Goal: Task Accomplishment & Management: Complete application form

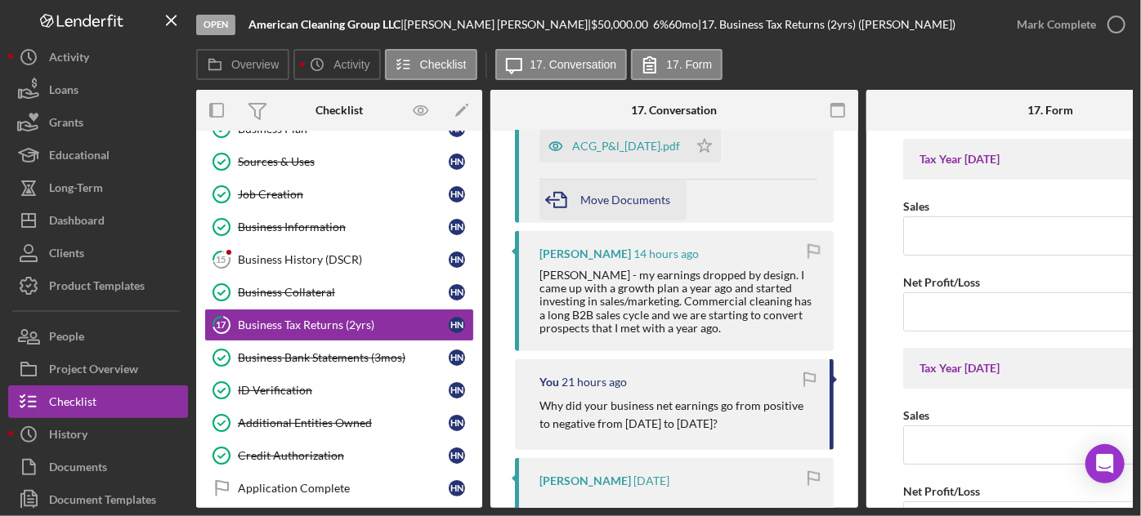
scroll to position [297, 0]
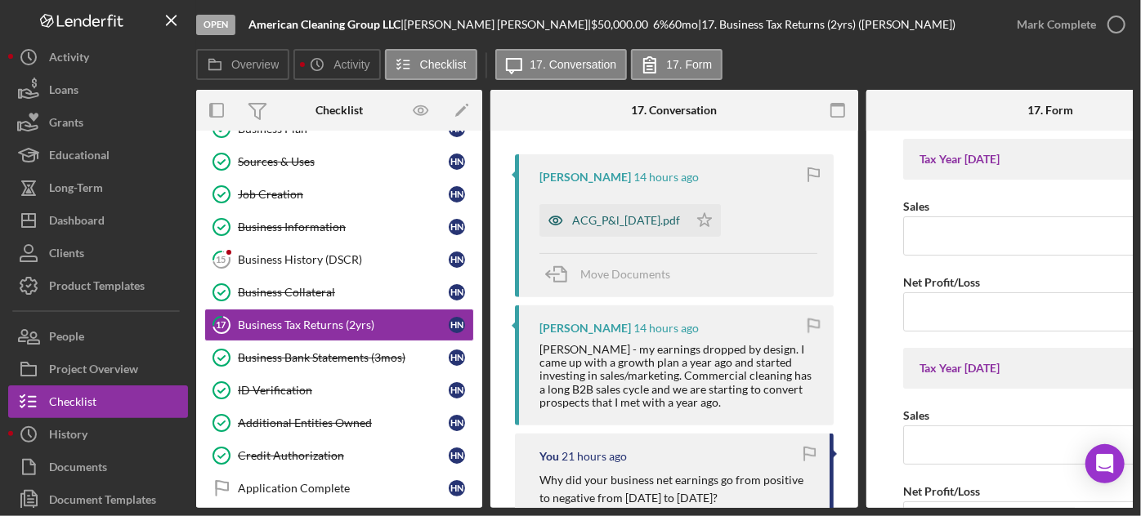
click at [647, 215] on div "ACG_P&l_[DATE].pdf" at bounding box center [626, 220] width 108 height 13
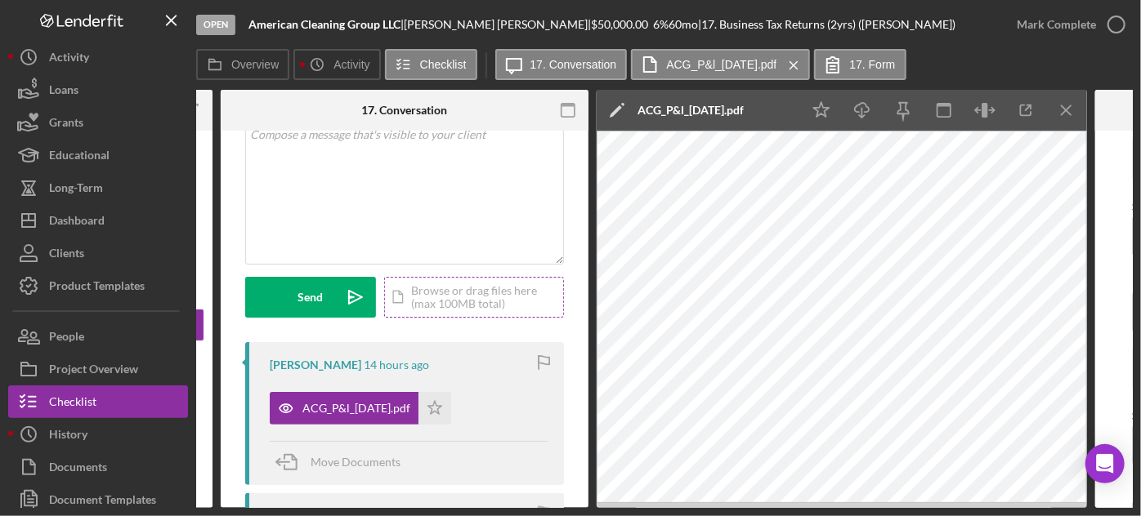
scroll to position [74, 0]
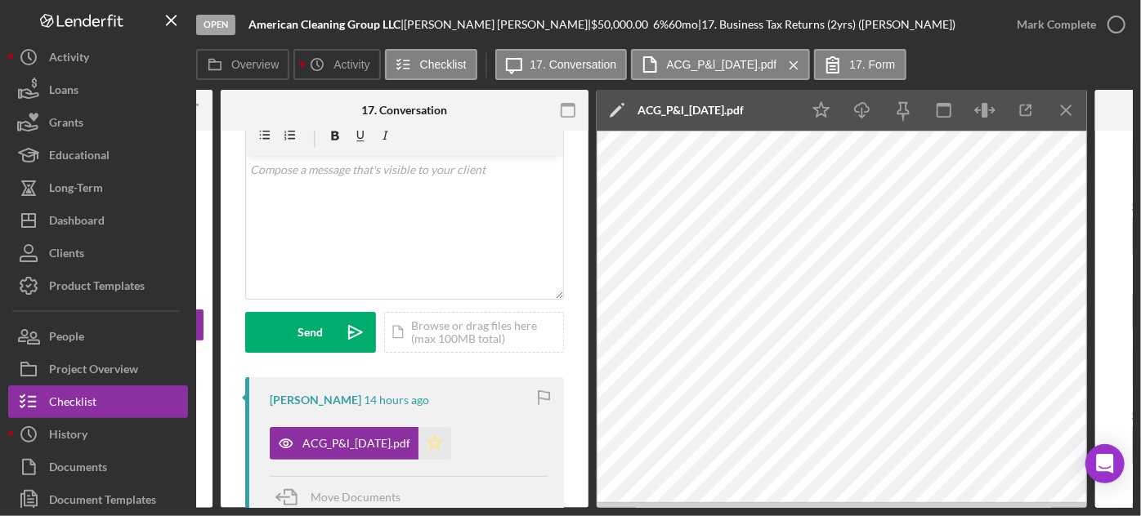
click at [442, 440] on polygon "button" at bounding box center [435, 442] width 14 height 13
drag, startPoint x: 394, startPoint y: 502, endPoint x: 381, endPoint y: 507, distance: 14.3
click at [381, 507] on div "Overview Internal Workflow Stage Open Icon/Dropdown Arrow Archive (can unarchiv…" at bounding box center [664, 299] width 937 height 418
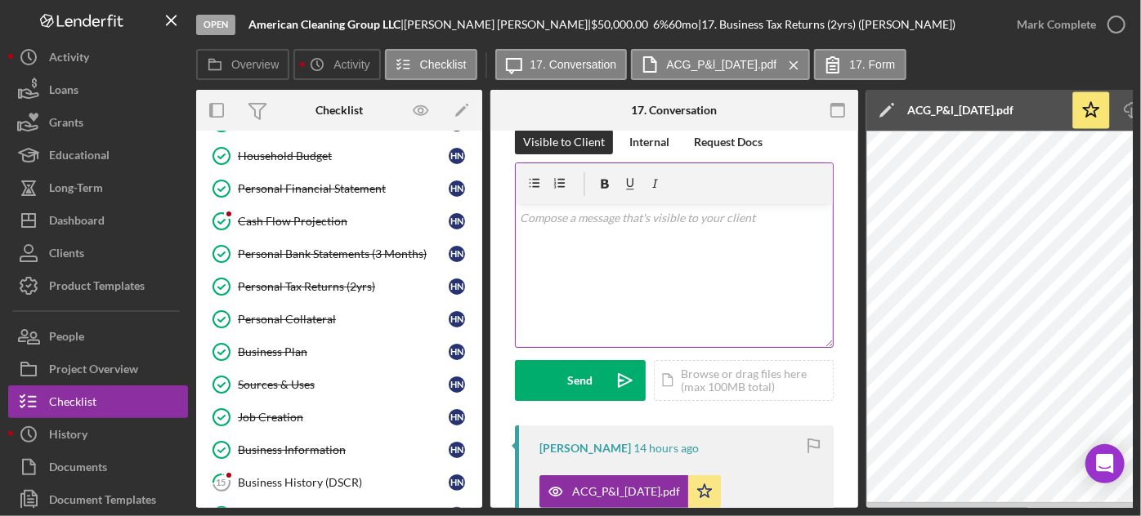
scroll to position [0, 0]
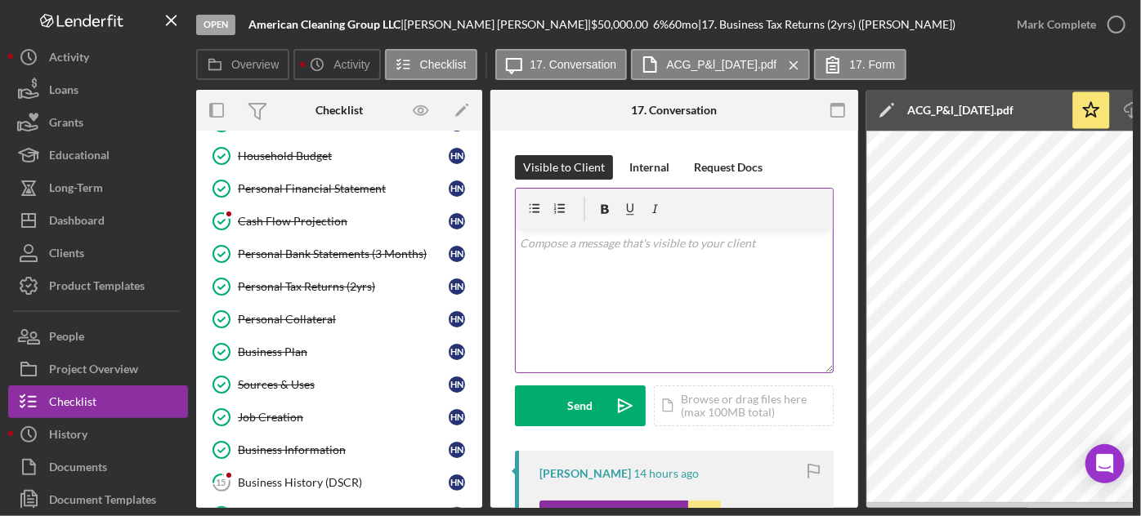
click at [617, 279] on div "v Color teal Color pink Remove color Add row above Add row below Add column bef…" at bounding box center [674, 301] width 317 height 143
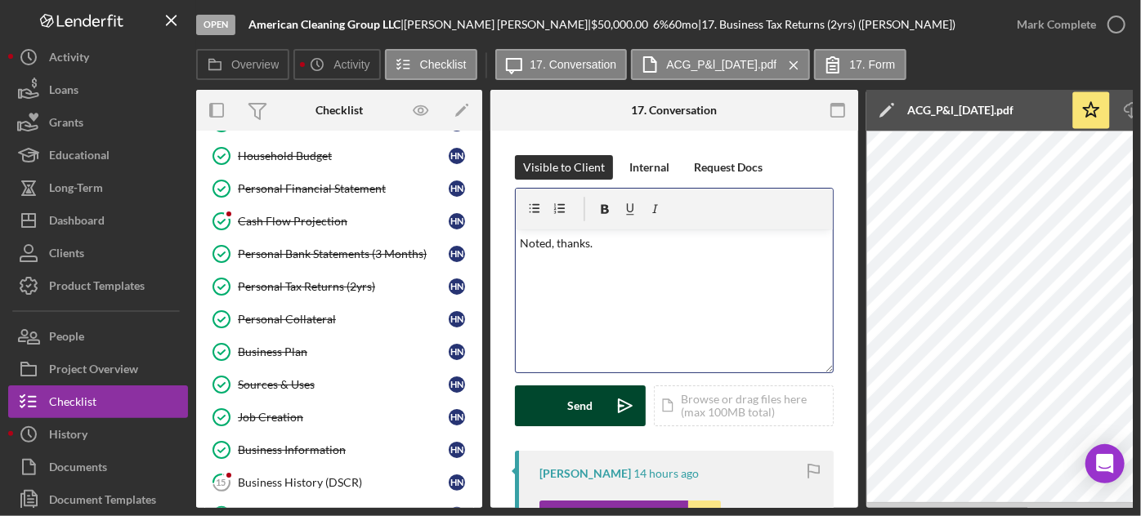
click at [579, 400] on div "Send" at bounding box center [580, 406] width 25 height 41
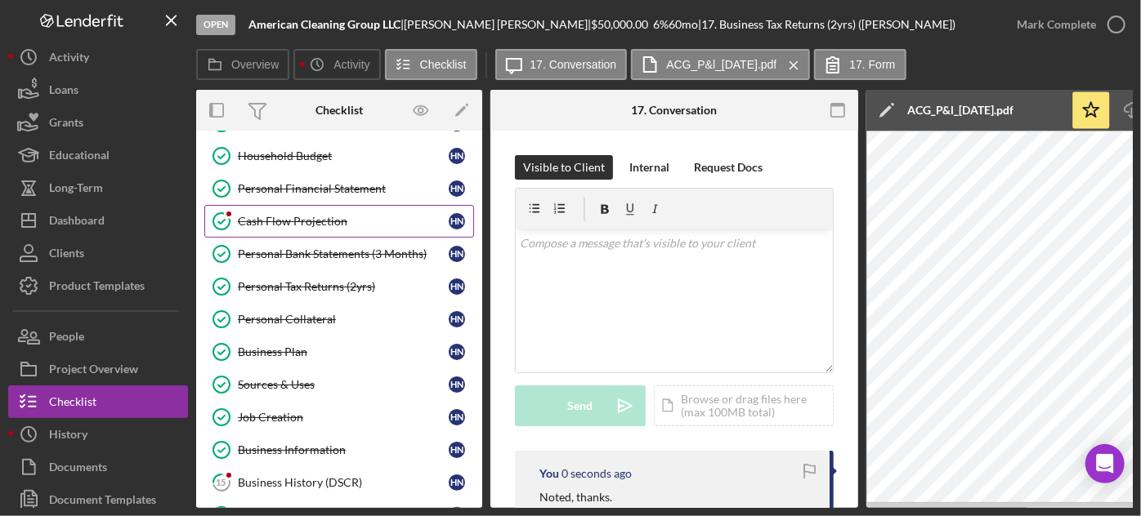
click at [338, 224] on link "Cash Flow Projection Cash Flow Projection H N" at bounding box center [339, 221] width 270 height 33
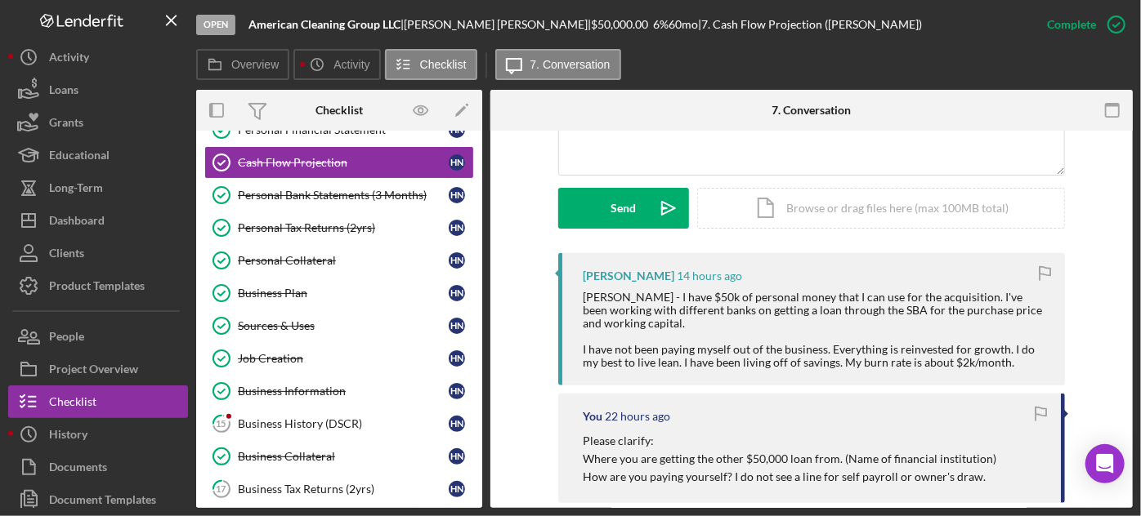
scroll to position [445, 0]
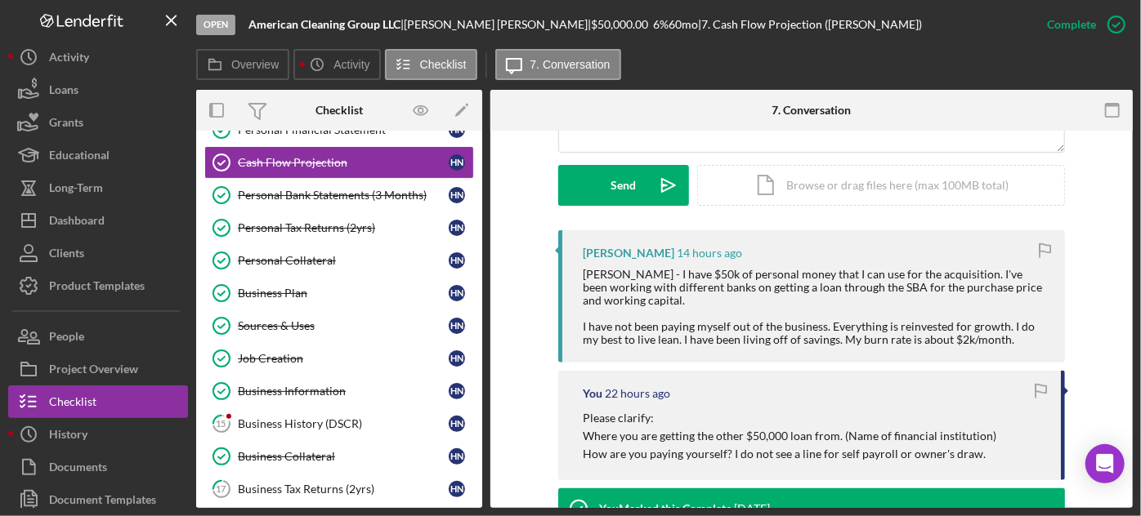
click at [1044, 249] on icon "button" at bounding box center [1044, 250] width 37 height 37
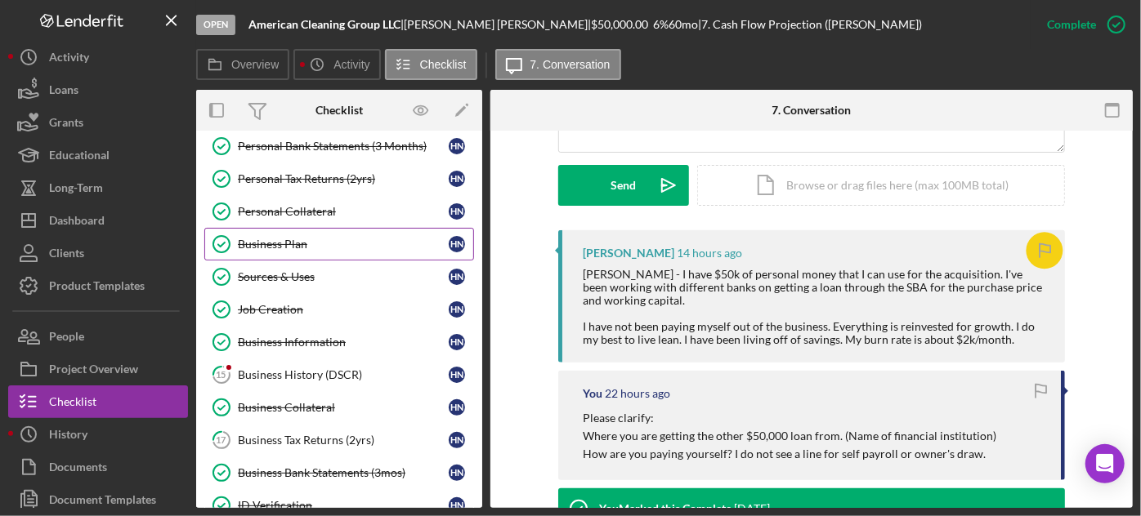
scroll to position [297, 0]
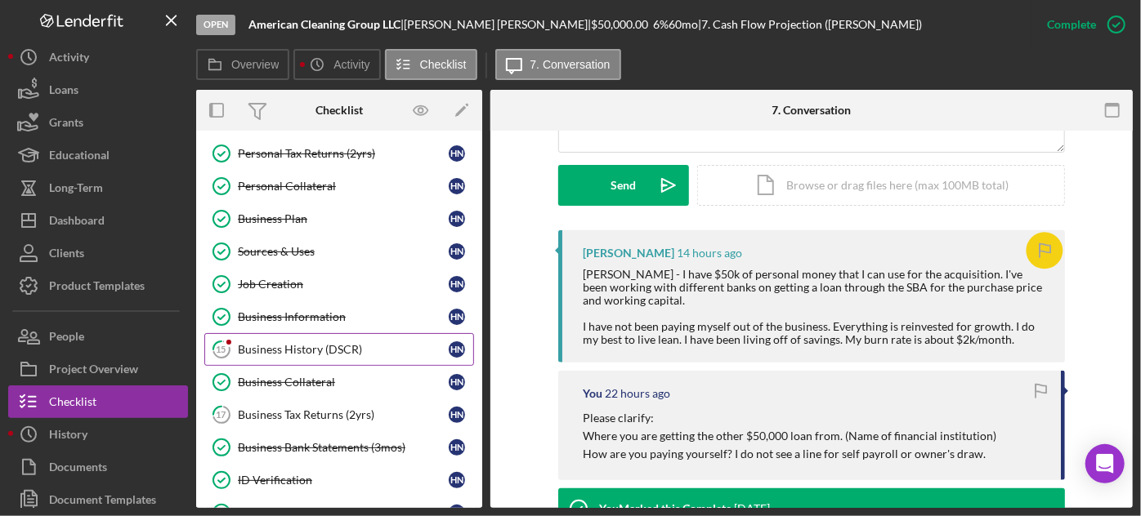
click at [361, 343] on div "Business History (DSCR)" at bounding box center [343, 349] width 211 height 13
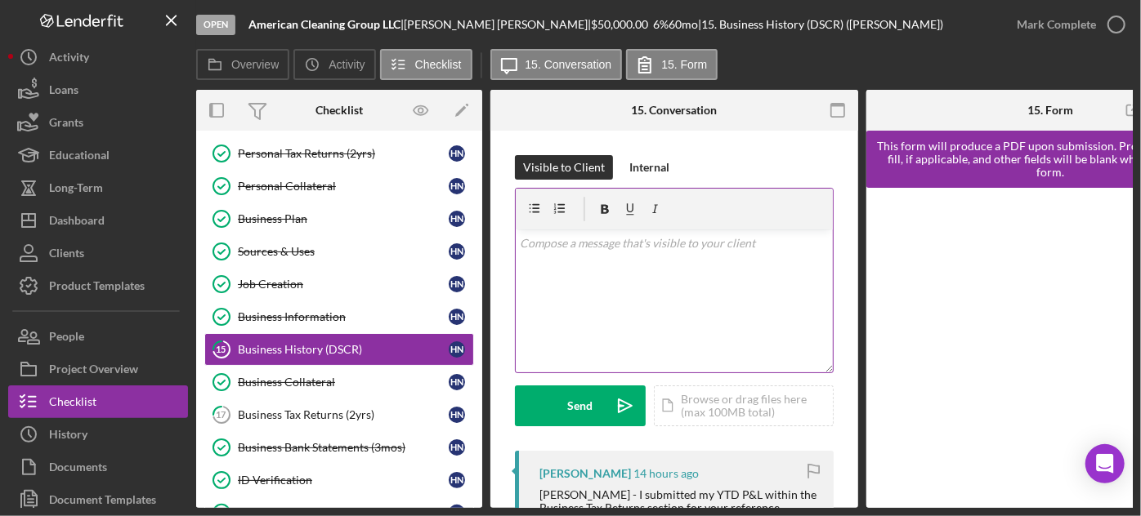
click at [626, 289] on div "v Color teal Color pink Remove color Add row above Add row below Add column bef…" at bounding box center [674, 301] width 317 height 143
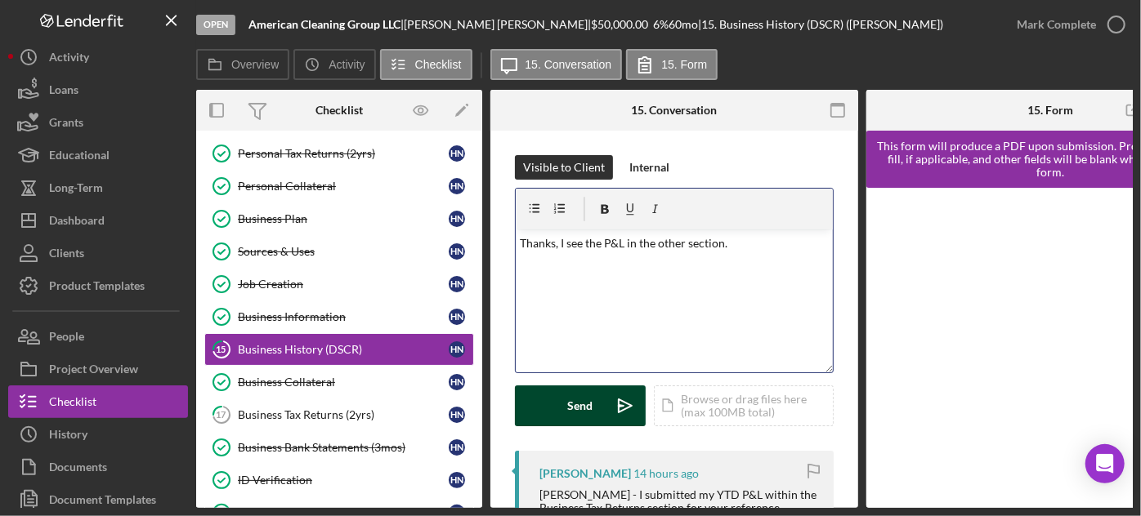
click at [582, 411] on div "Send" at bounding box center [580, 406] width 25 height 41
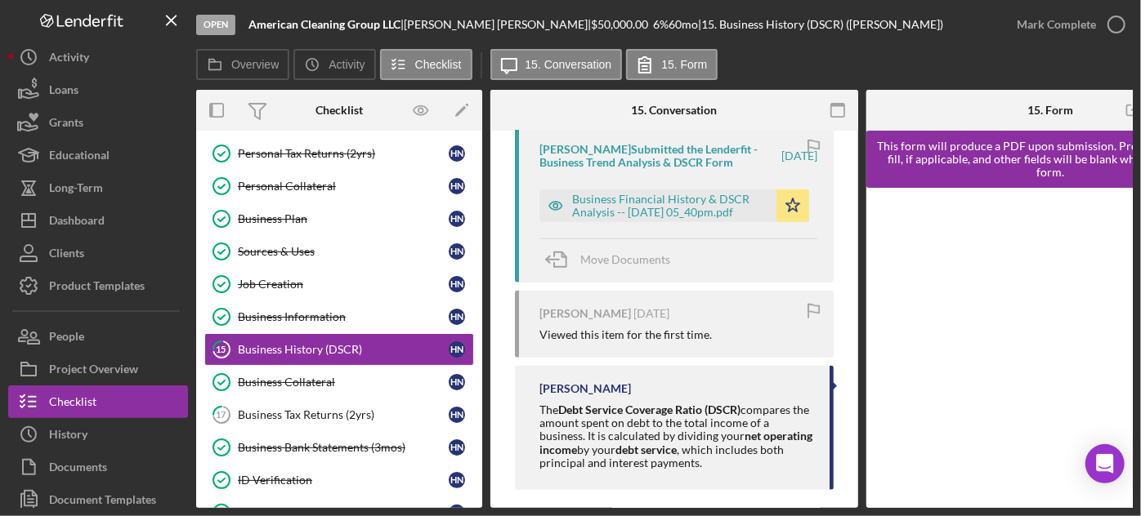
scroll to position [643, 0]
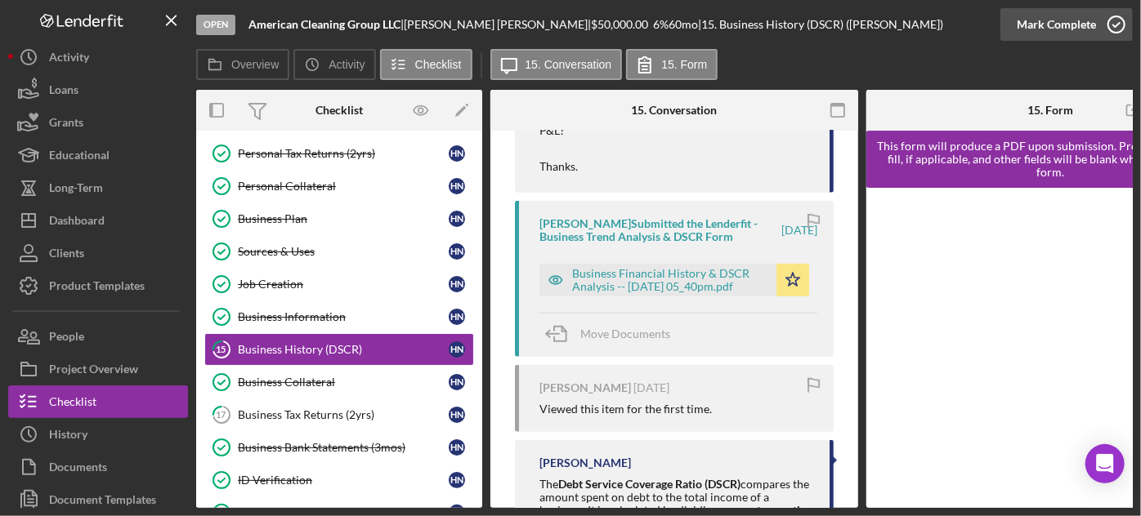
click at [1114, 25] on icon "button" at bounding box center [1116, 24] width 41 height 41
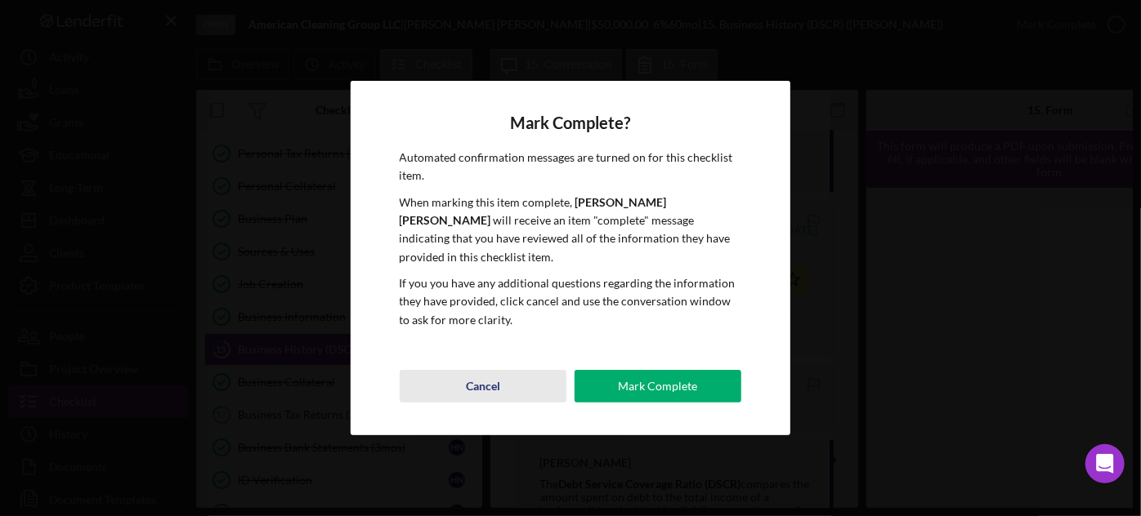
click at [494, 378] on div "Cancel" at bounding box center [483, 386] width 34 height 33
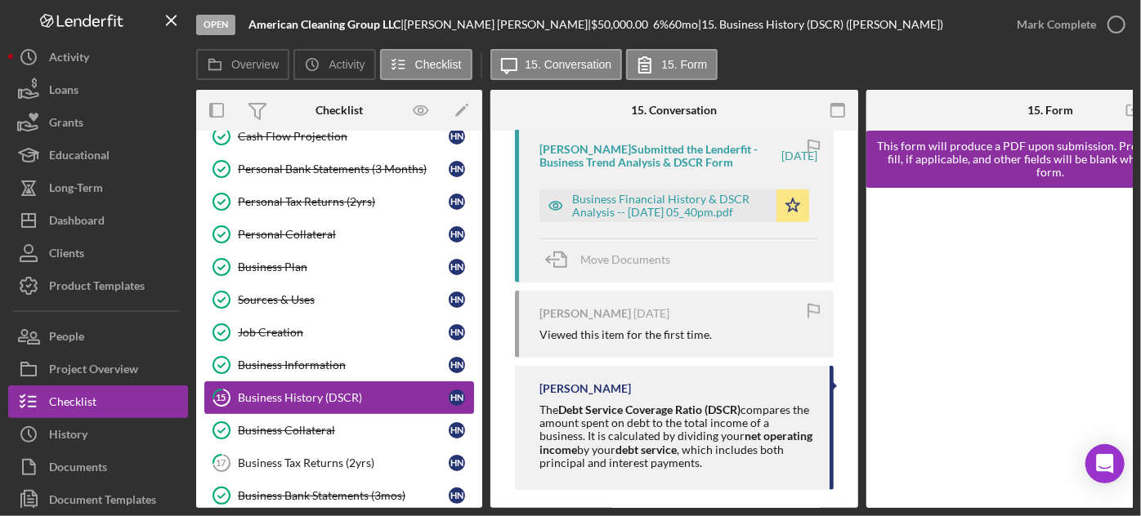
scroll to position [222, 0]
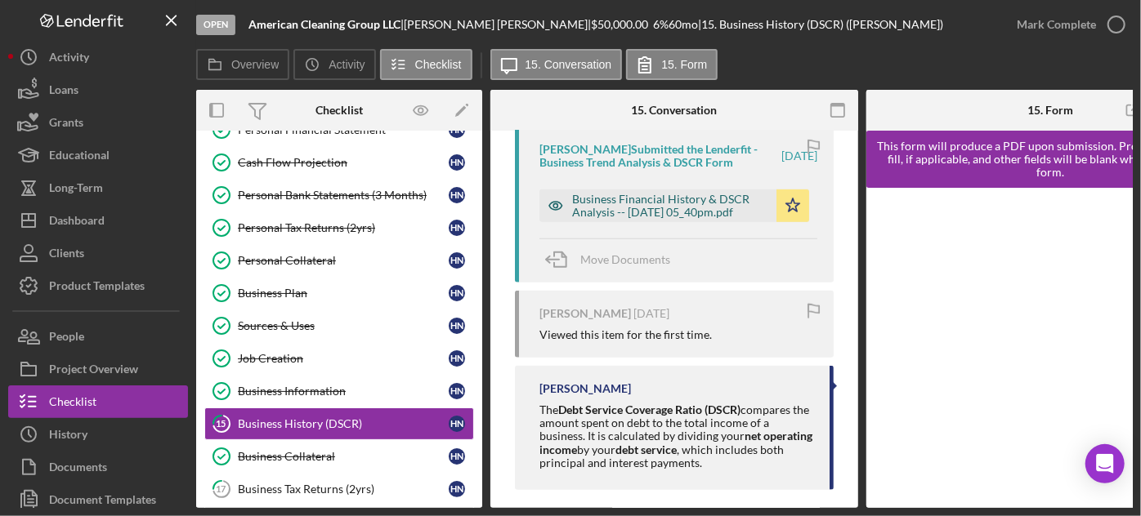
click at [665, 195] on div "Business Financial History & DSCR Analysis -- [DATE] 05_40pm.pdf" at bounding box center [670, 206] width 196 height 26
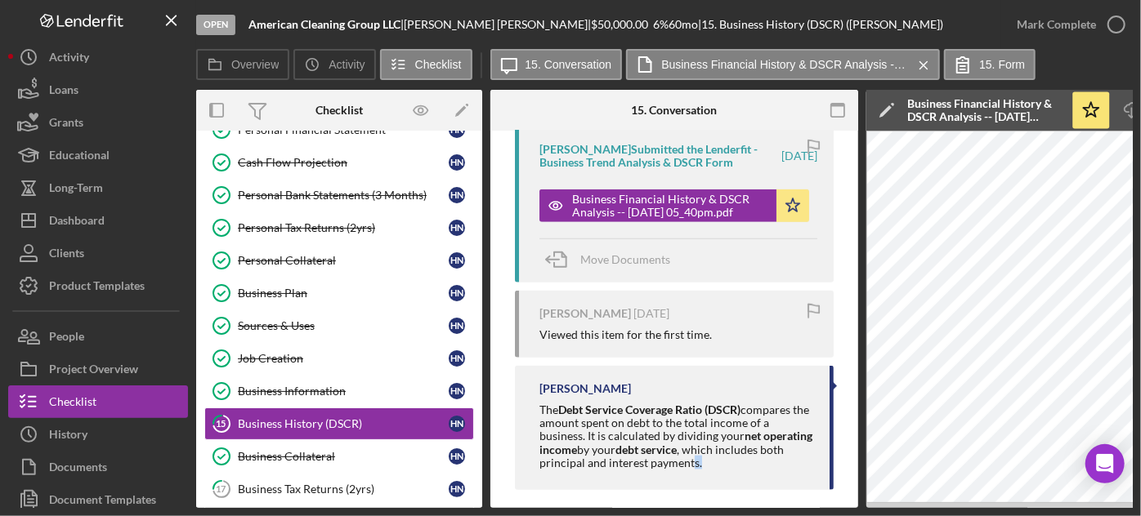
drag, startPoint x: 760, startPoint y: 501, endPoint x: 831, endPoint y: 511, distance: 71.8
click at [831, 511] on div "Open American Cleaning Group LLC | [PERSON_NAME] | $50,000.00 6 % 60 mo | 15. B…" at bounding box center [570, 258] width 1141 height 516
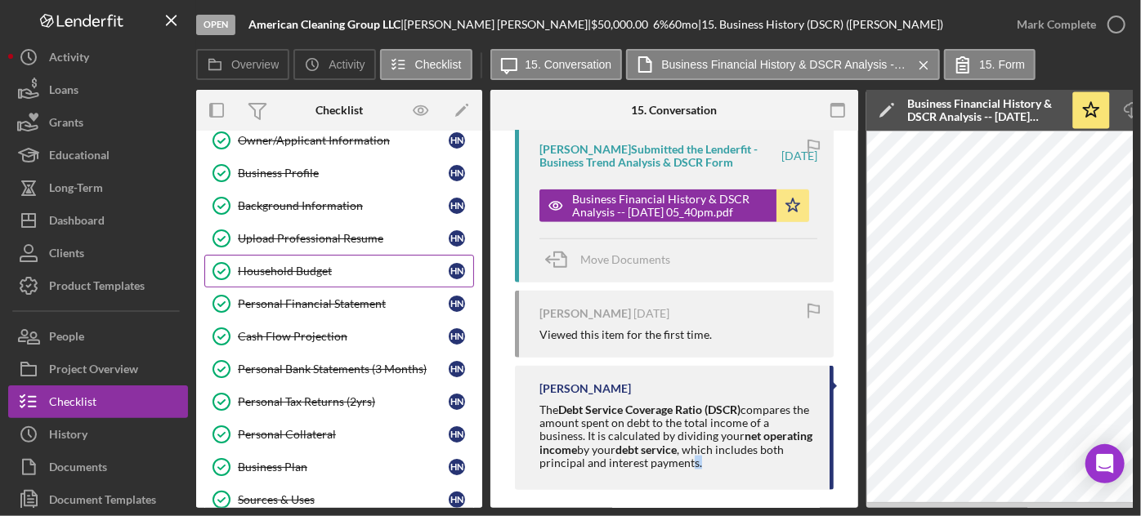
scroll to position [148, 0]
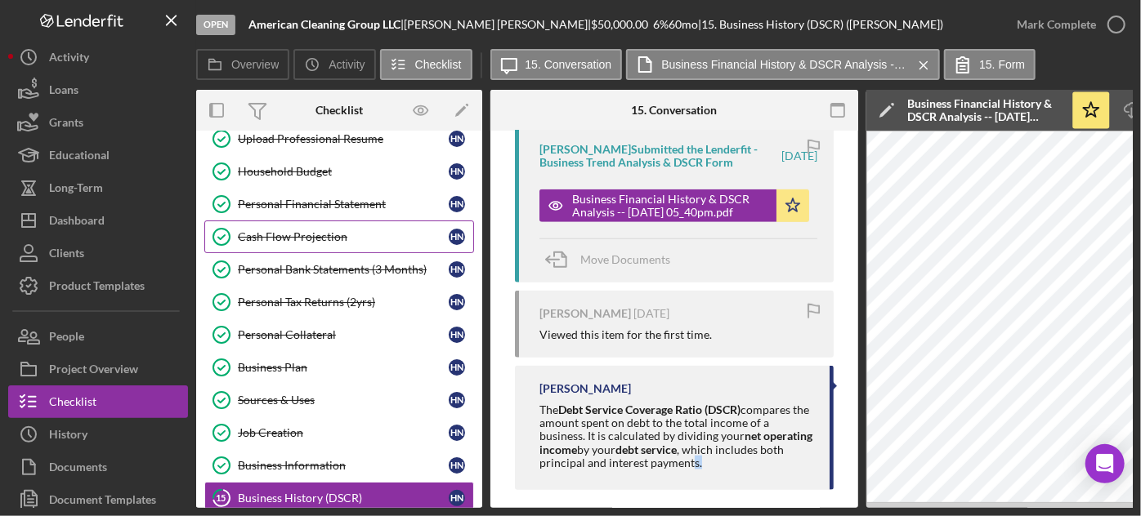
click at [375, 230] on div "Cash Flow Projection" at bounding box center [343, 236] width 211 height 13
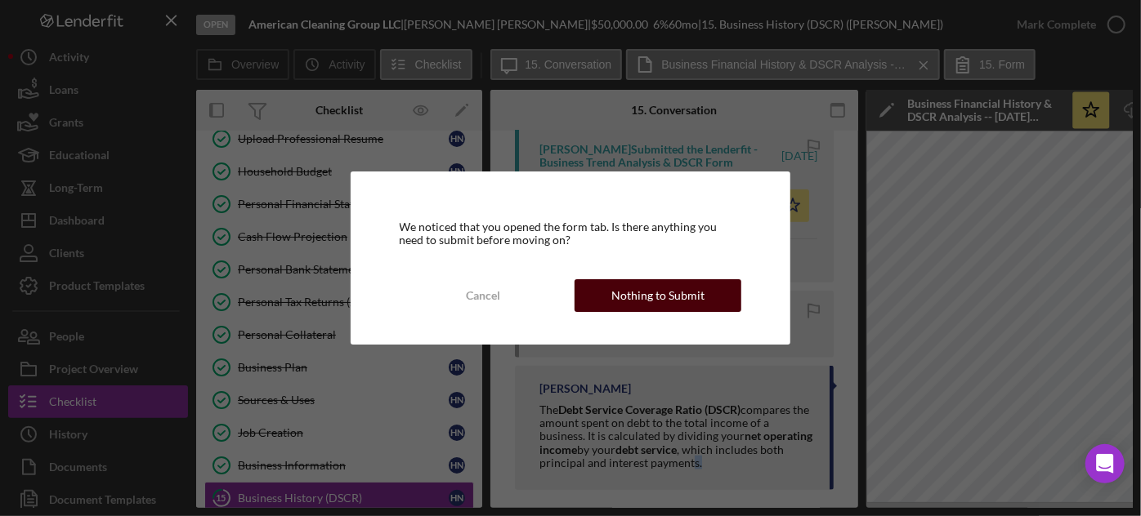
click at [603, 296] on button "Nothing to Submit" at bounding box center [658, 295] width 167 height 33
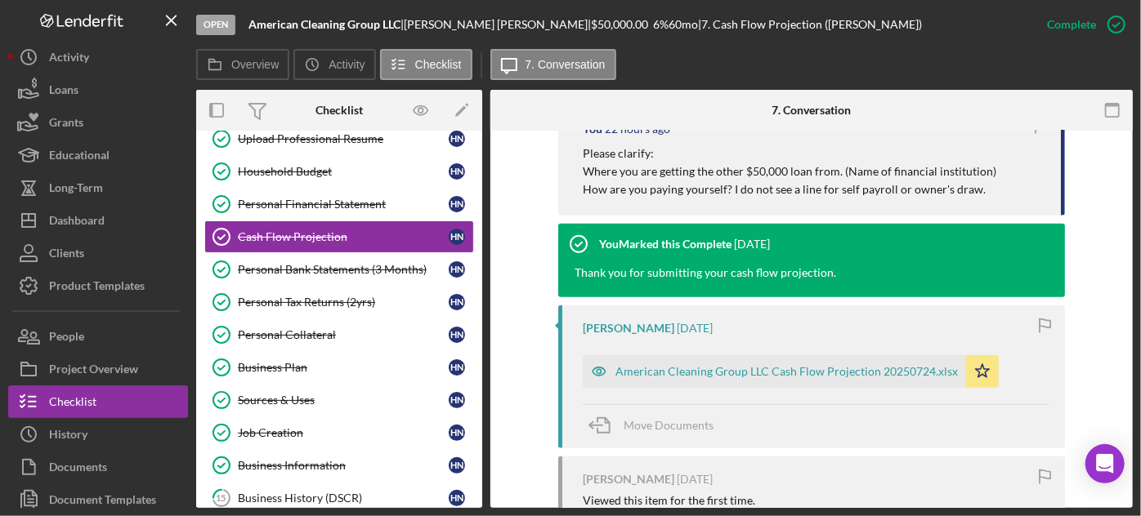
scroll to position [817, 0]
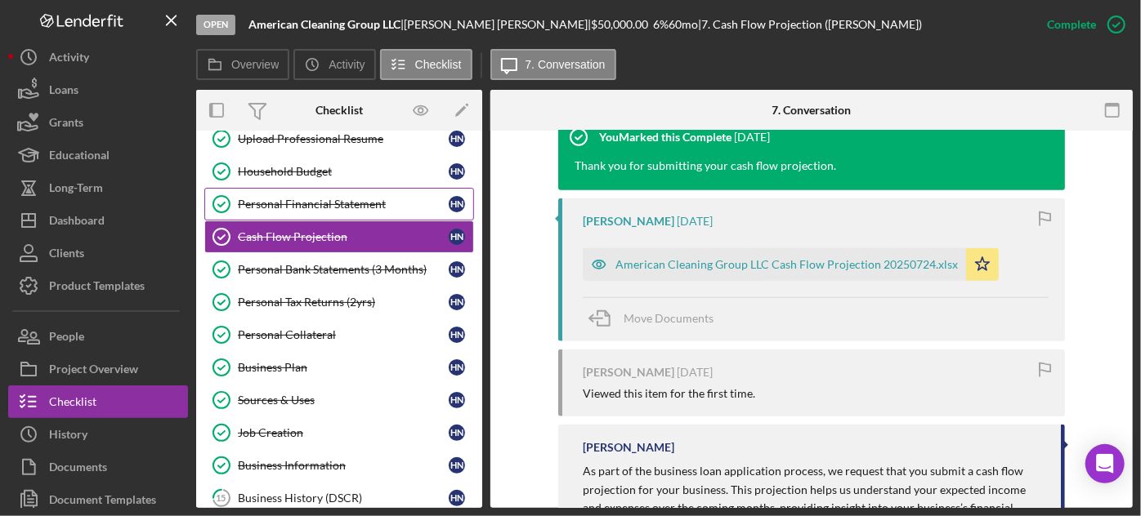
click at [355, 199] on div "Personal Financial Statement" at bounding box center [343, 204] width 211 height 13
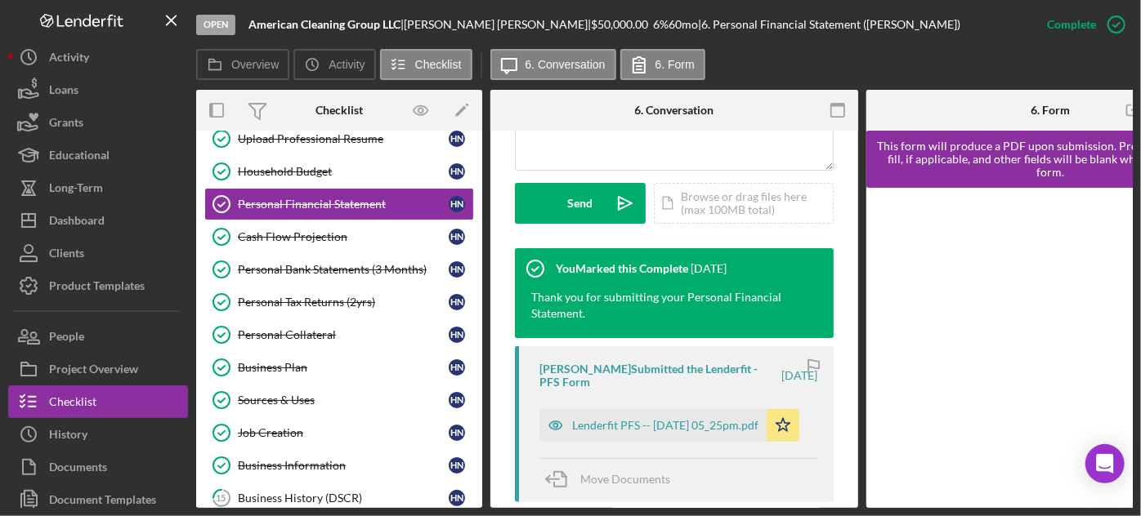
scroll to position [594, 0]
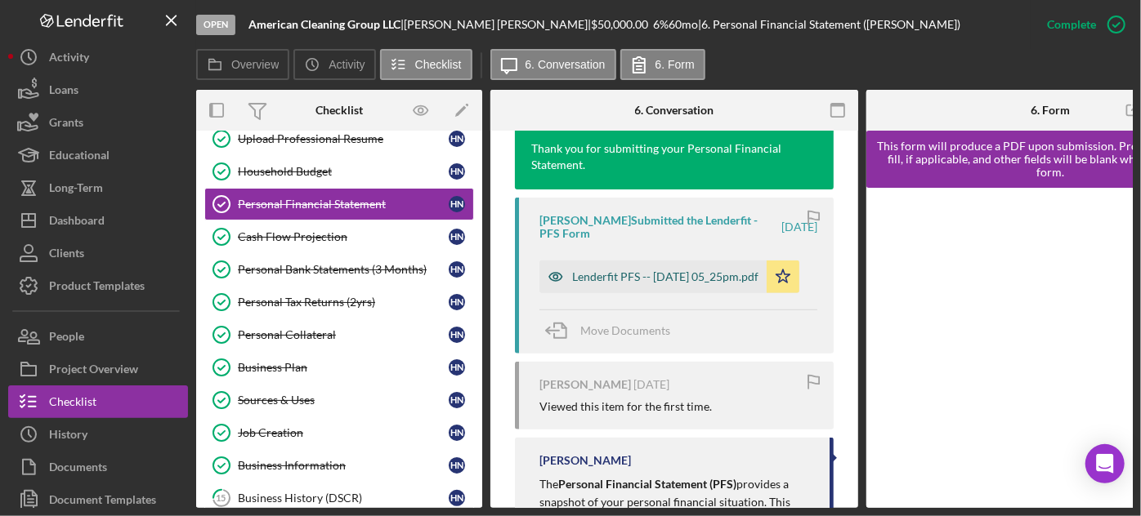
click at [616, 271] on div "Lenderfit PFS -- [DATE] 05_25pm.pdf" at bounding box center [665, 277] width 186 height 13
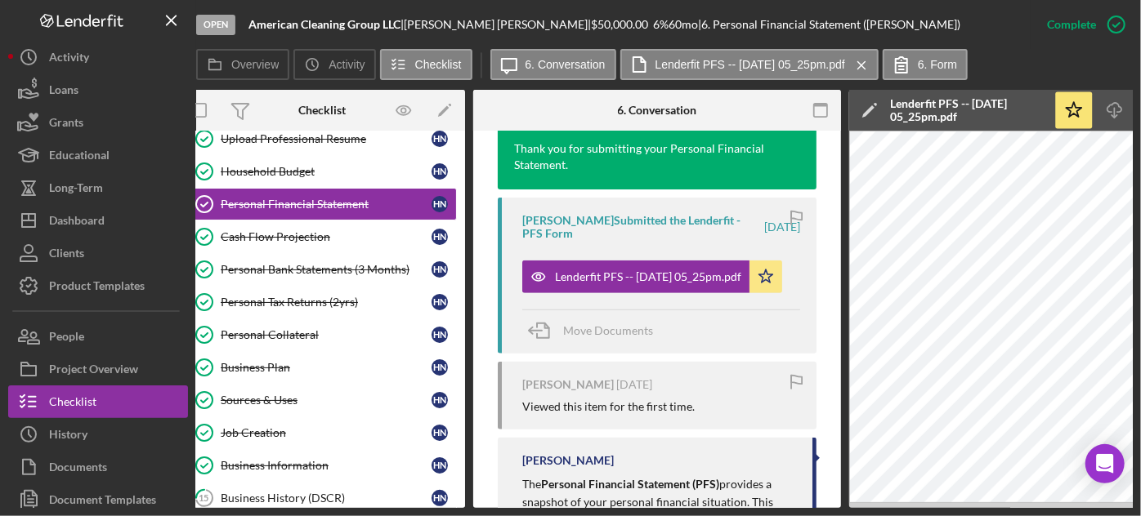
scroll to position [0, 0]
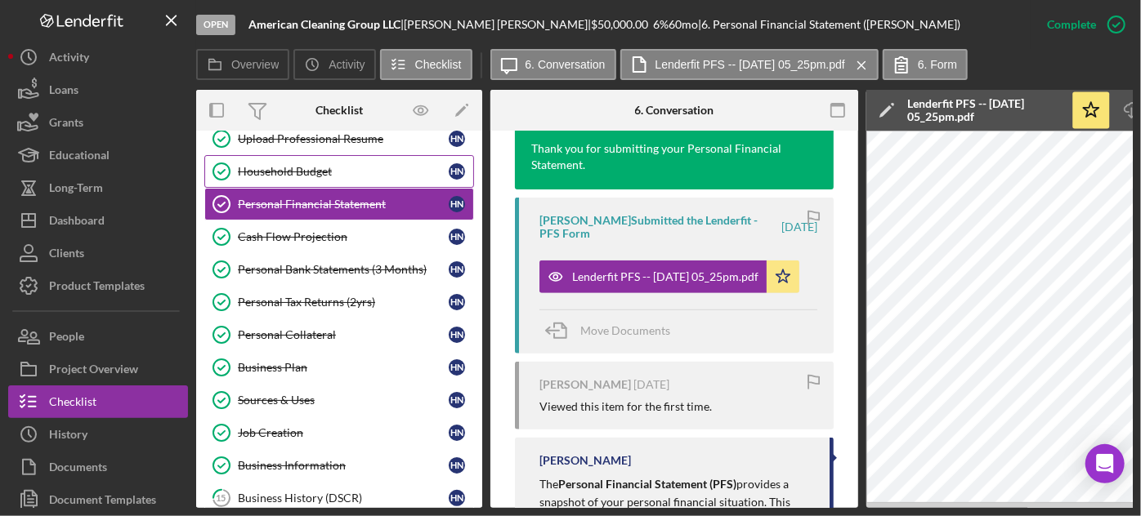
click at [327, 172] on div "Household Budget" at bounding box center [343, 171] width 211 height 13
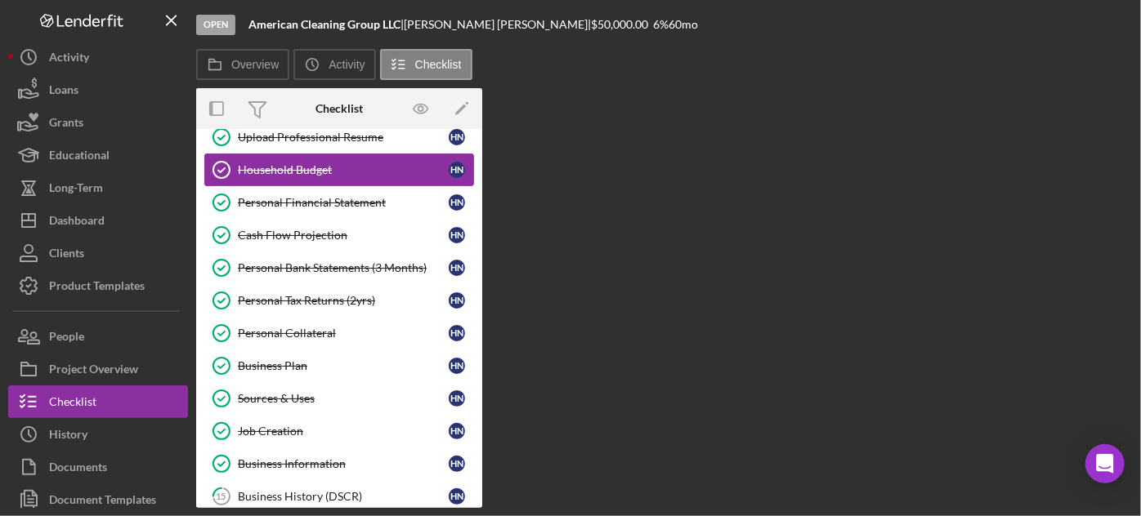
click at [332, 163] on div "Household Budget" at bounding box center [343, 169] width 211 height 13
click at [338, 186] on link "Personal Financial Statement Personal Financial Statement H N" at bounding box center [339, 202] width 270 height 33
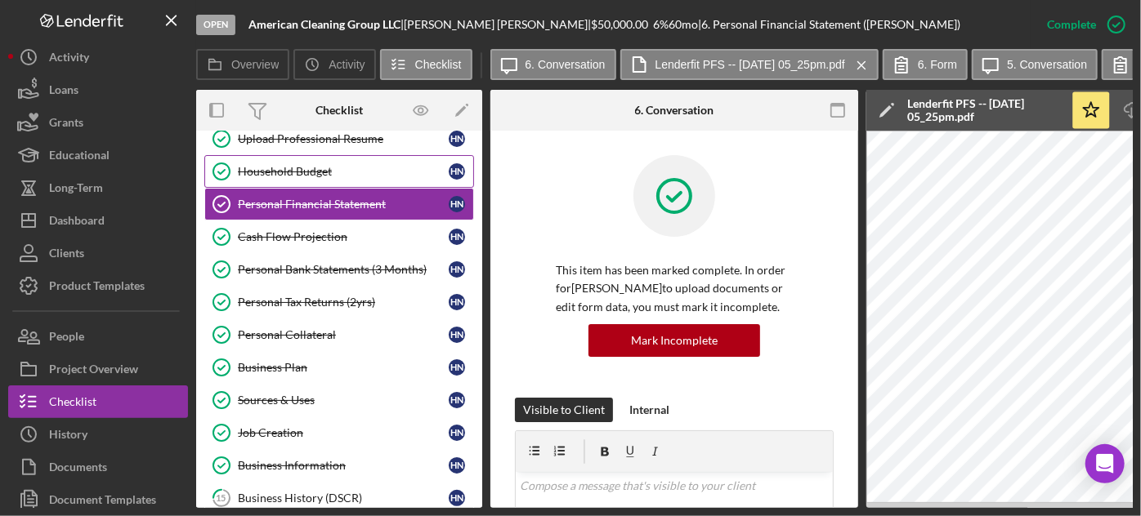
click at [332, 170] on div "Household Budget" at bounding box center [343, 171] width 211 height 13
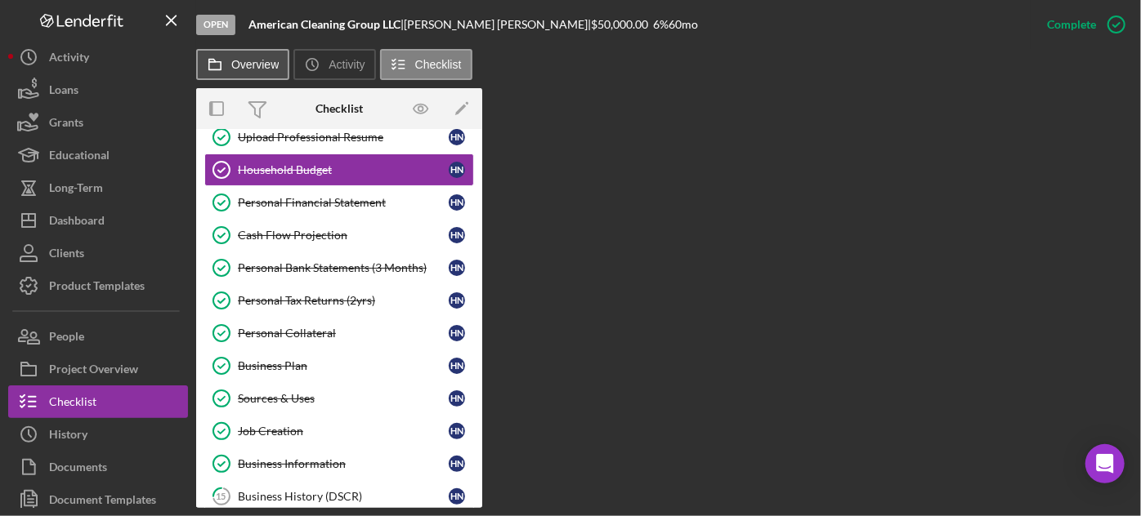
click at [221, 62] on rect at bounding box center [214, 66] width 11 height 8
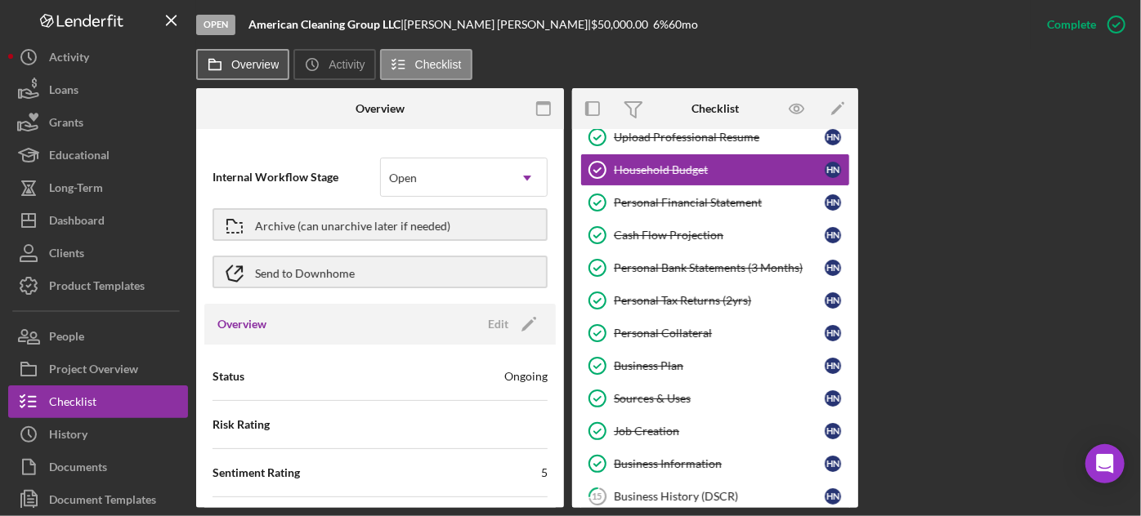
click at [219, 61] on icon at bounding box center [215, 64] width 33 height 33
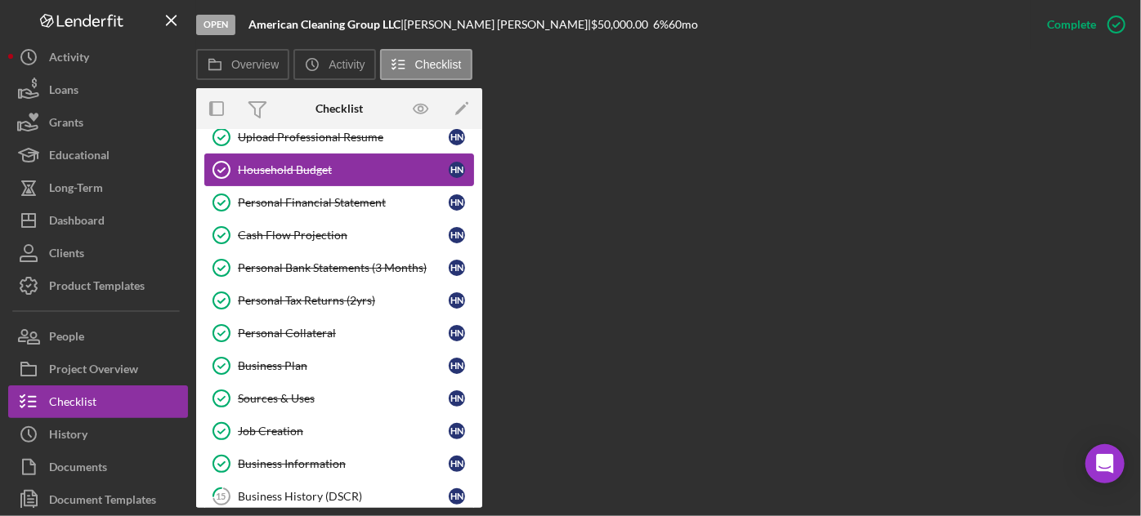
click at [329, 164] on div "Household Budget" at bounding box center [343, 169] width 211 height 13
click at [305, 136] on div "Upload Professional Resume" at bounding box center [343, 137] width 211 height 13
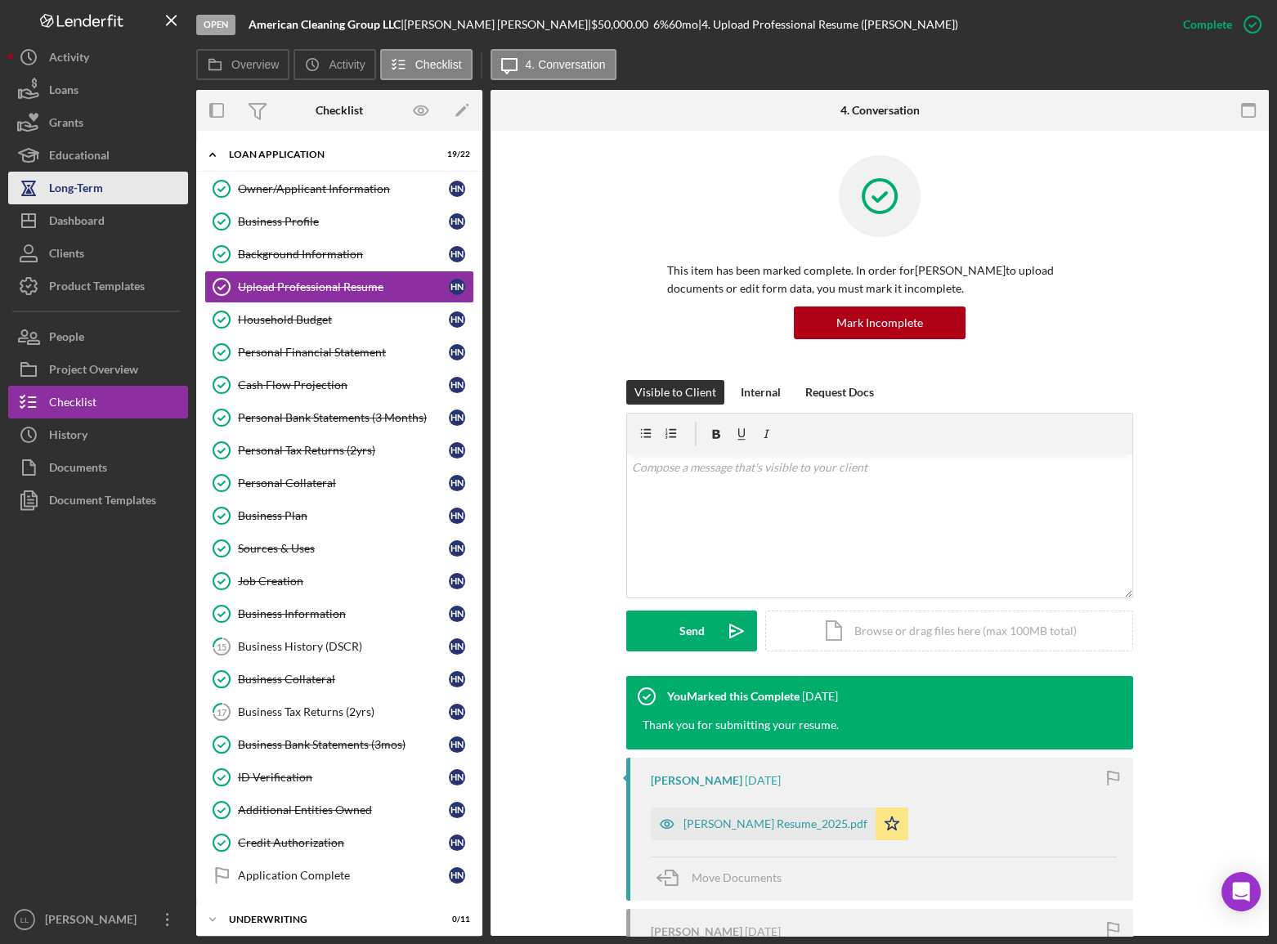
scroll to position [58, 0]
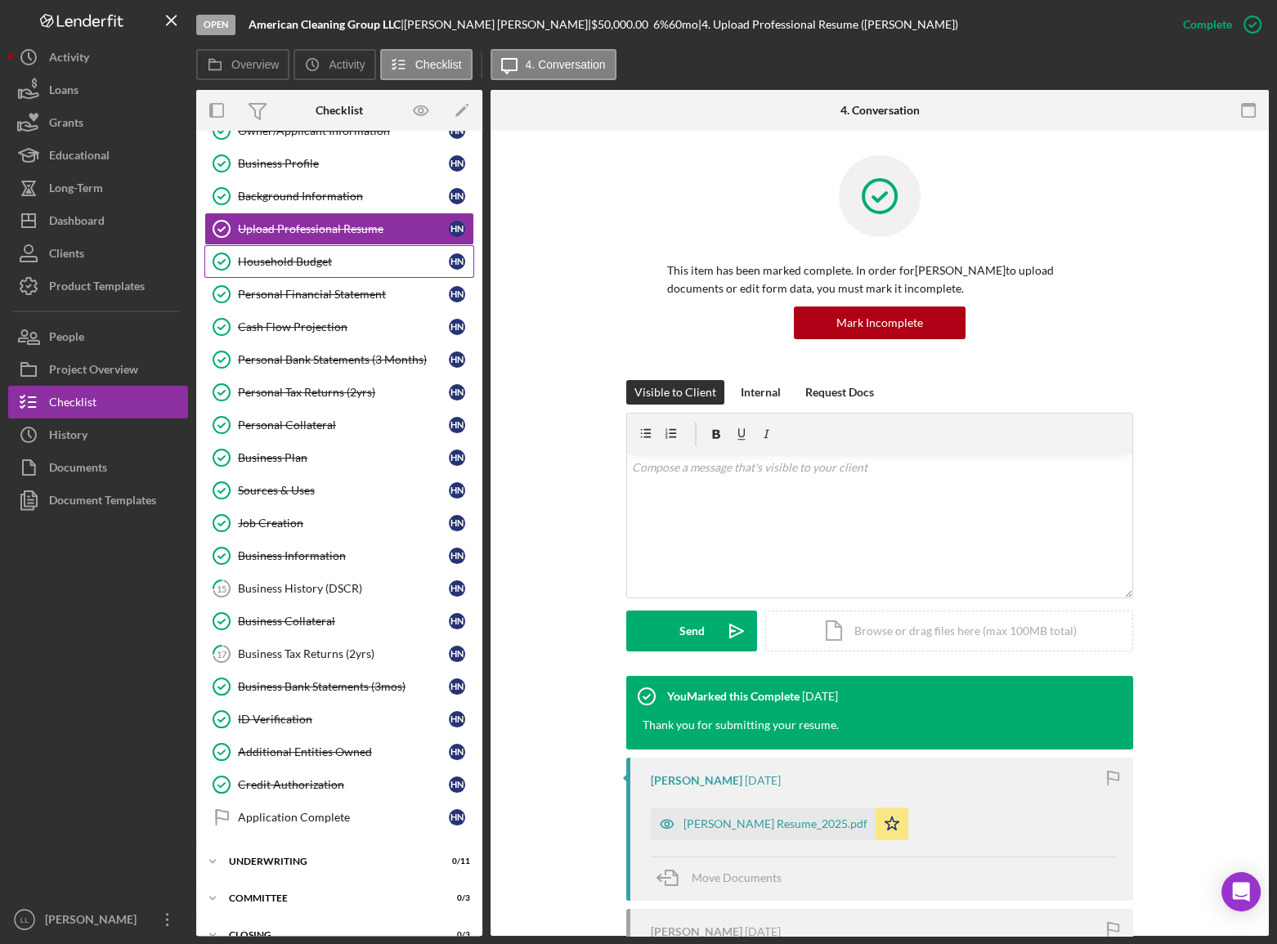
click at [333, 248] on link "Household Budget Household Budget H N" at bounding box center [339, 261] width 270 height 33
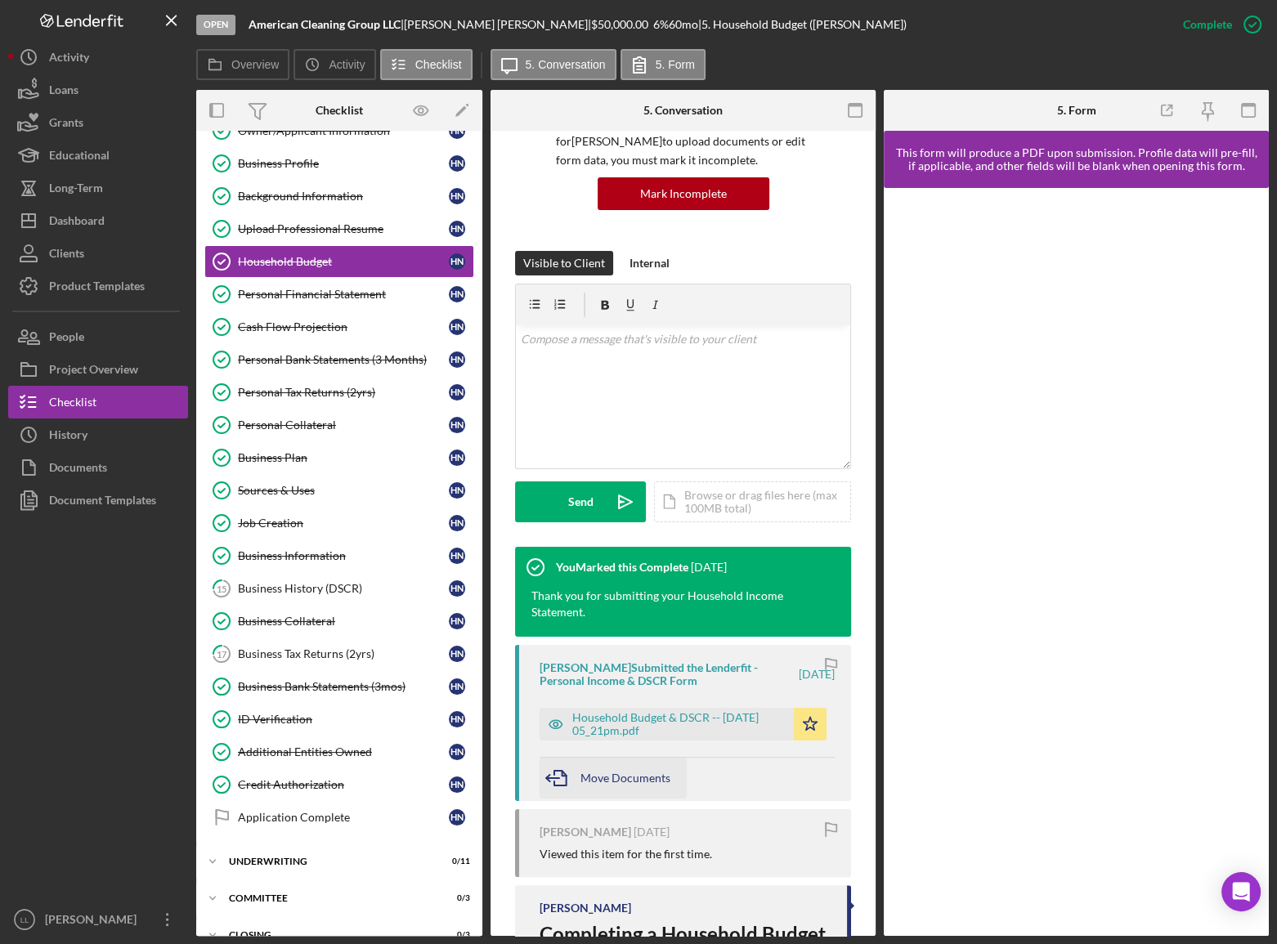
scroll to position [148, 0]
click at [623, 516] on div "Household Budget & DSCR -- [DATE] 05_21pm.pdf" at bounding box center [678, 723] width 213 height 26
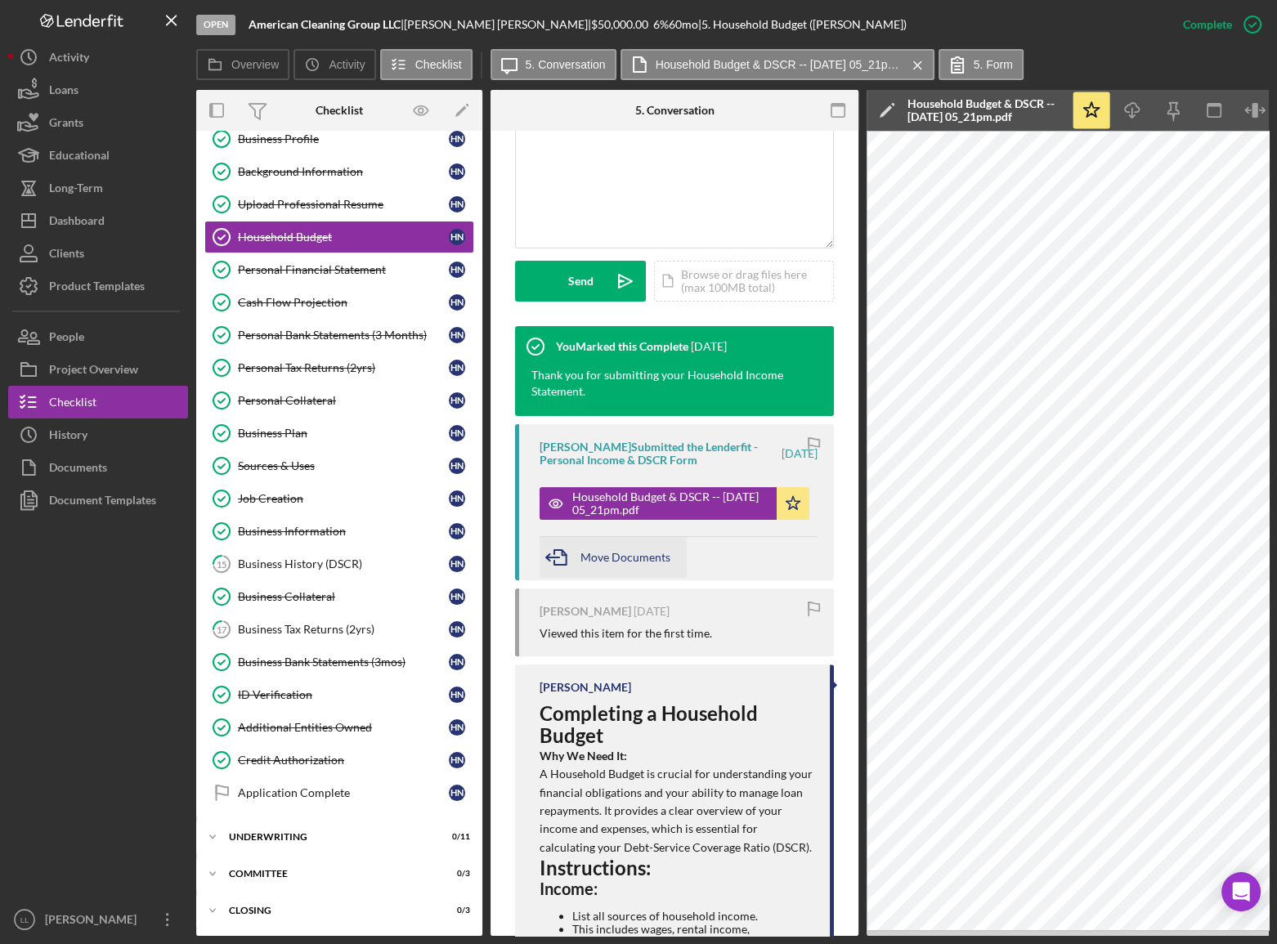
scroll to position [445, 0]
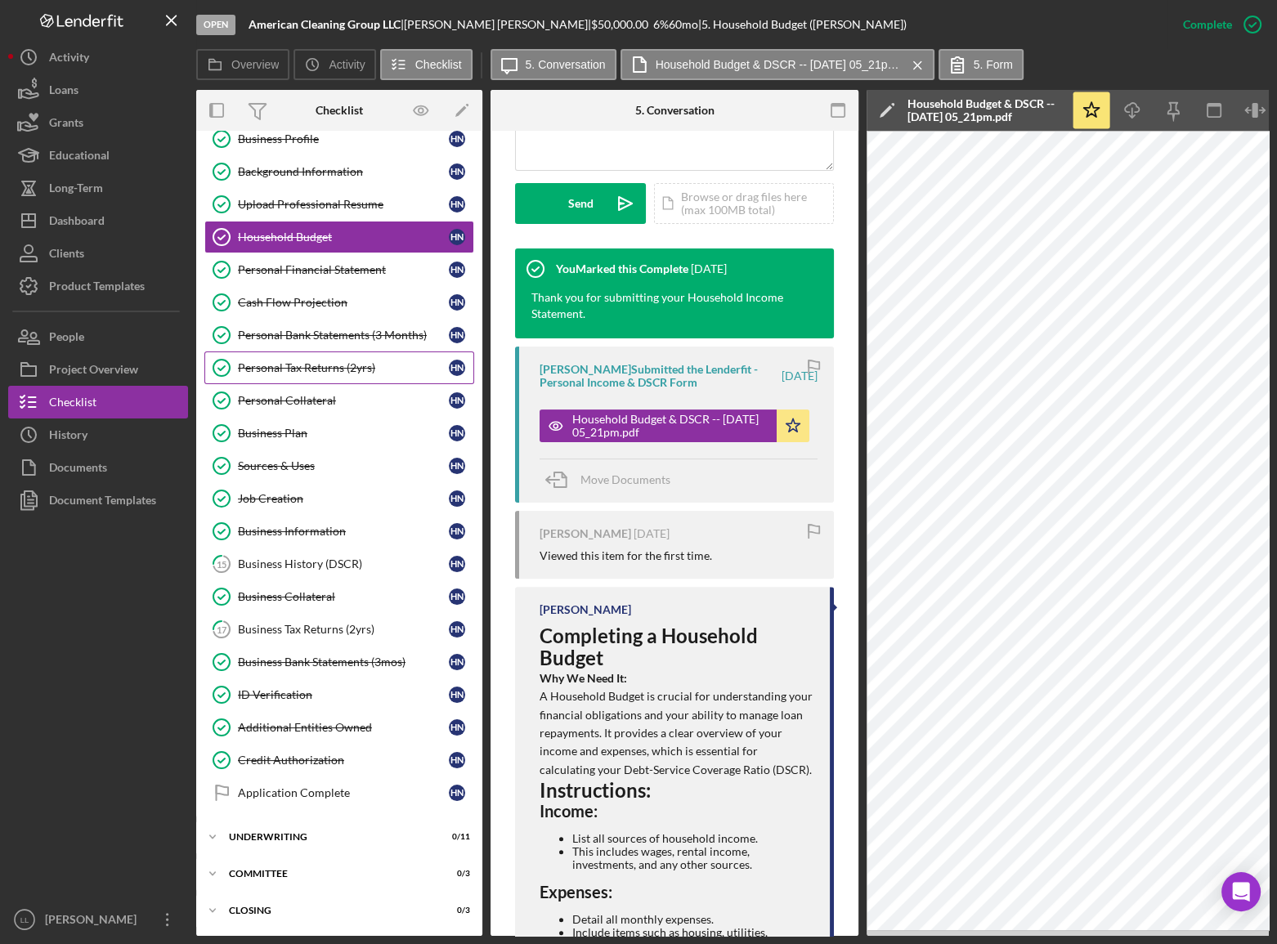
click at [353, 356] on link "Personal Tax Returns (2yrs) Personal Tax Returns (2yrs) H N" at bounding box center [339, 367] width 270 height 33
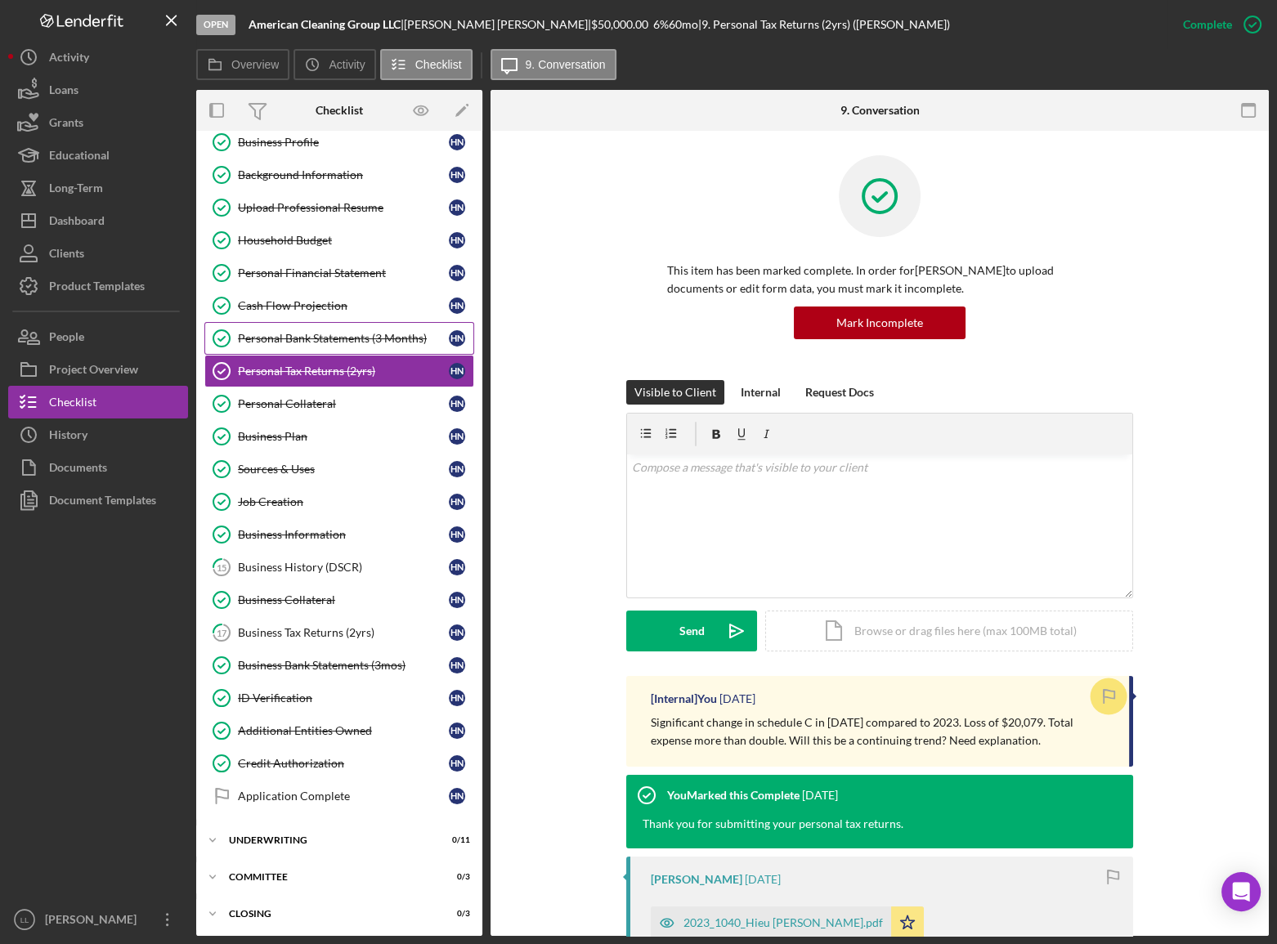
click at [350, 338] on div "Personal Bank Statements (3 Months)" at bounding box center [343, 338] width 211 height 13
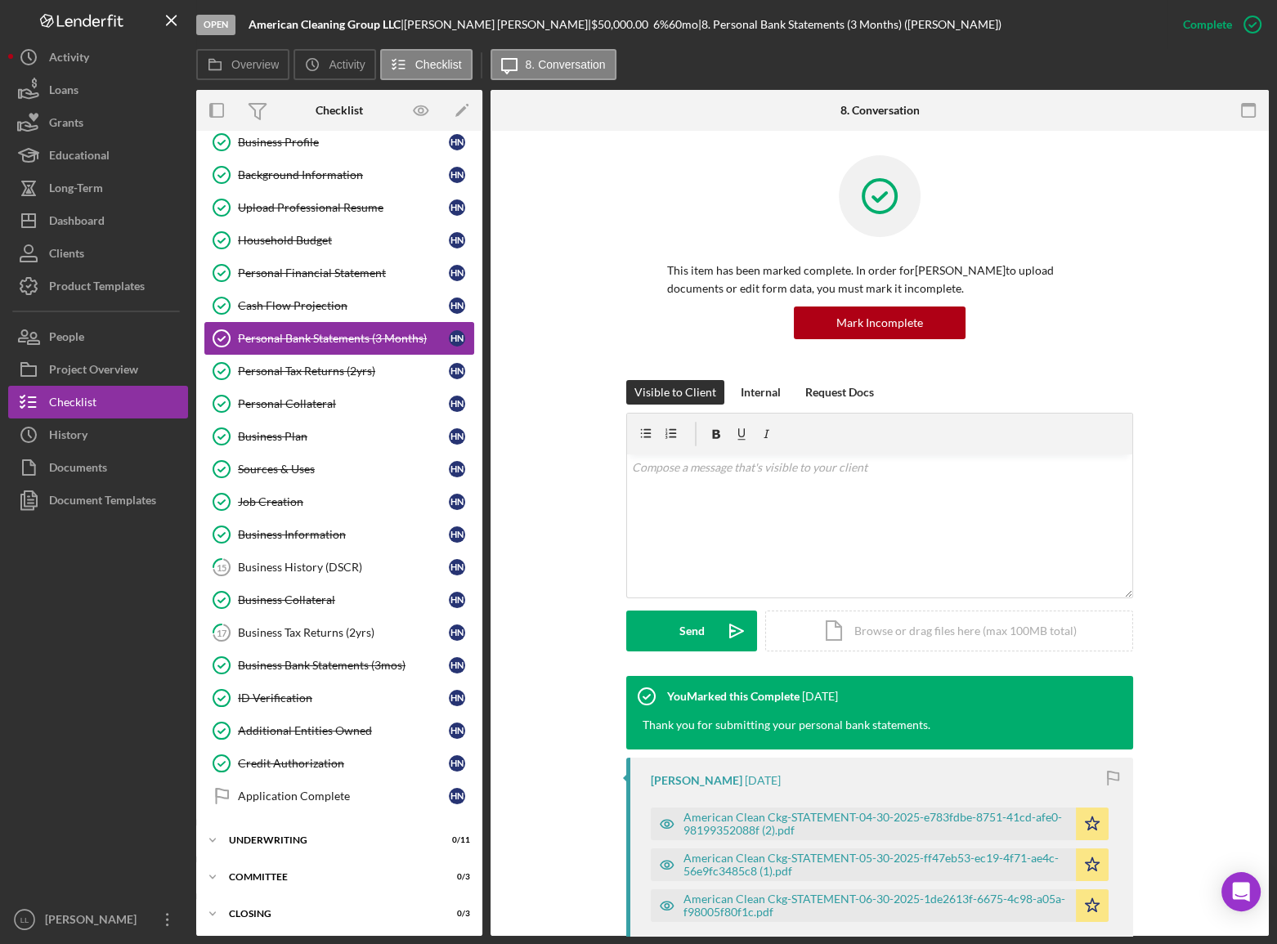
scroll to position [79, 0]
click at [349, 367] on div "Personal Tax Returns (2yrs)" at bounding box center [343, 370] width 211 height 13
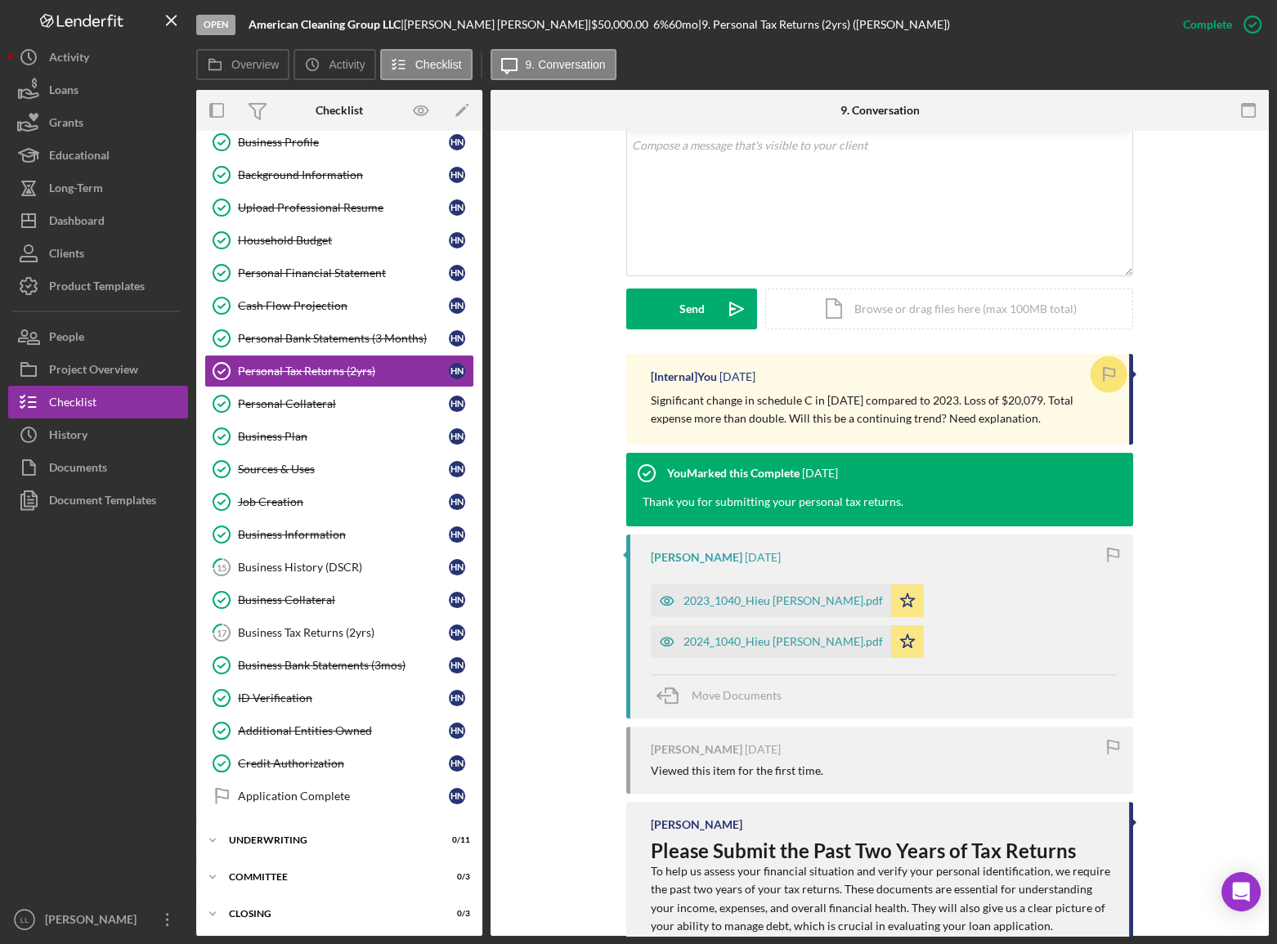
scroll to position [371, 0]
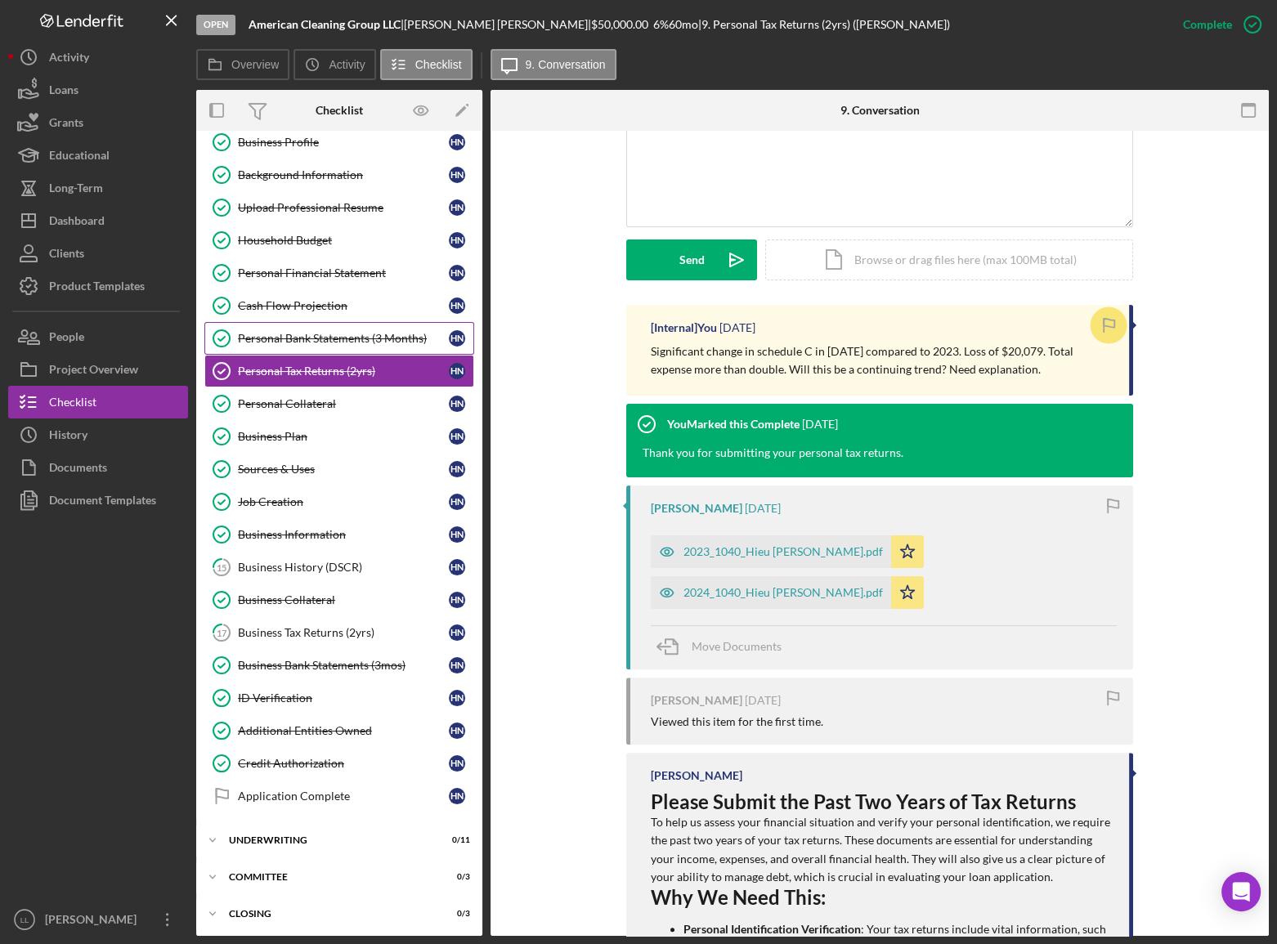
drag, startPoint x: 306, startPoint y: 315, endPoint x: 306, endPoint y: 326, distance: 10.6
click at [306, 316] on link "Cash Flow Projection Cash Flow Projection H N" at bounding box center [339, 305] width 270 height 33
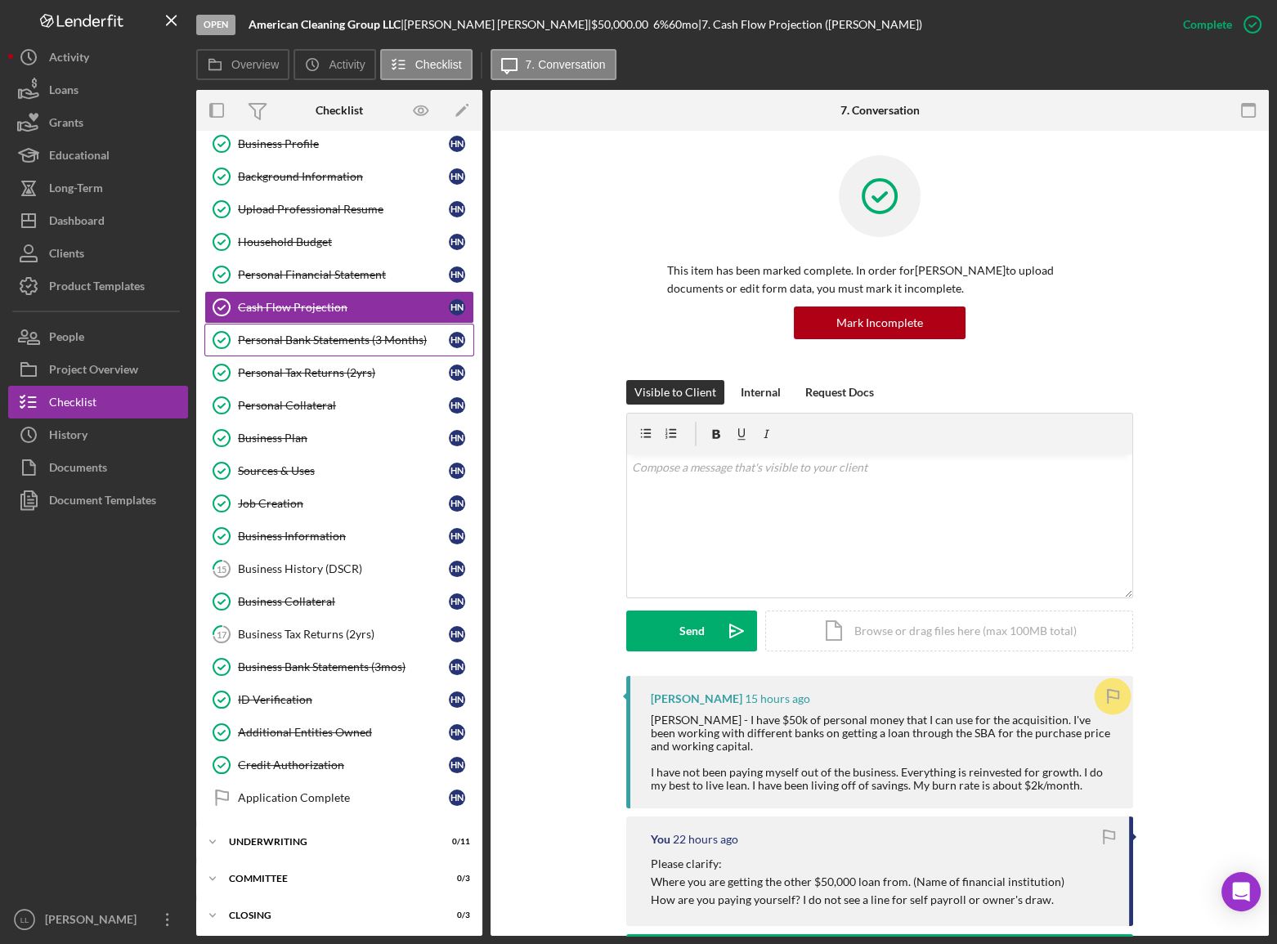
scroll to position [79, 0]
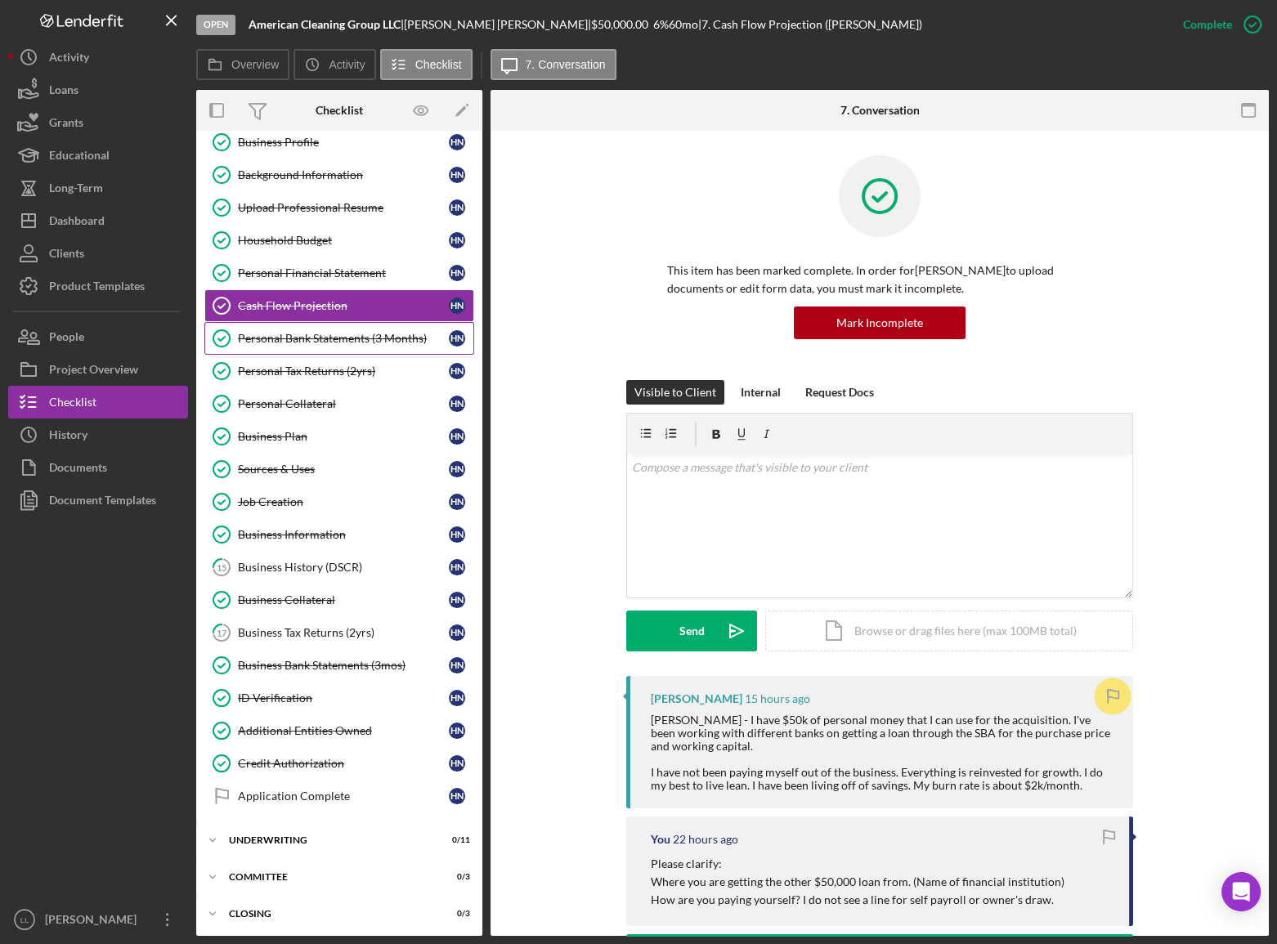
click at [311, 333] on div "Personal Bank Statements (3 Months)" at bounding box center [343, 338] width 211 height 13
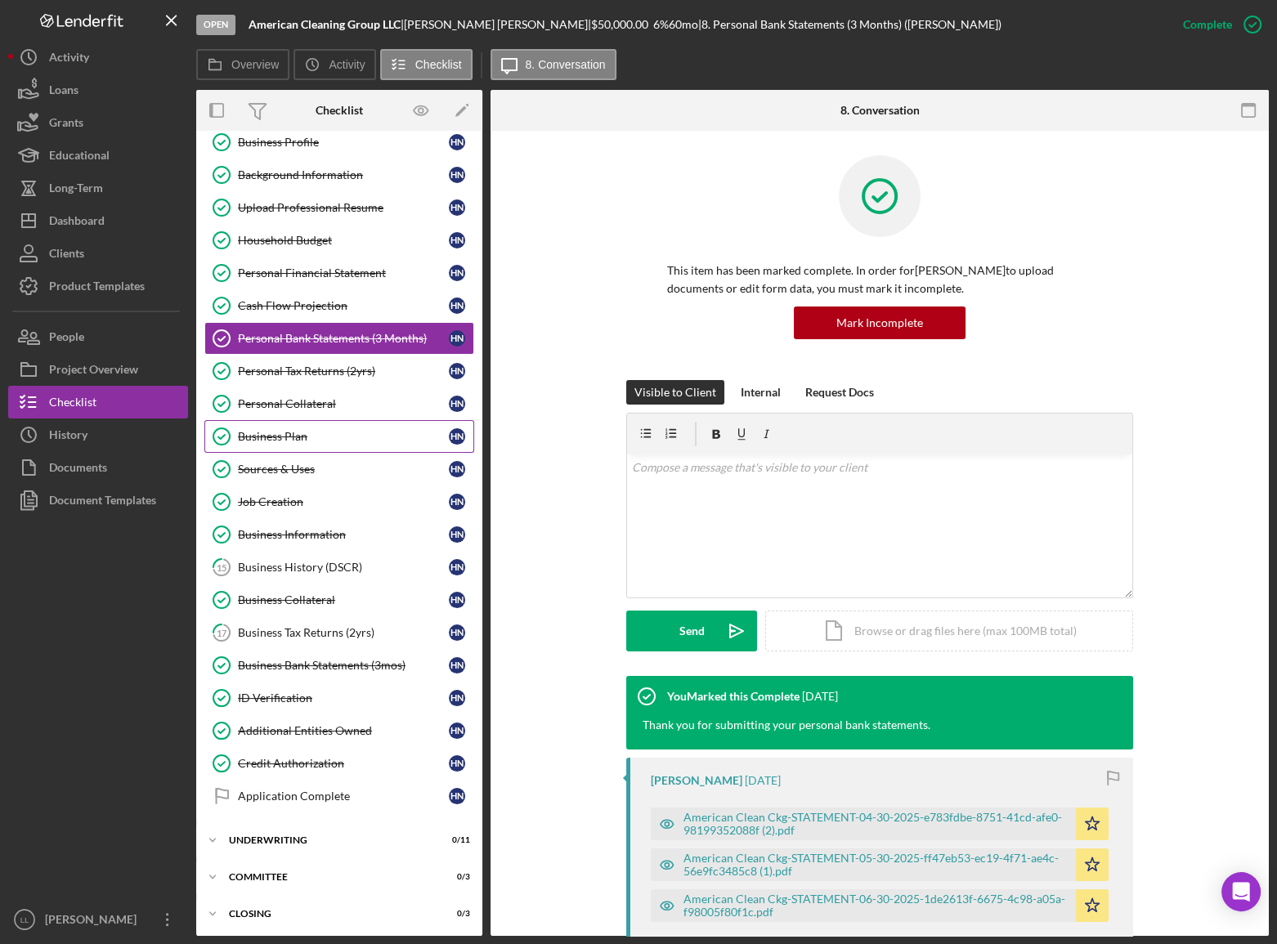
click at [318, 420] on link "Business Plan Business Plan H N" at bounding box center [339, 436] width 270 height 33
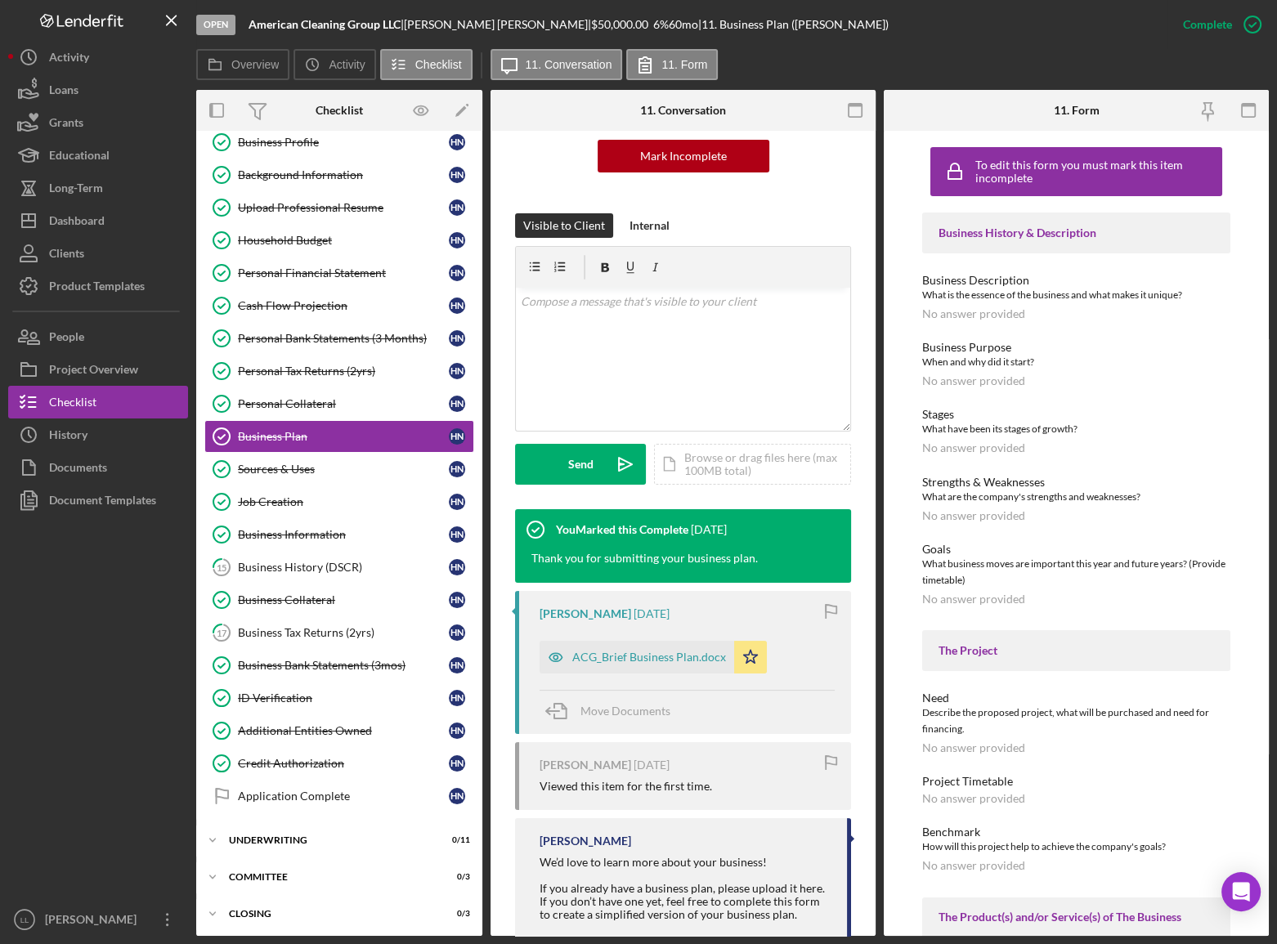
scroll to position [223, 0]
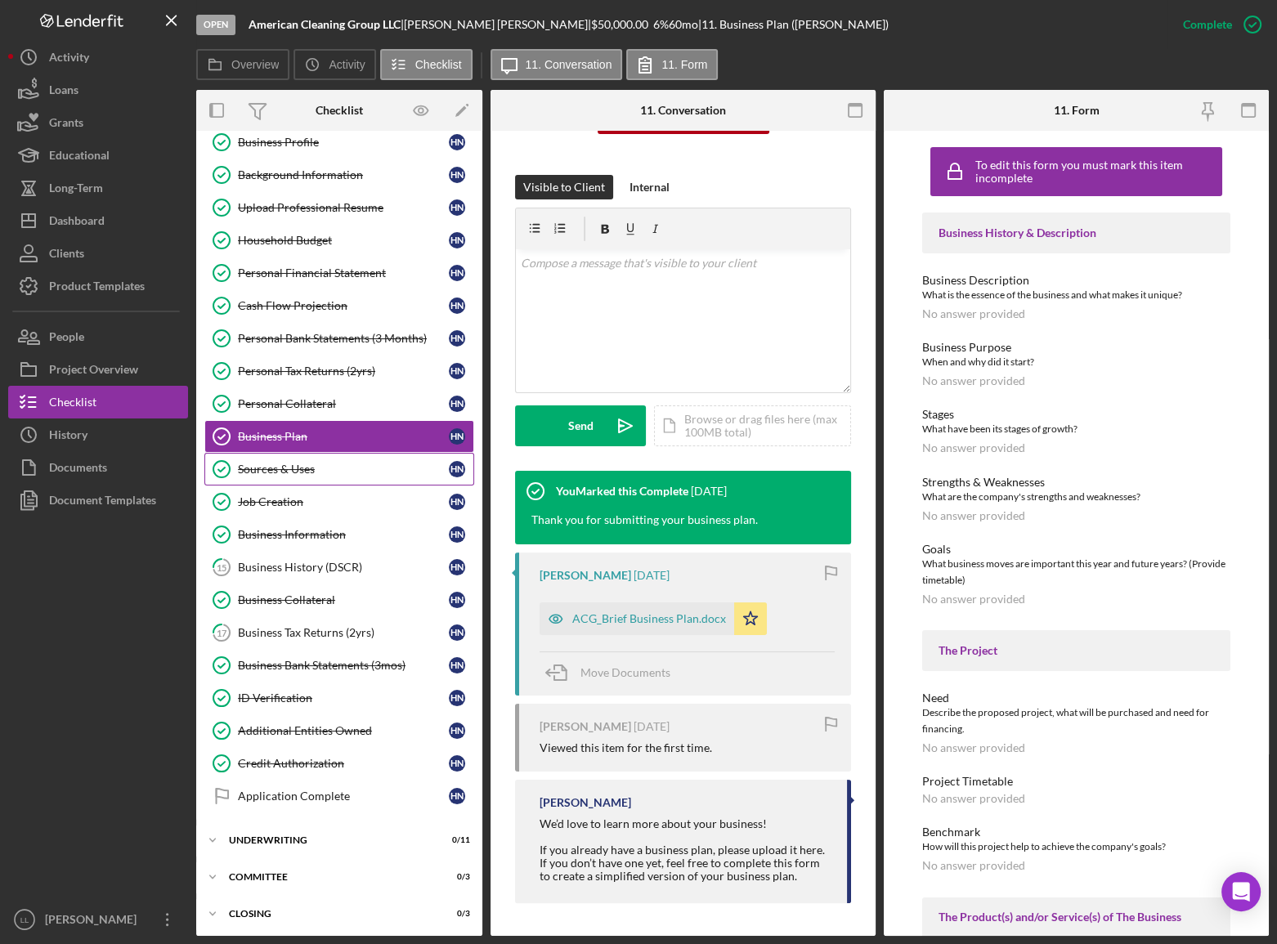
click at [366, 458] on link "Sources & Uses Sources & Uses H N" at bounding box center [339, 469] width 270 height 33
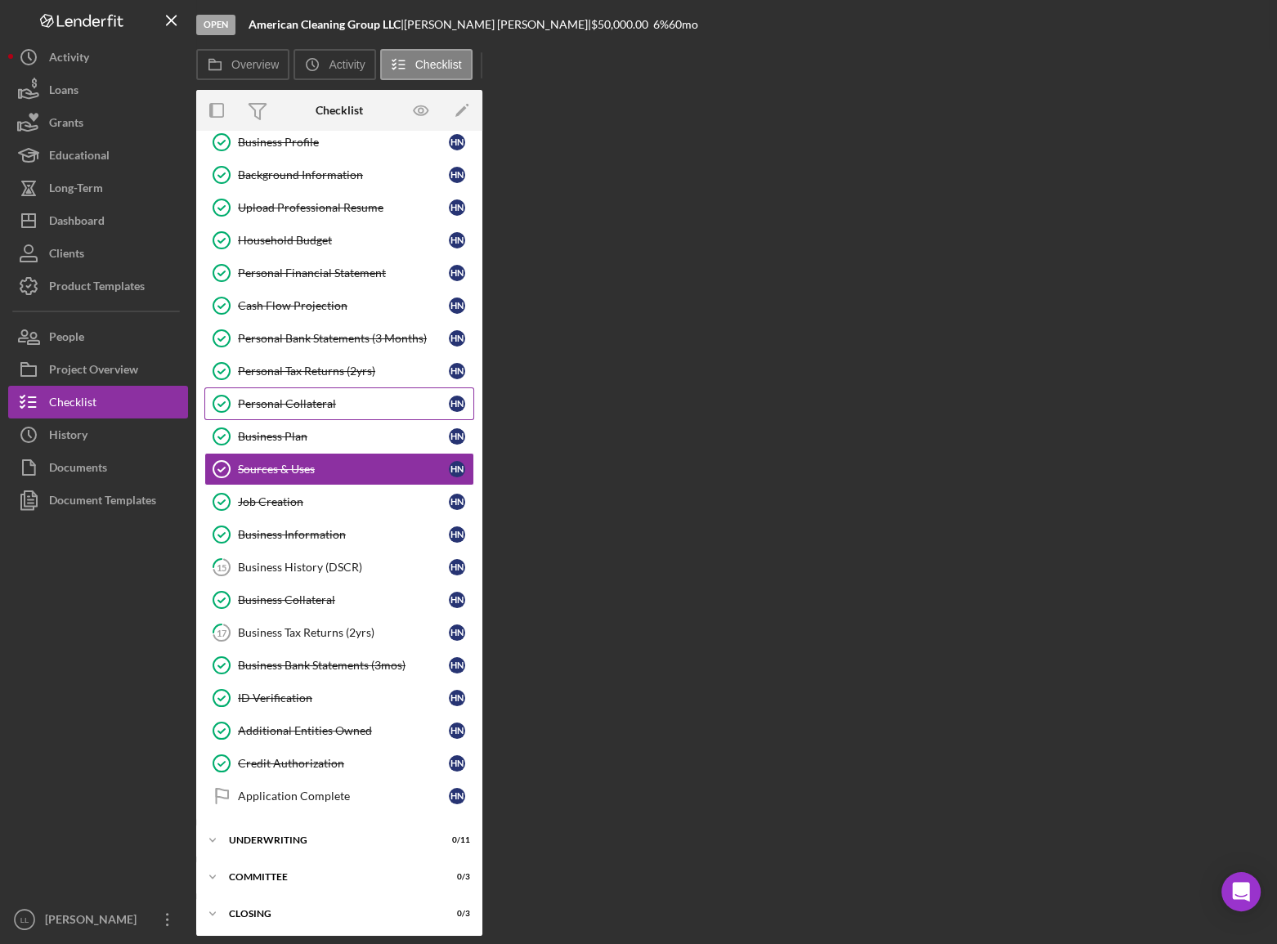
scroll to position [13, 0]
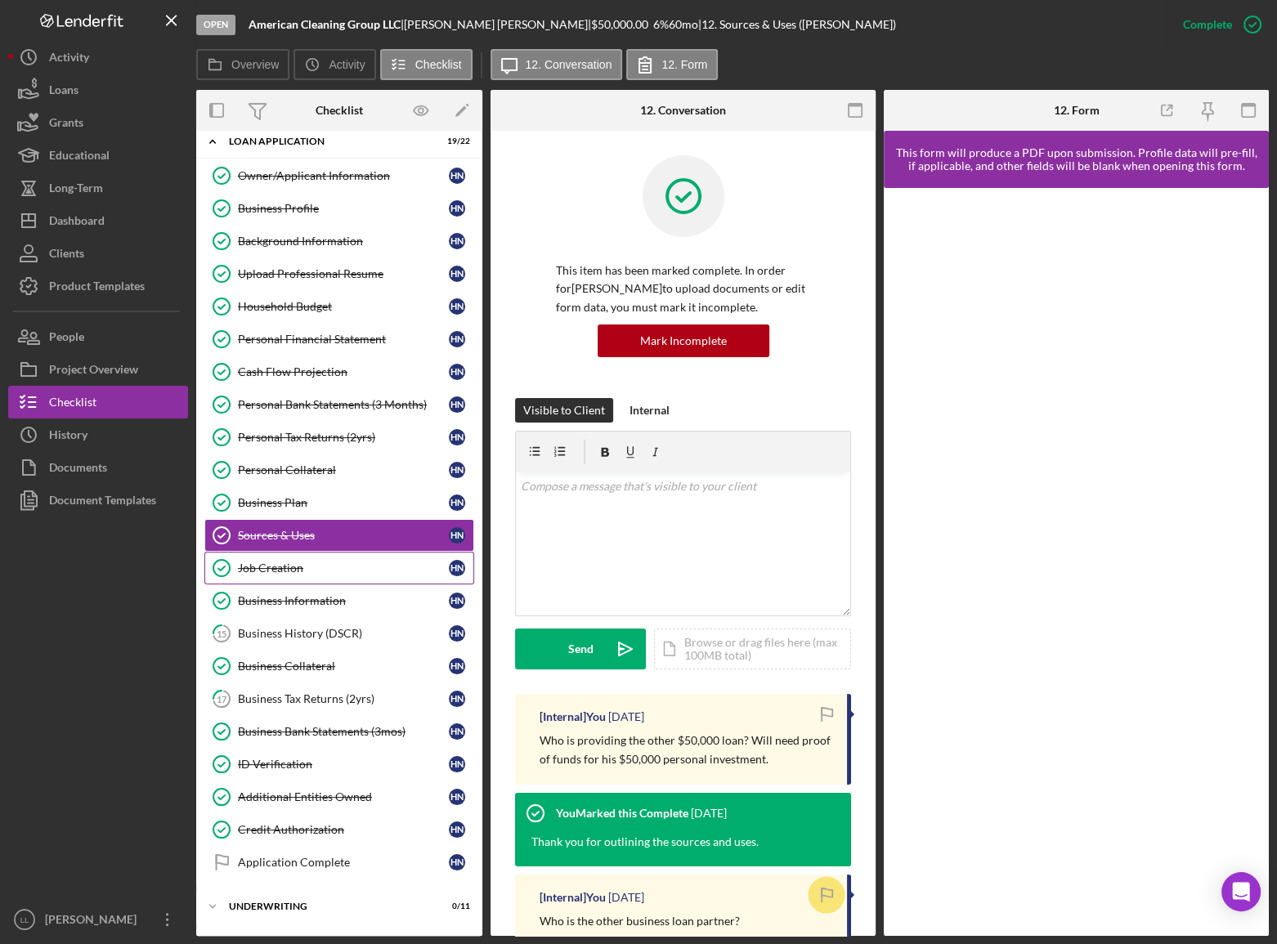
click at [324, 516] on link "Job Creation Job Creation H N" at bounding box center [339, 568] width 270 height 33
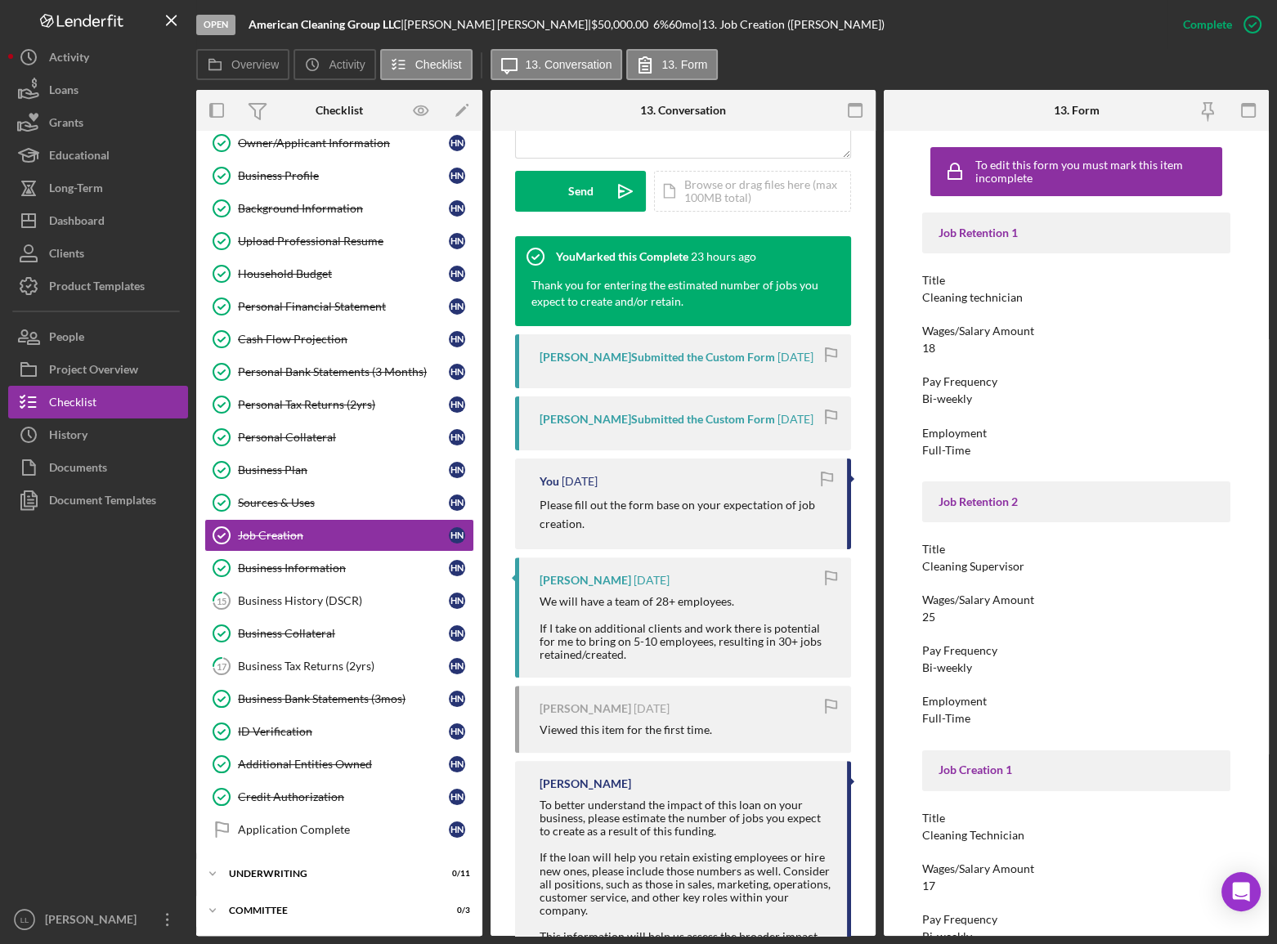
scroll to position [544, 0]
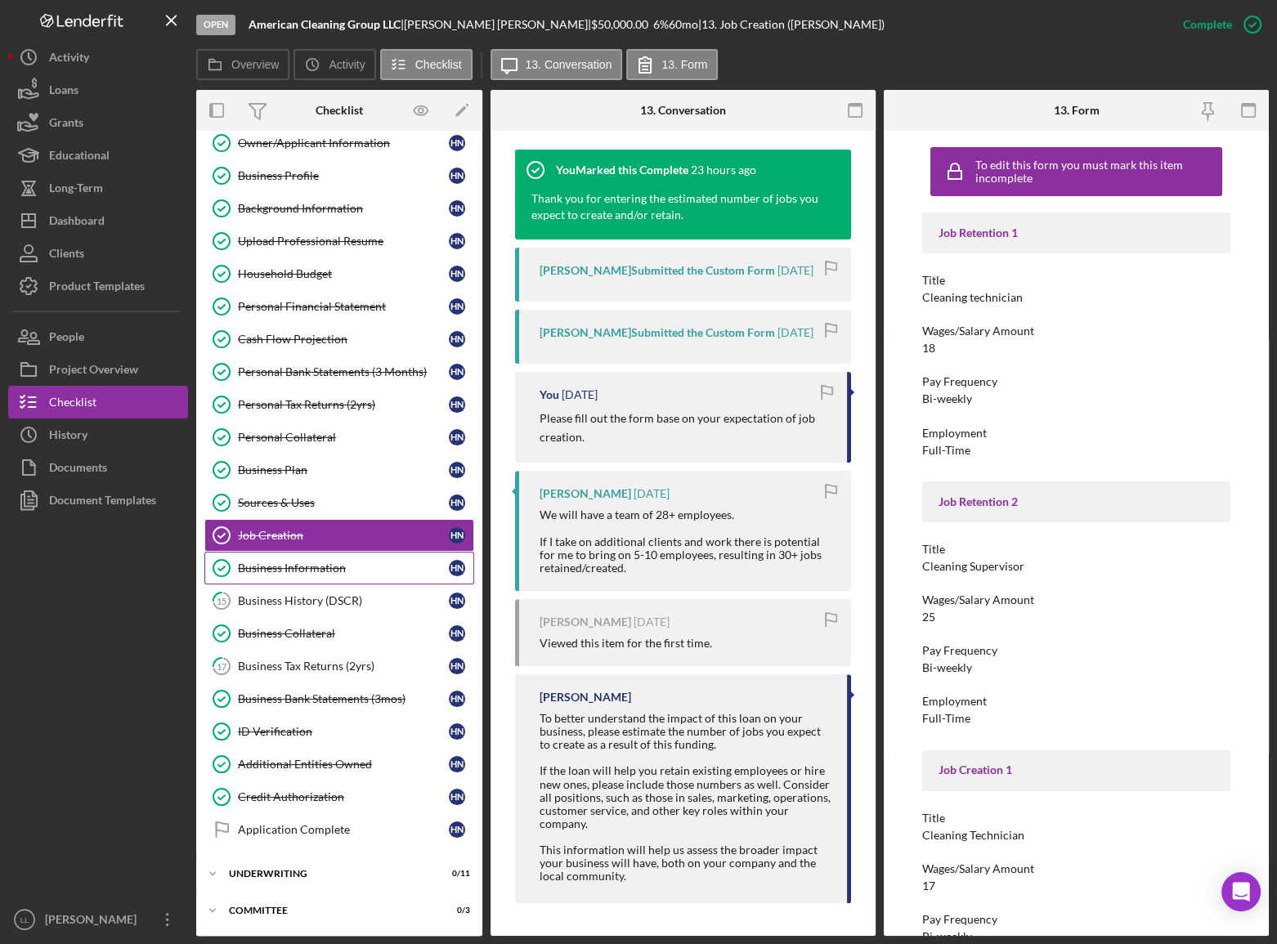
click at [332, 516] on div "Business Information" at bounding box center [343, 567] width 211 height 13
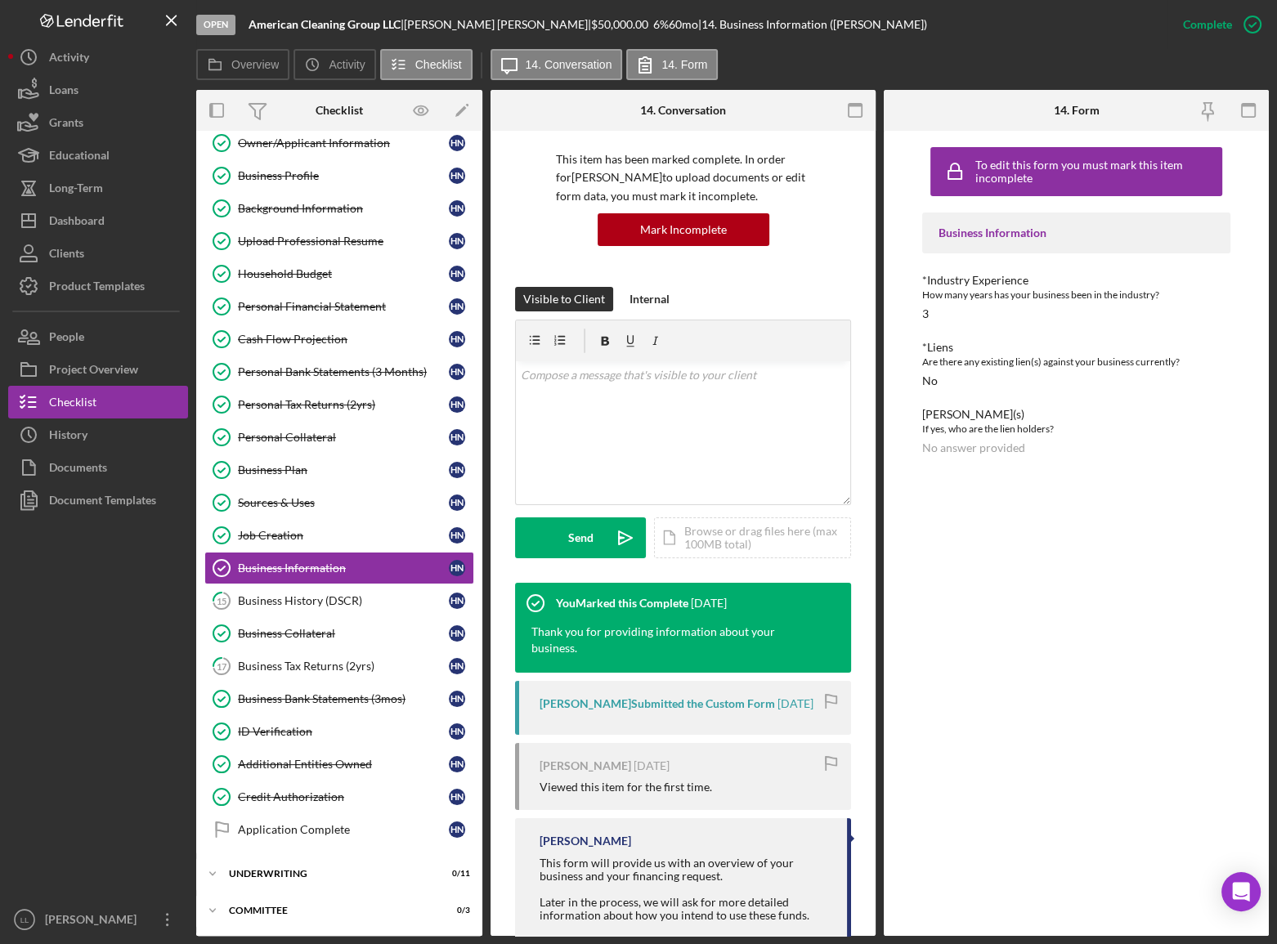
scroll to position [294, 0]
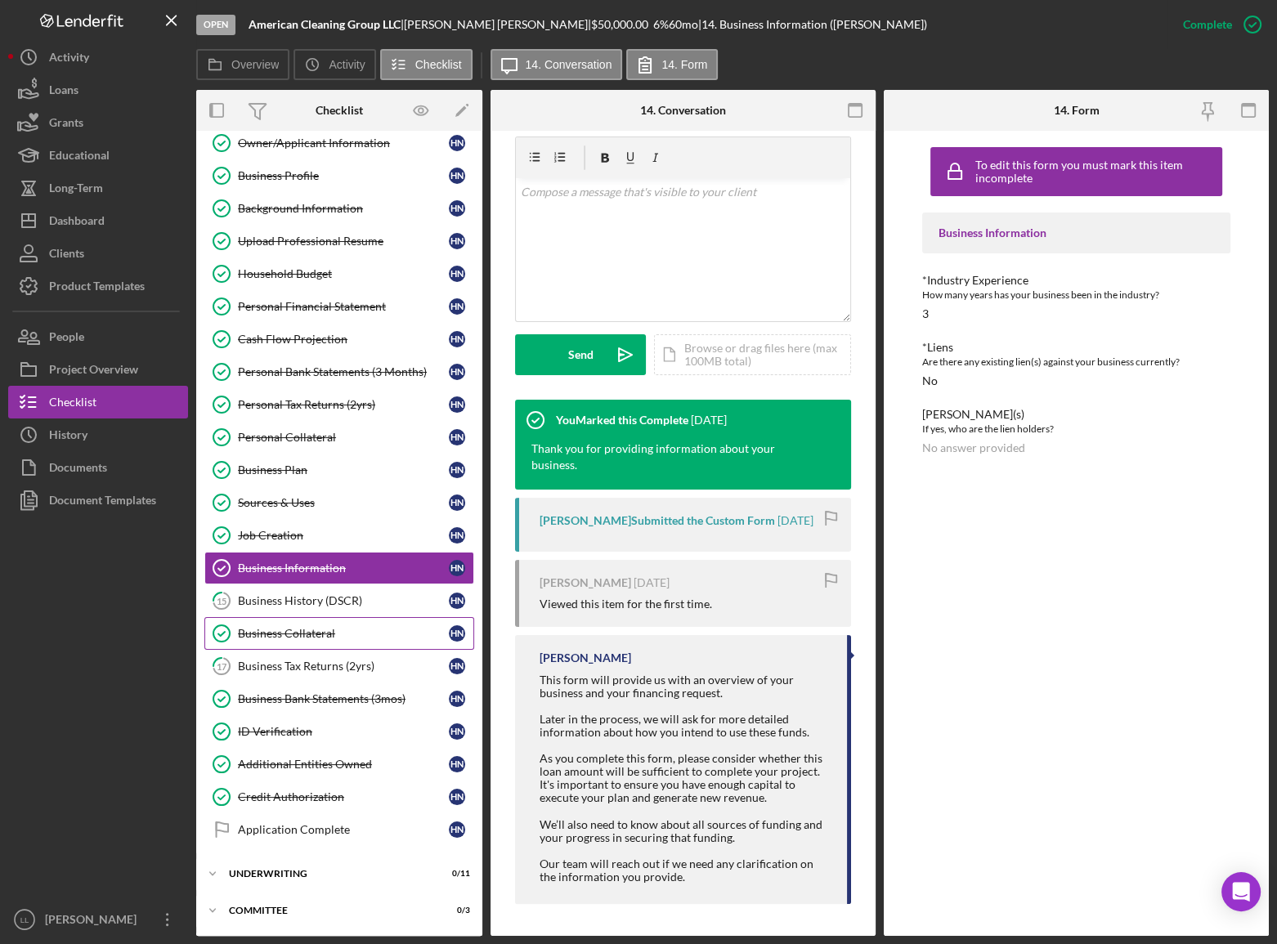
click at [300, 516] on link "Business Collateral Business Collateral H N" at bounding box center [339, 633] width 270 height 33
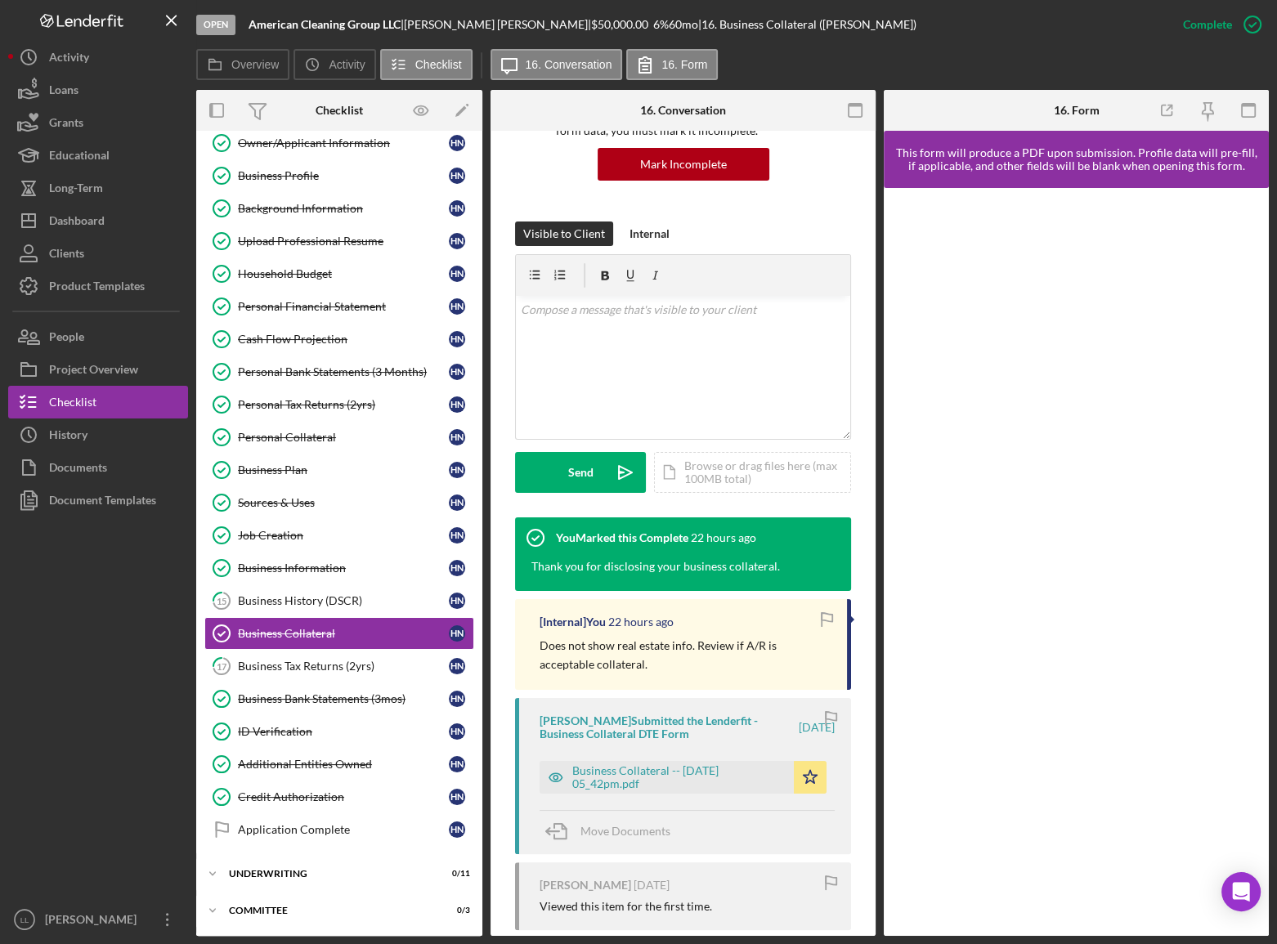
scroll to position [440, 0]
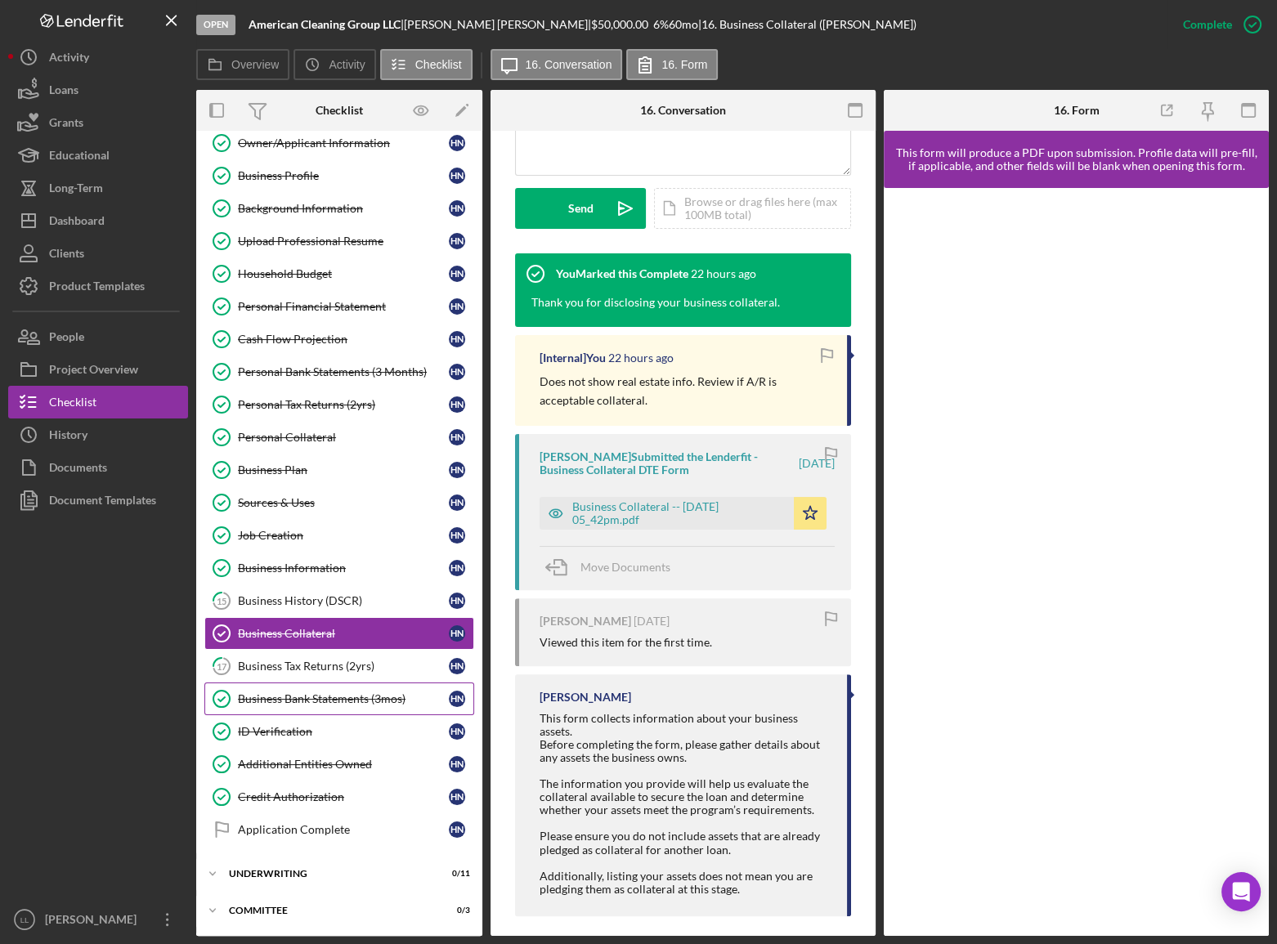
click at [338, 516] on link "Business Bank Statements (3mos) Business Bank Statements (3mos) H N" at bounding box center [339, 698] width 270 height 33
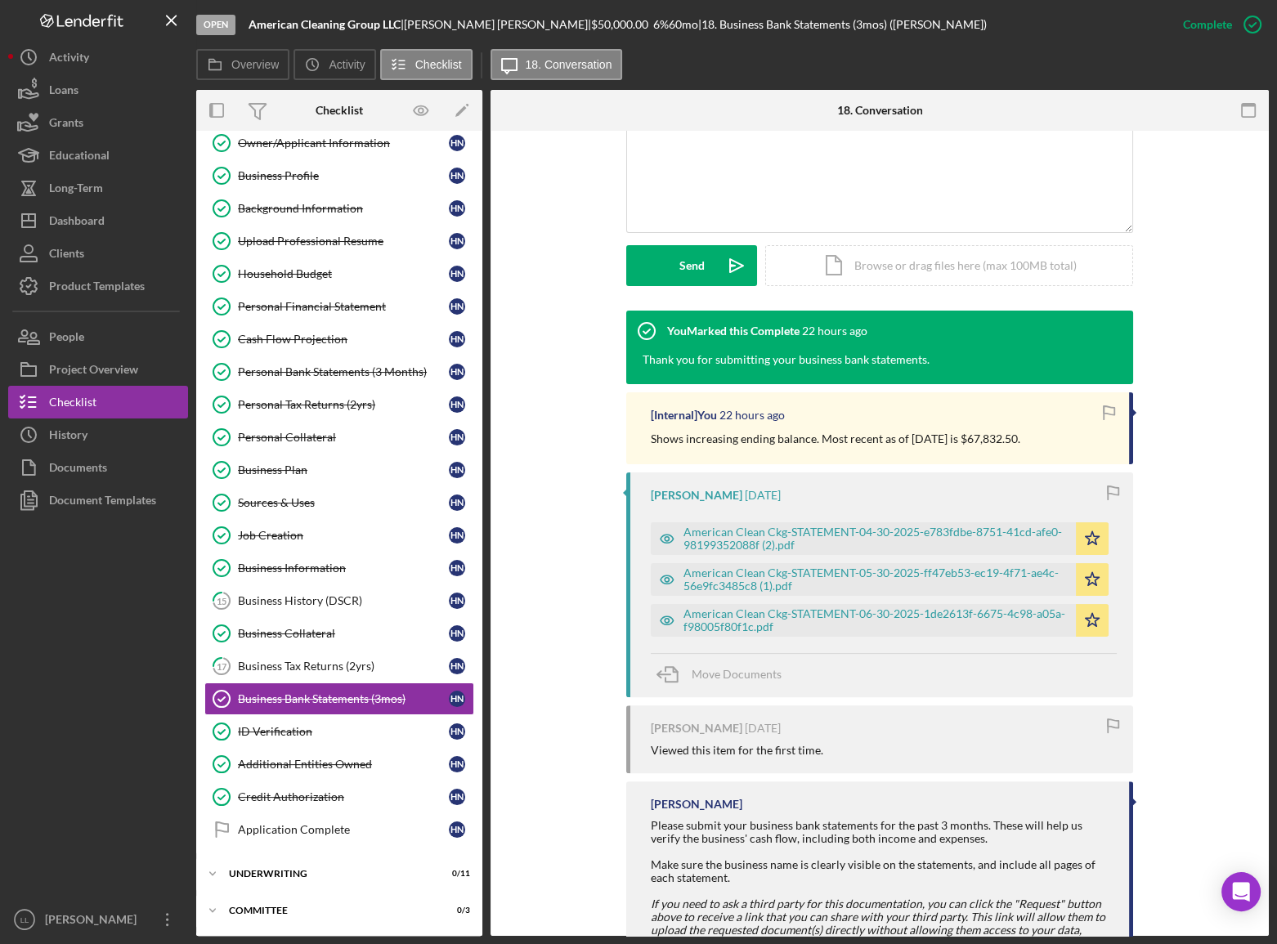
scroll to position [433, 0]
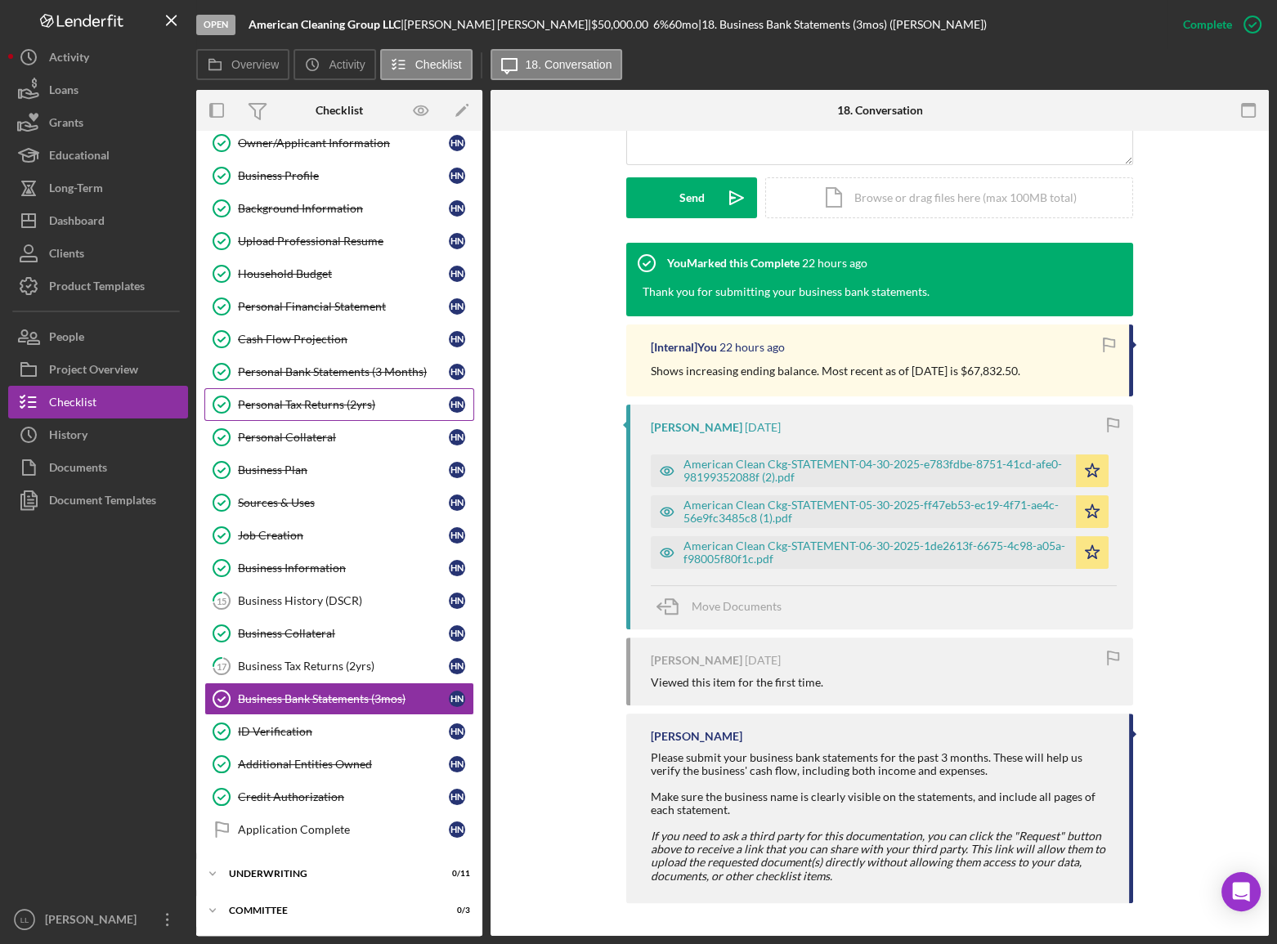
click at [359, 399] on div "Personal Tax Returns (2yrs)" at bounding box center [343, 404] width 211 height 13
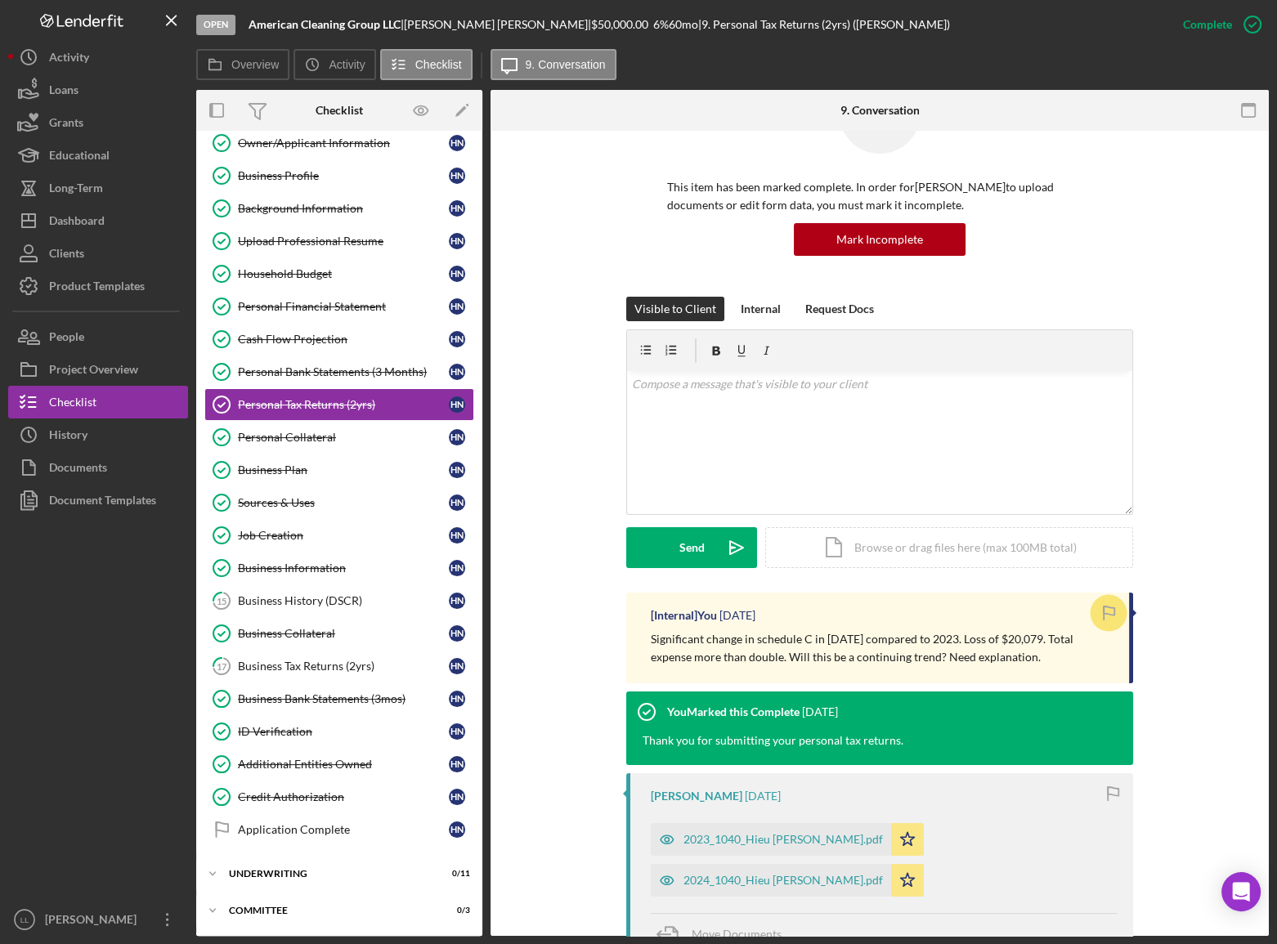
scroll to position [297, 0]
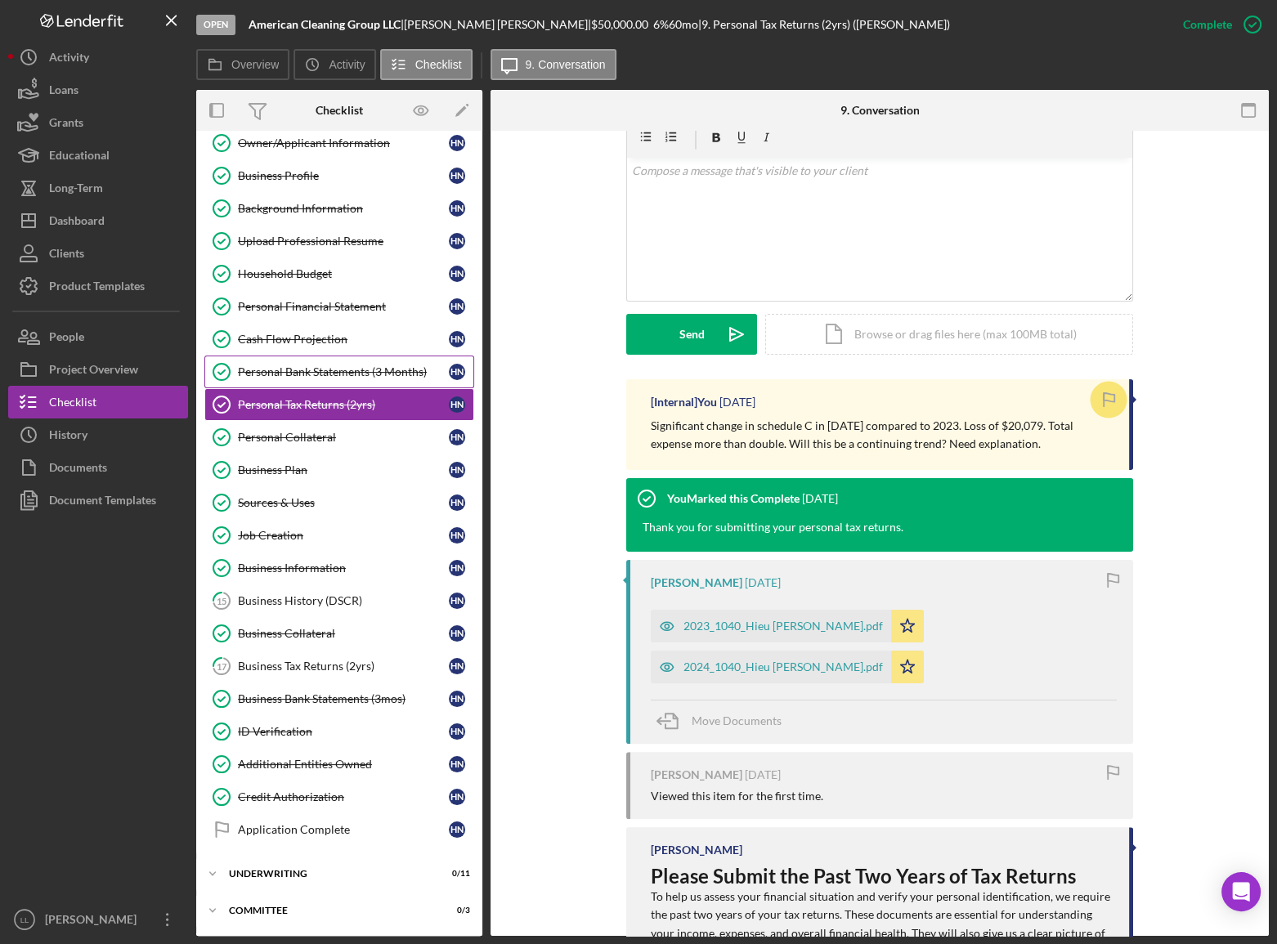
click at [364, 361] on link "Personal Bank Statements (3 Months) Personal Bank Statements (3 Months) H N" at bounding box center [339, 371] width 270 height 33
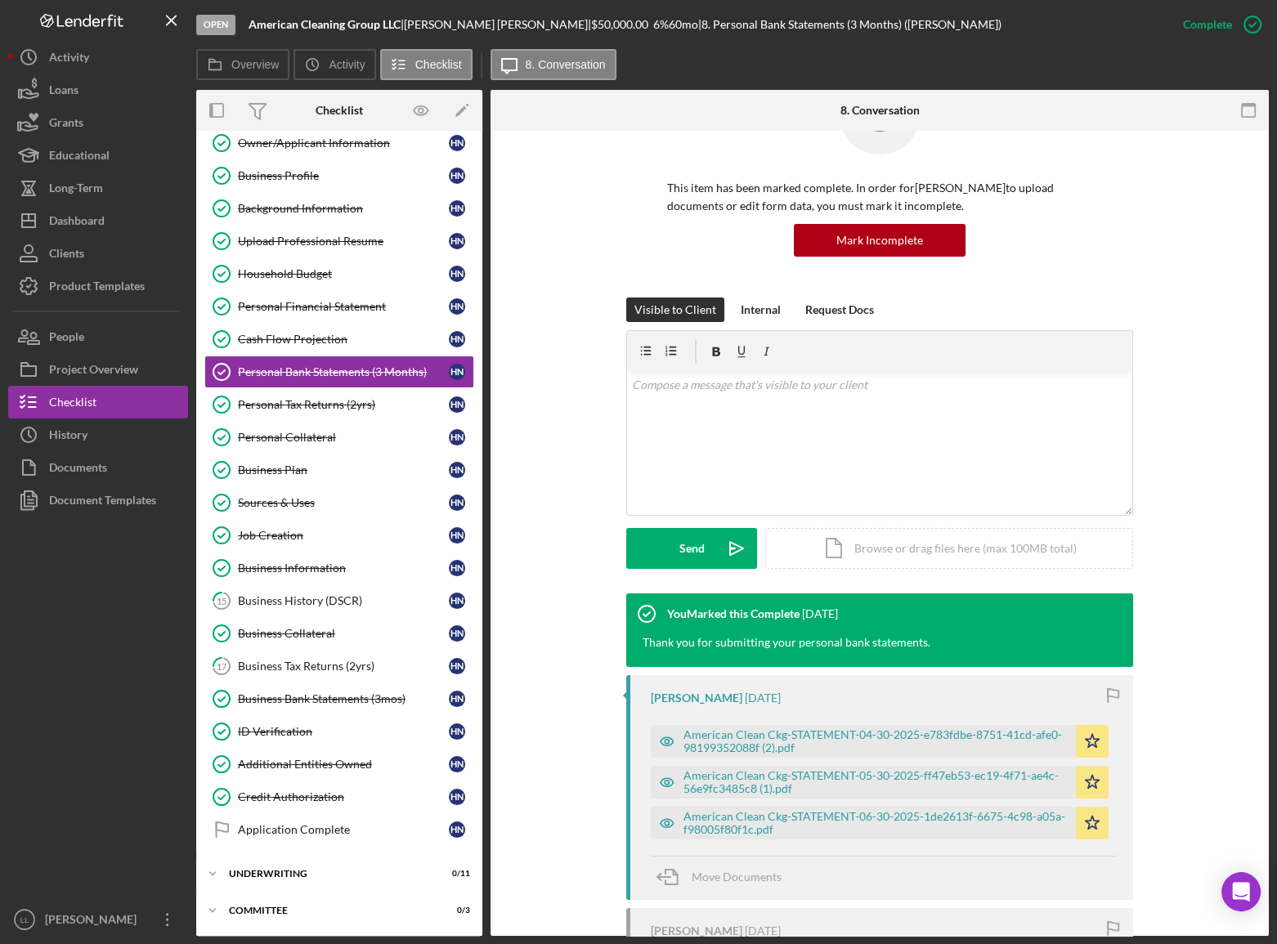
scroll to position [222, 0]
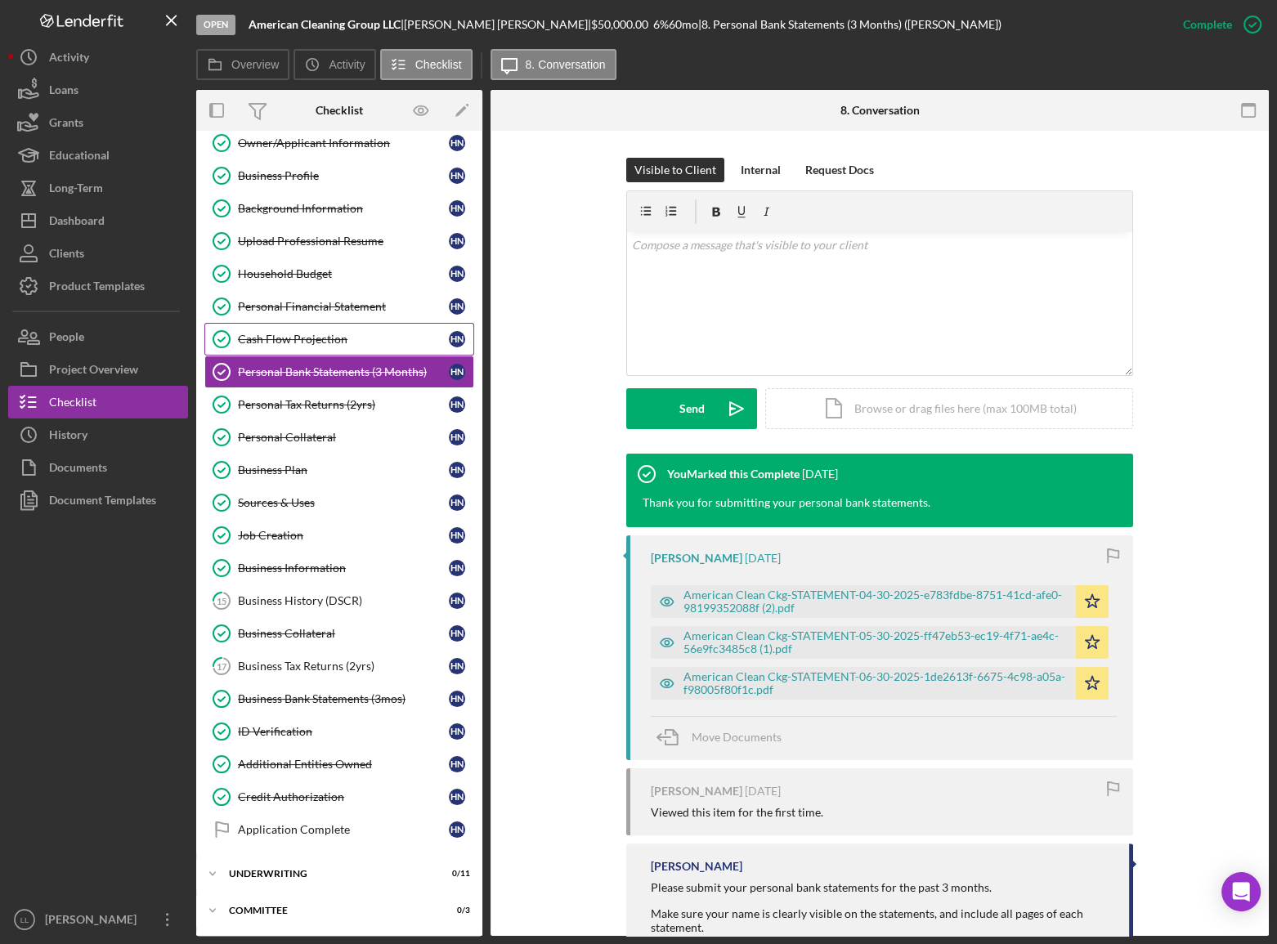
click at [320, 342] on div "Cash Flow Projection" at bounding box center [343, 339] width 211 height 13
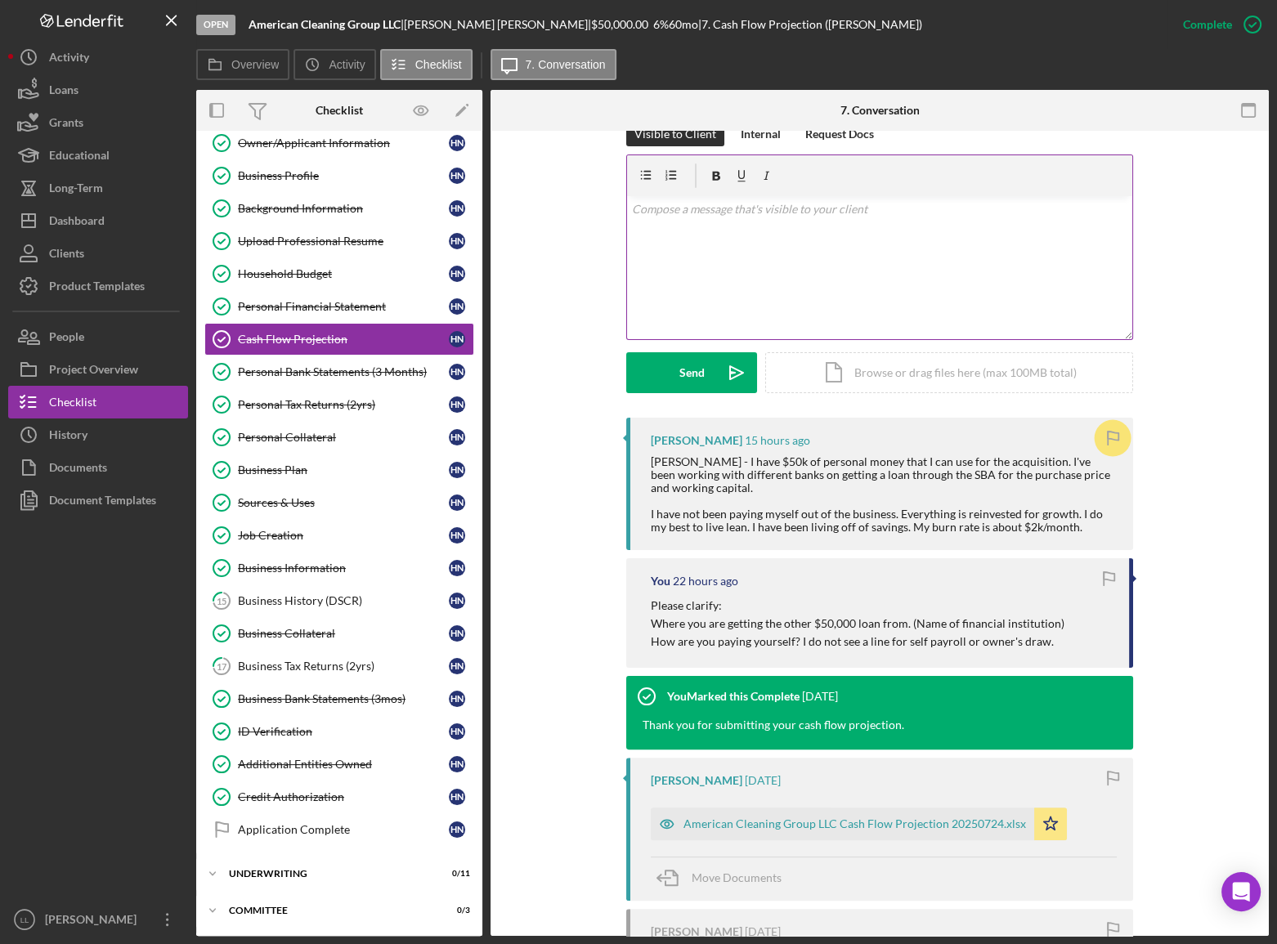
scroll to position [222, 0]
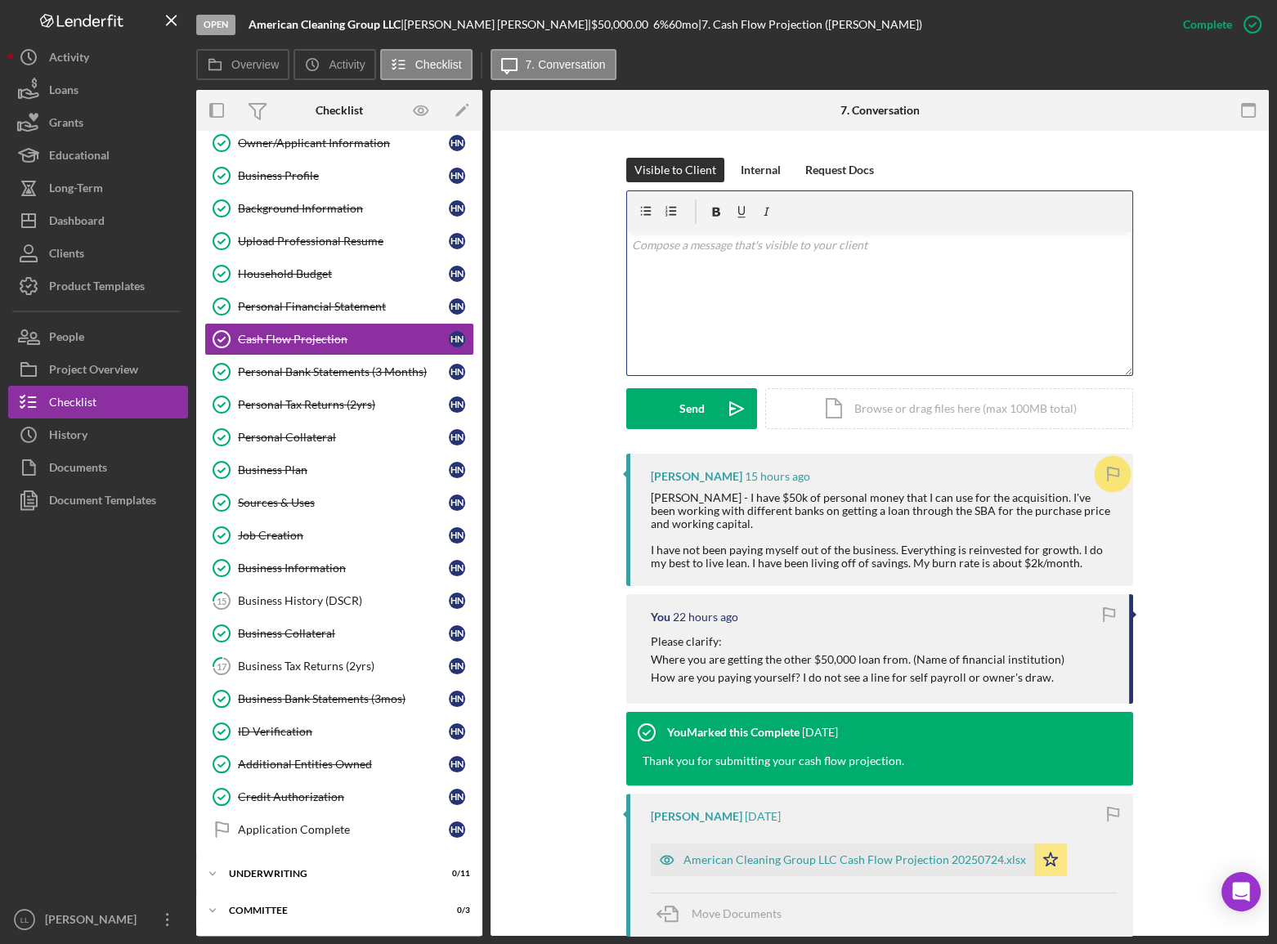
click at [722, 292] on div "v Color teal Color pink Remove color Add row above Add row below Add column bef…" at bounding box center [879, 303] width 505 height 143
click at [812, 253] on p "Understood, the 2k burn rate does match with the 24k pay you listed in the hous…" at bounding box center [880, 254] width 496 height 37
click at [686, 262] on p "Understood, the 2k burn rate does match with the 24k pay you listed in the hous…" at bounding box center [880, 254] width 496 height 37
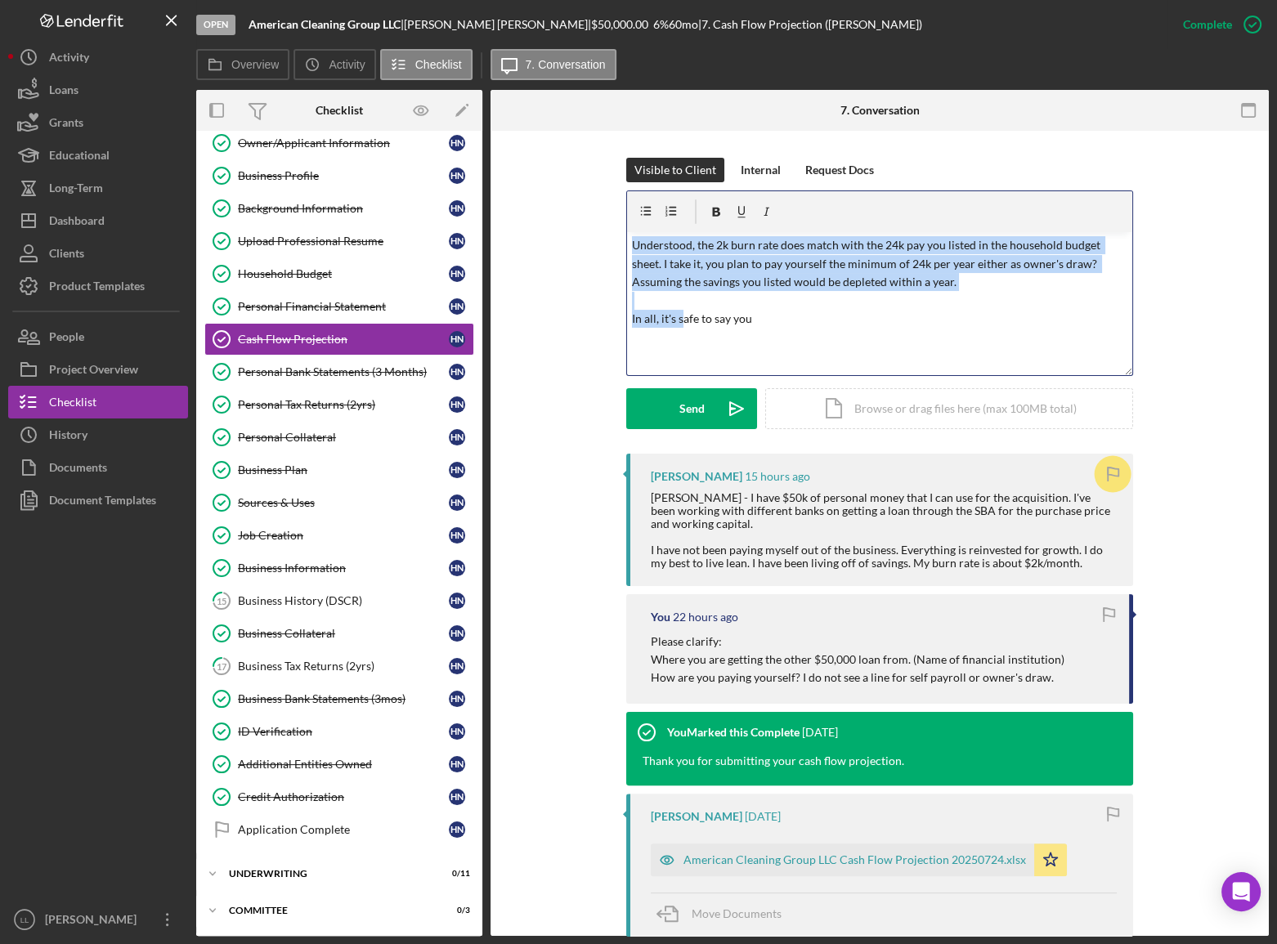
drag, startPoint x: 677, startPoint y: 315, endPoint x: 615, endPoint y: 226, distance: 108.6
click at [613, 226] on div "Visible to Client Internal Request Docs v Color teal Color pink Remove color Ad…" at bounding box center [879, 306] width 729 height 296
click at [987, 299] on p "Understood, the 2k burn rate does match with the 24k pay you listed in the hous…" at bounding box center [880, 282] width 496 height 92
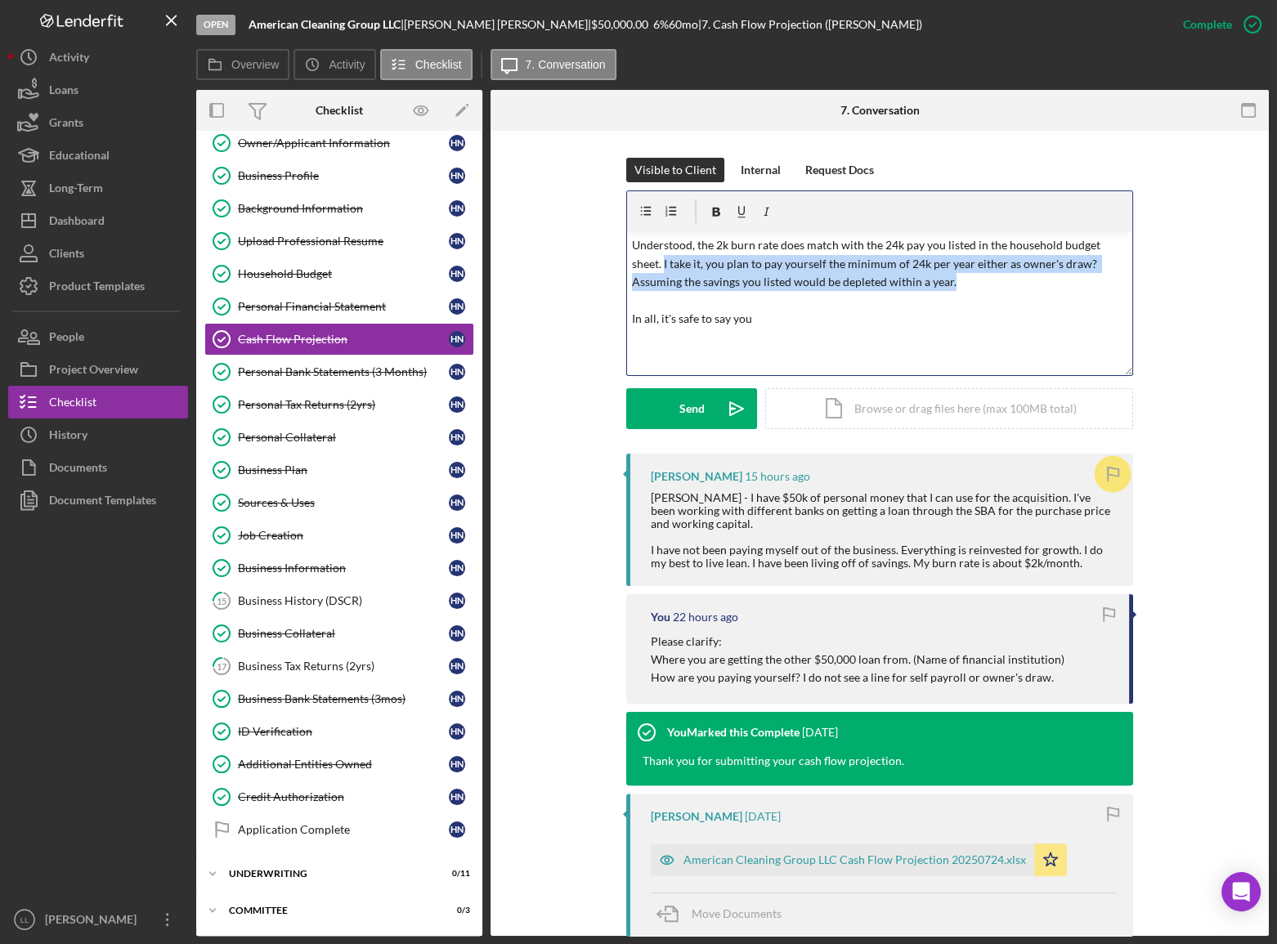
drag, startPoint x: 956, startPoint y: 286, endPoint x: 662, endPoint y: 268, distance: 294.7
click at [662, 268] on p "Understood, the 2k burn rate does match with the 24k pay you listed in the hous…" at bounding box center [880, 282] width 496 height 92
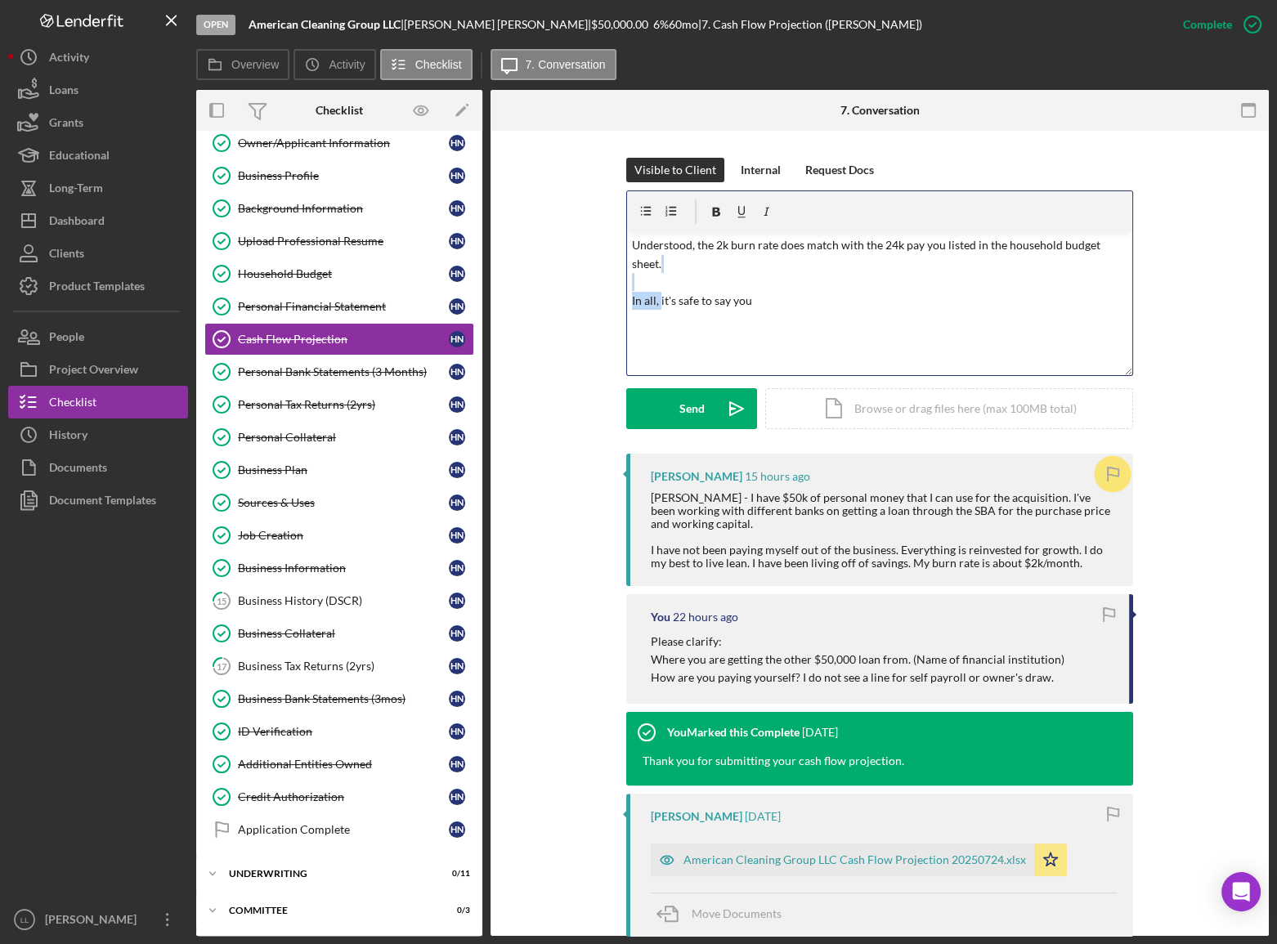
drag, startPoint x: 658, startPoint y: 299, endPoint x: 604, endPoint y: 289, distance: 54.8
click at [604, 289] on div "Visible to Client Internal Request Docs v Color teal Color pink Remove color Ad…" at bounding box center [879, 306] width 729 height 296
click at [779, 265] on p "Understood, the 2k burn rate does match with the 24k pay you listed in the hous…" at bounding box center [880, 254] width 496 height 37
click at [879, 240] on p "Understood, the 2k burn rate does match with the 24k pay you listed in the hous…" at bounding box center [880, 254] width 496 height 37
drag, startPoint x: 675, startPoint y: 264, endPoint x: 662, endPoint y: 266, distance: 13.2
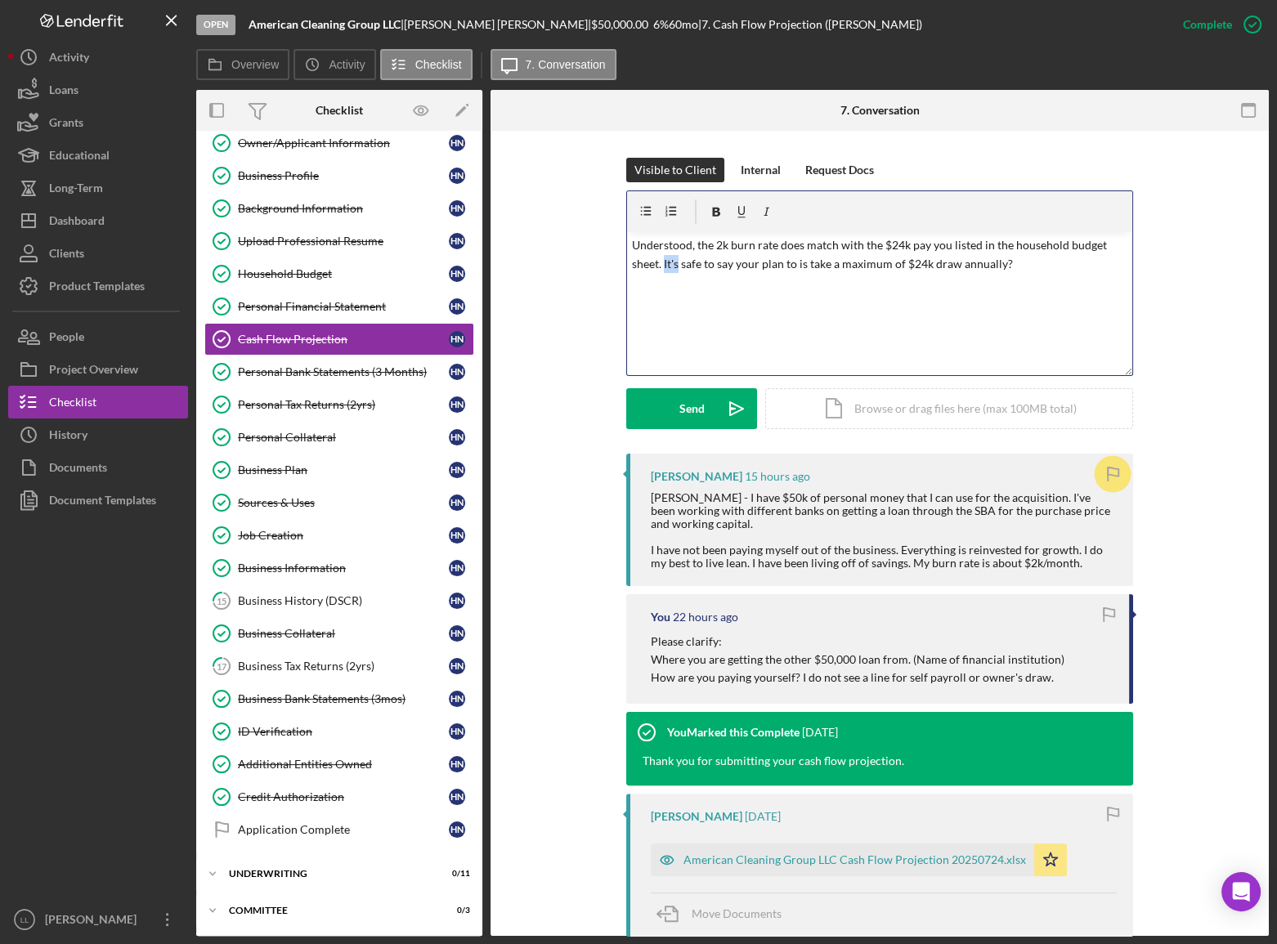
click at [662, 266] on p "Understood, the 2k burn rate does match with the $24k pay you listed in the hou…" at bounding box center [880, 254] width 496 height 37
click at [959, 263] on p "Understood, the 2k burn rate does match with the $24k pay you listed in the hou…" at bounding box center [880, 254] width 496 height 37
click at [1057, 266] on p "Understood, the 2k burn rate does match with the $24k pay you listed in the hou…" at bounding box center [880, 254] width 496 height 37
click at [1002, 261] on p "Understood, the 2k burn rate does match with the $24k pay you listed in the hou…" at bounding box center [880, 254] width 496 height 37
click at [904, 294] on div "v Color teal Color pink Remove color Add row above Add row below Add column bef…" at bounding box center [879, 303] width 505 height 143
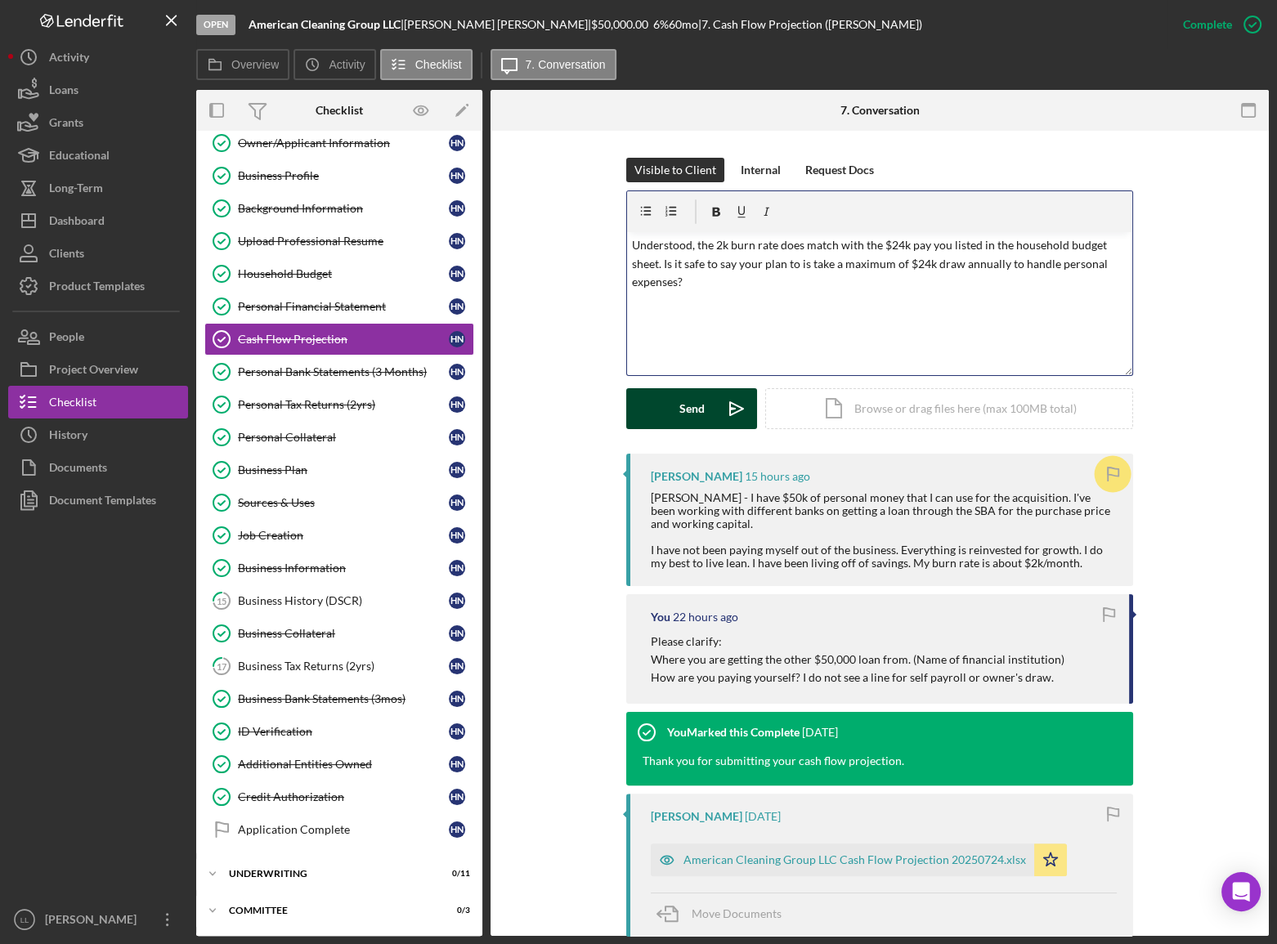
click at [708, 406] on button "Send Icon/icon-invite-send" at bounding box center [691, 408] width 131 height 41
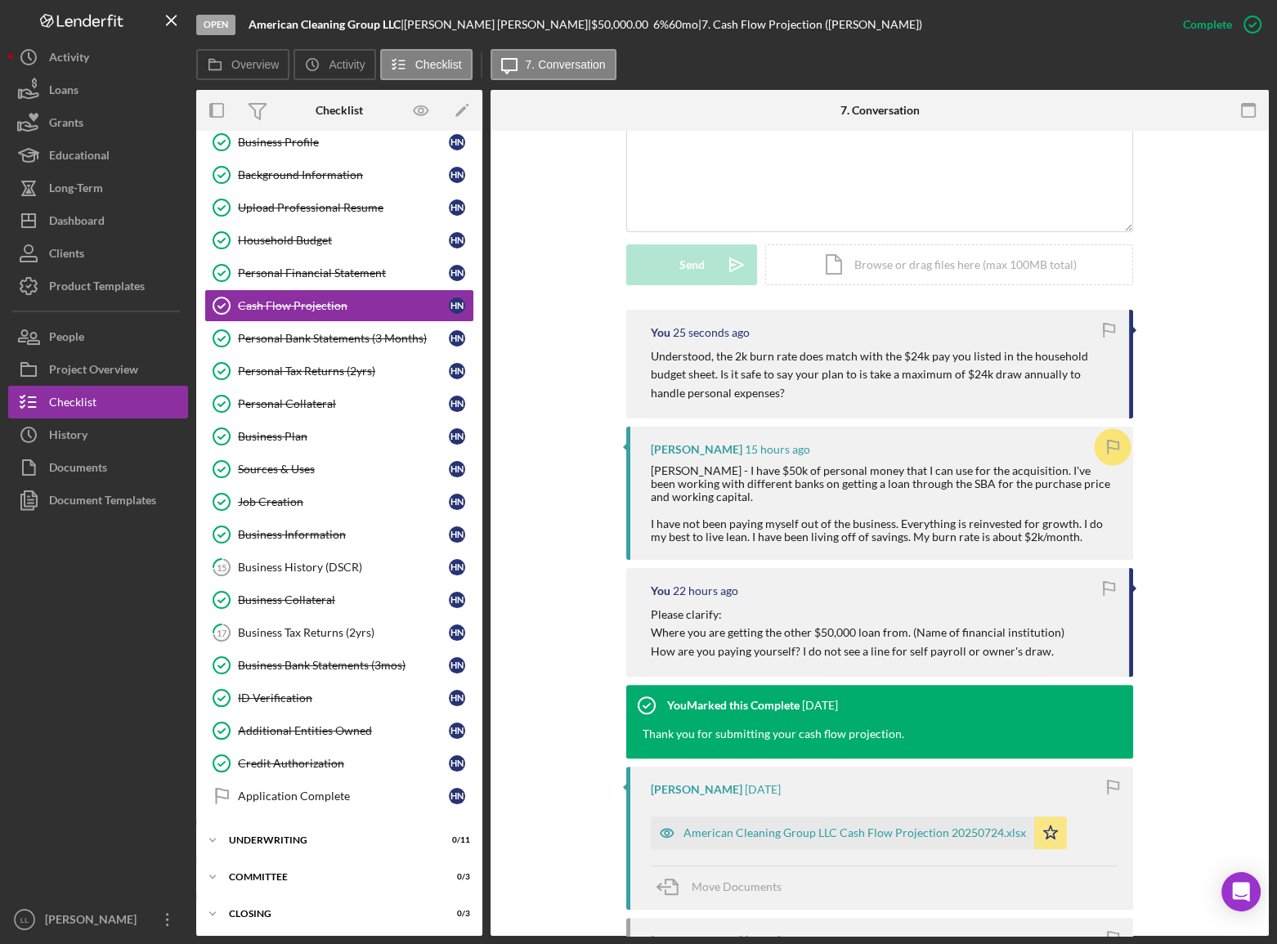
scroll to position [371, 0]
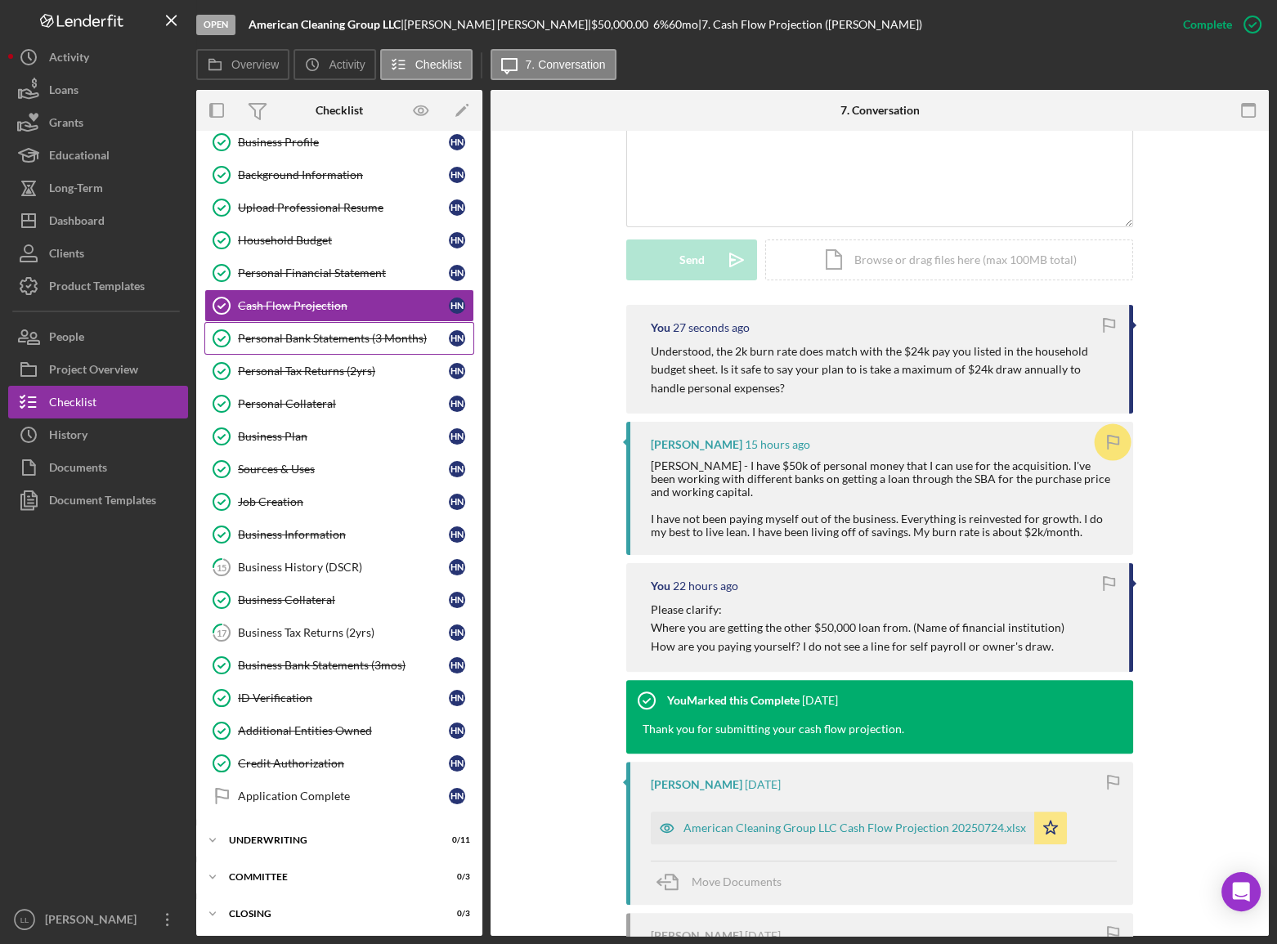
click at [357, 335] on div "Personal Bank Statements (3 Months)" at bounding box center [343, 338] width 211 height 13
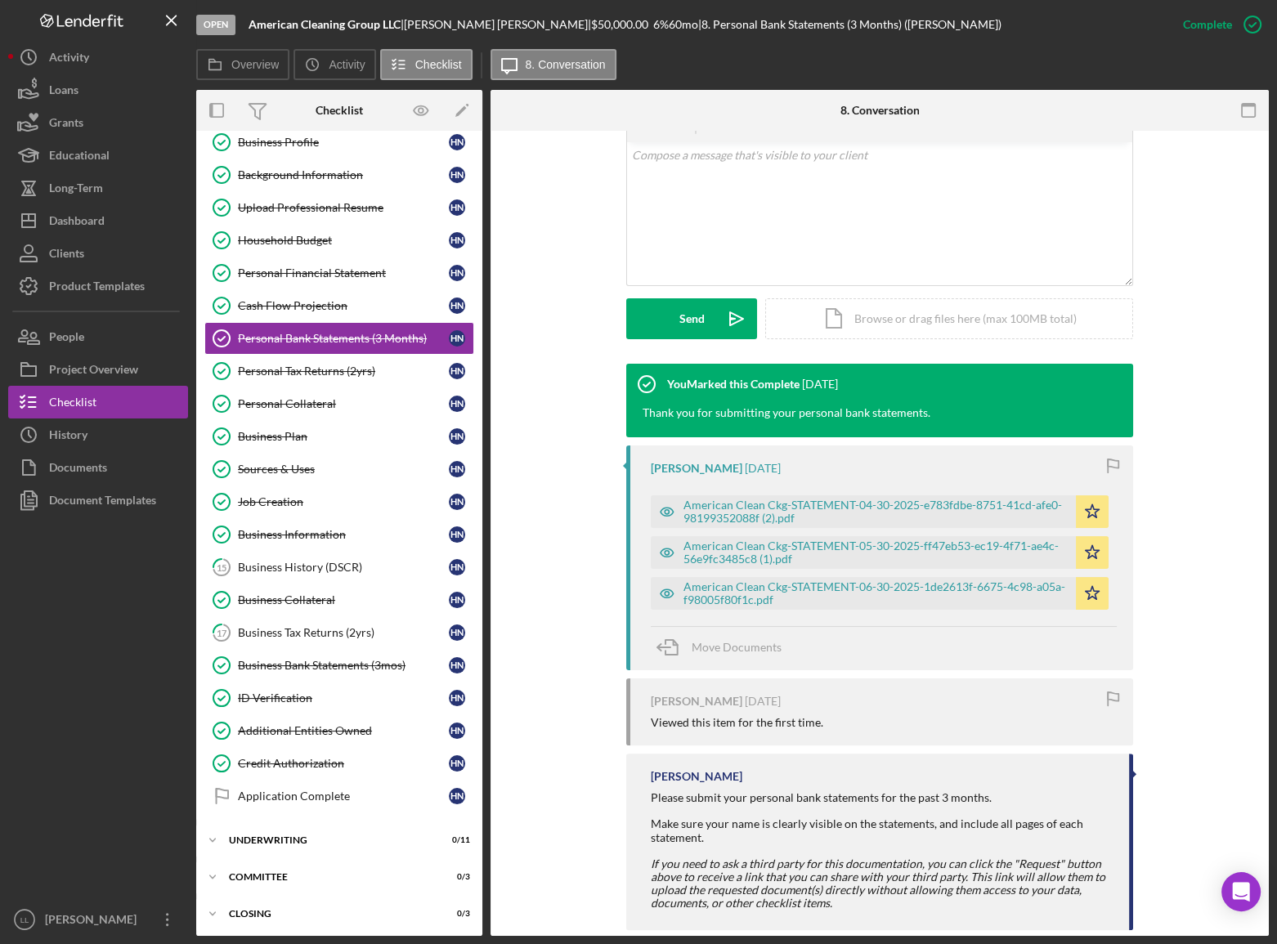
scroll to position [339, 0]
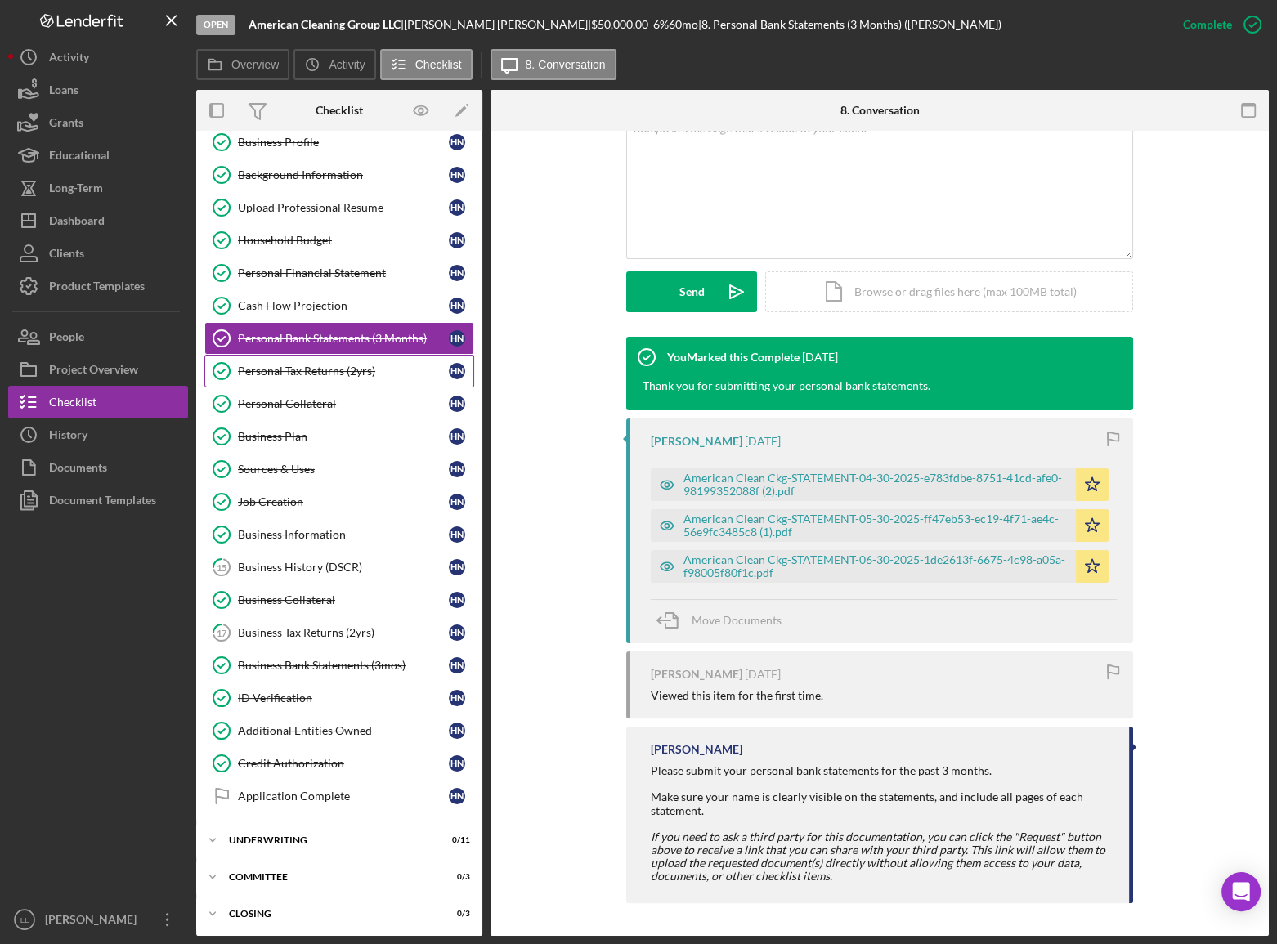
click at [332, 379] on link "Personal Tax Returns (2yrs) Personal Tax Returns (2yrs) H N" at bounding box center [339, 371] width 270 height 33
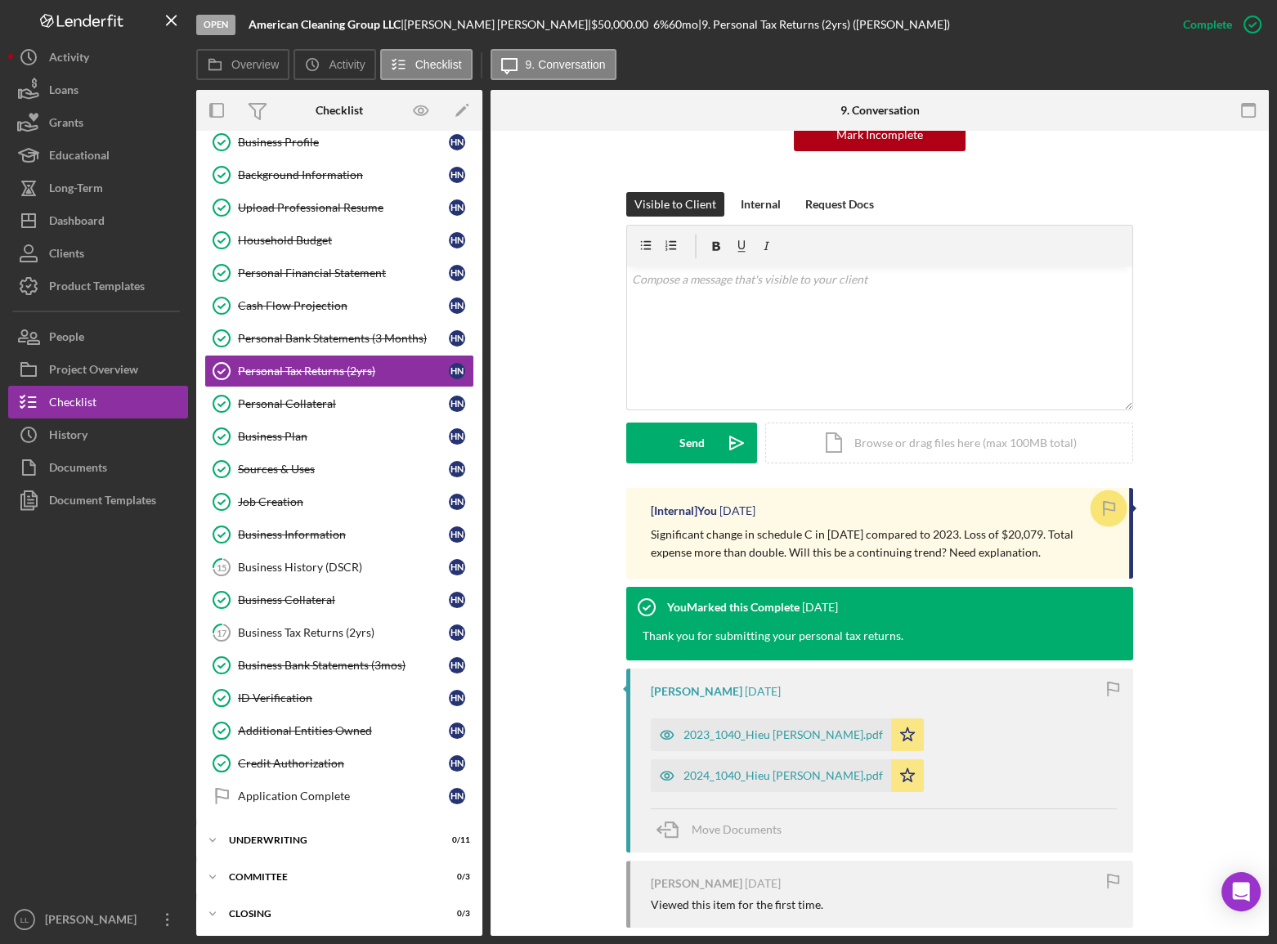
scroll to position [445, 0]
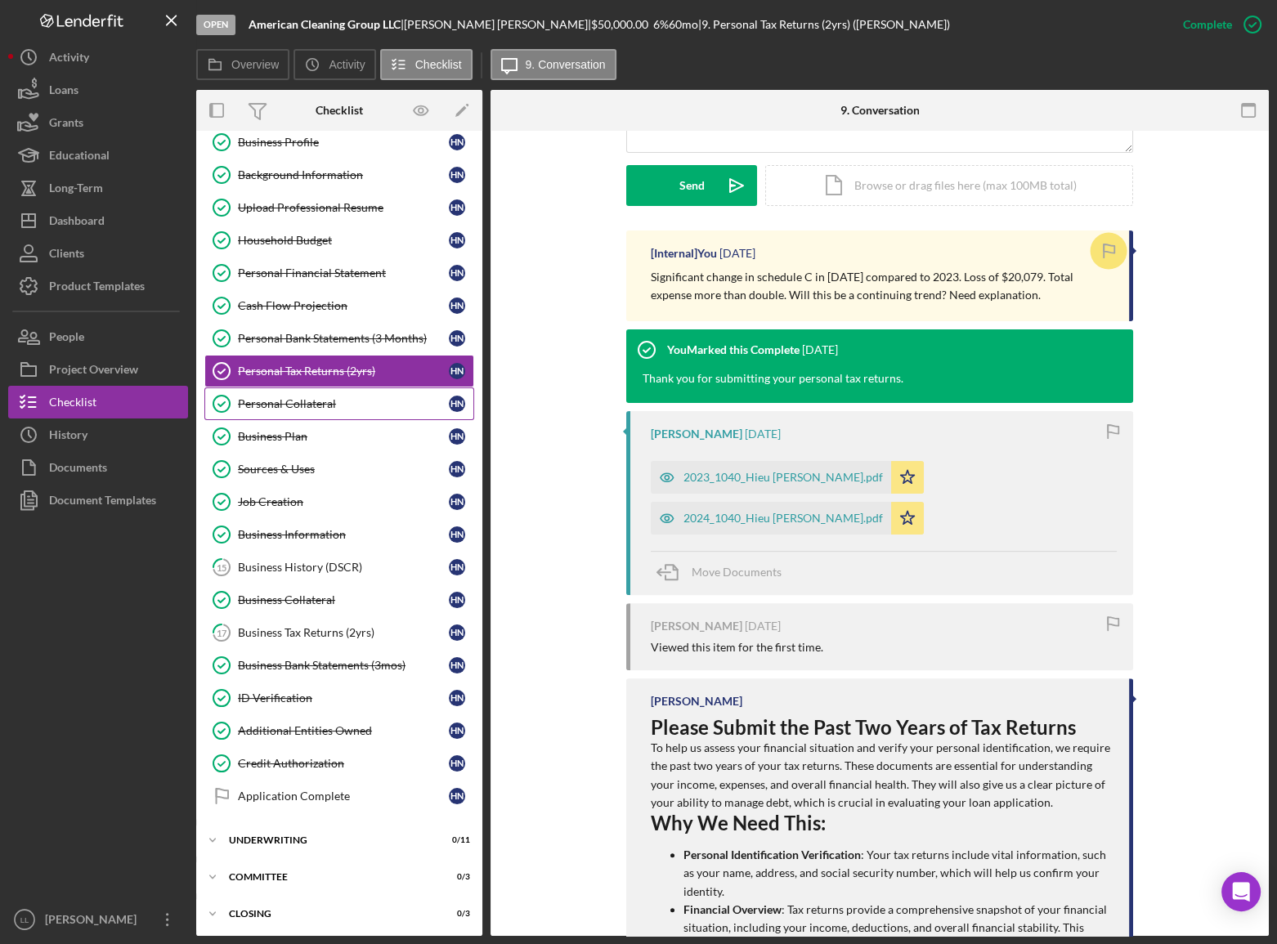
click at [351, 405] on div "Personal Collateral" at bounding box center [343, 403] width 211 height 13
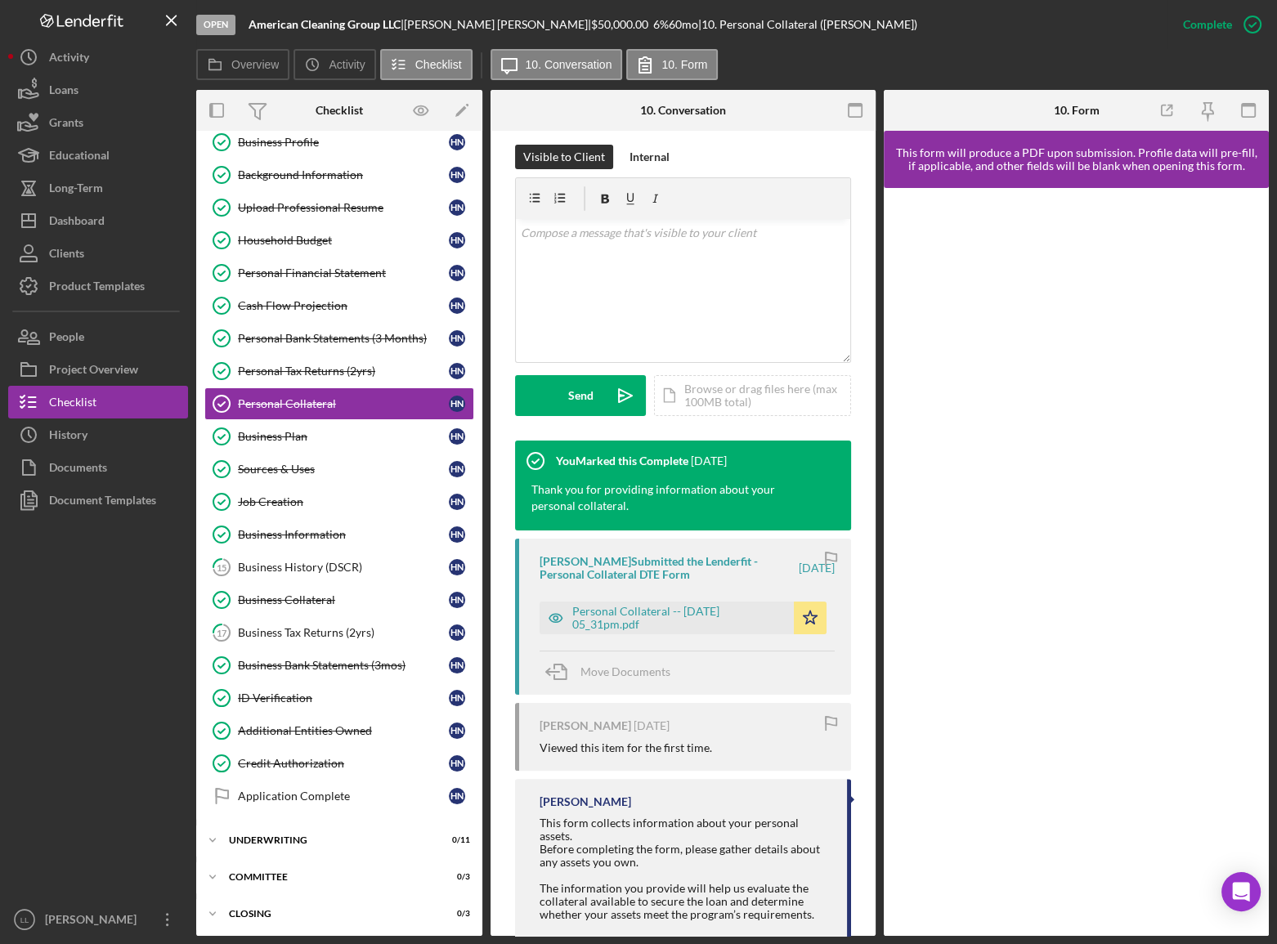
scroll to position [371, 0]
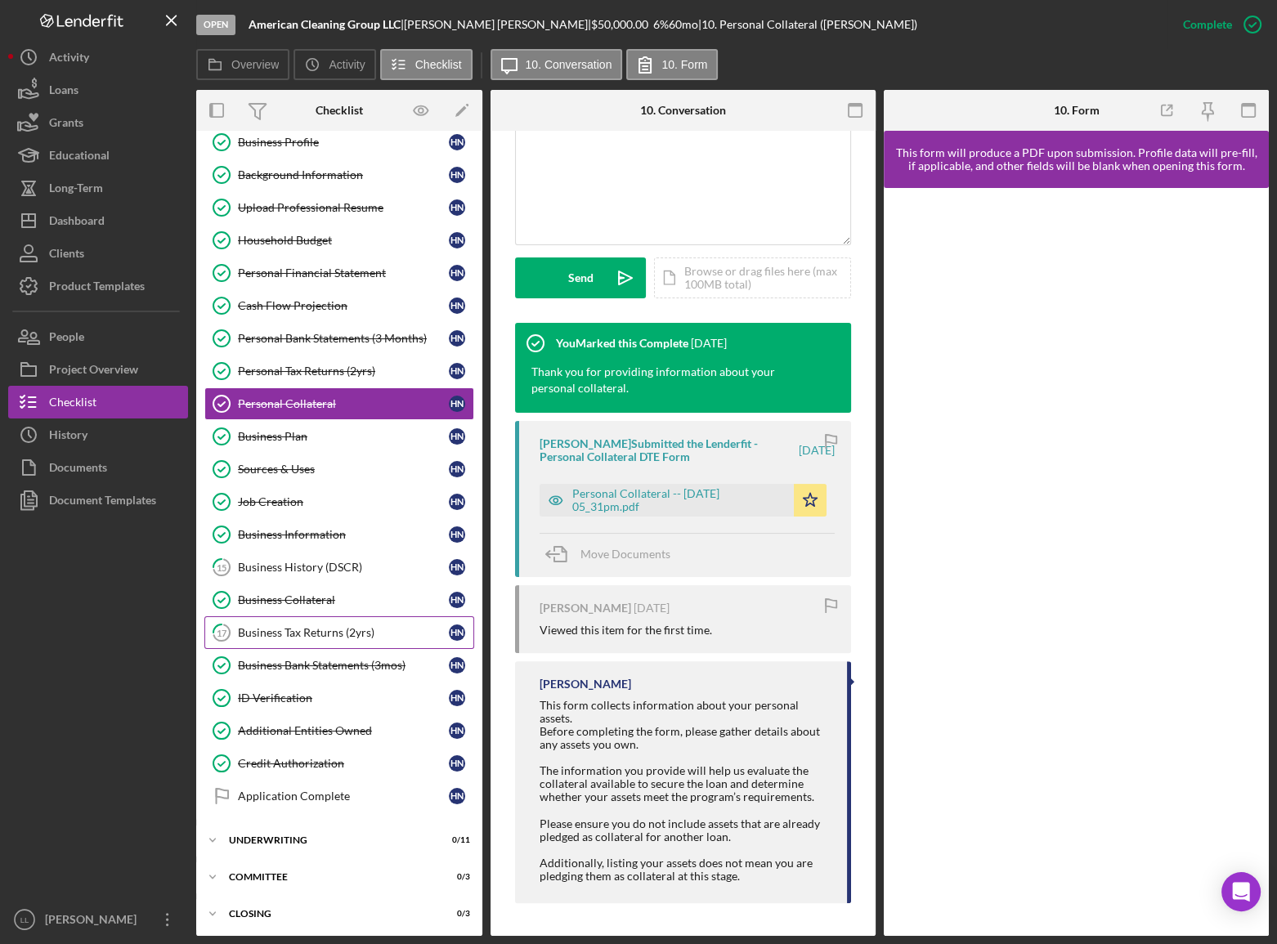
click at [345, 516] on div "Business Tax Returns (2yrs)" at bounding box center [343, 632] width 211 height 13
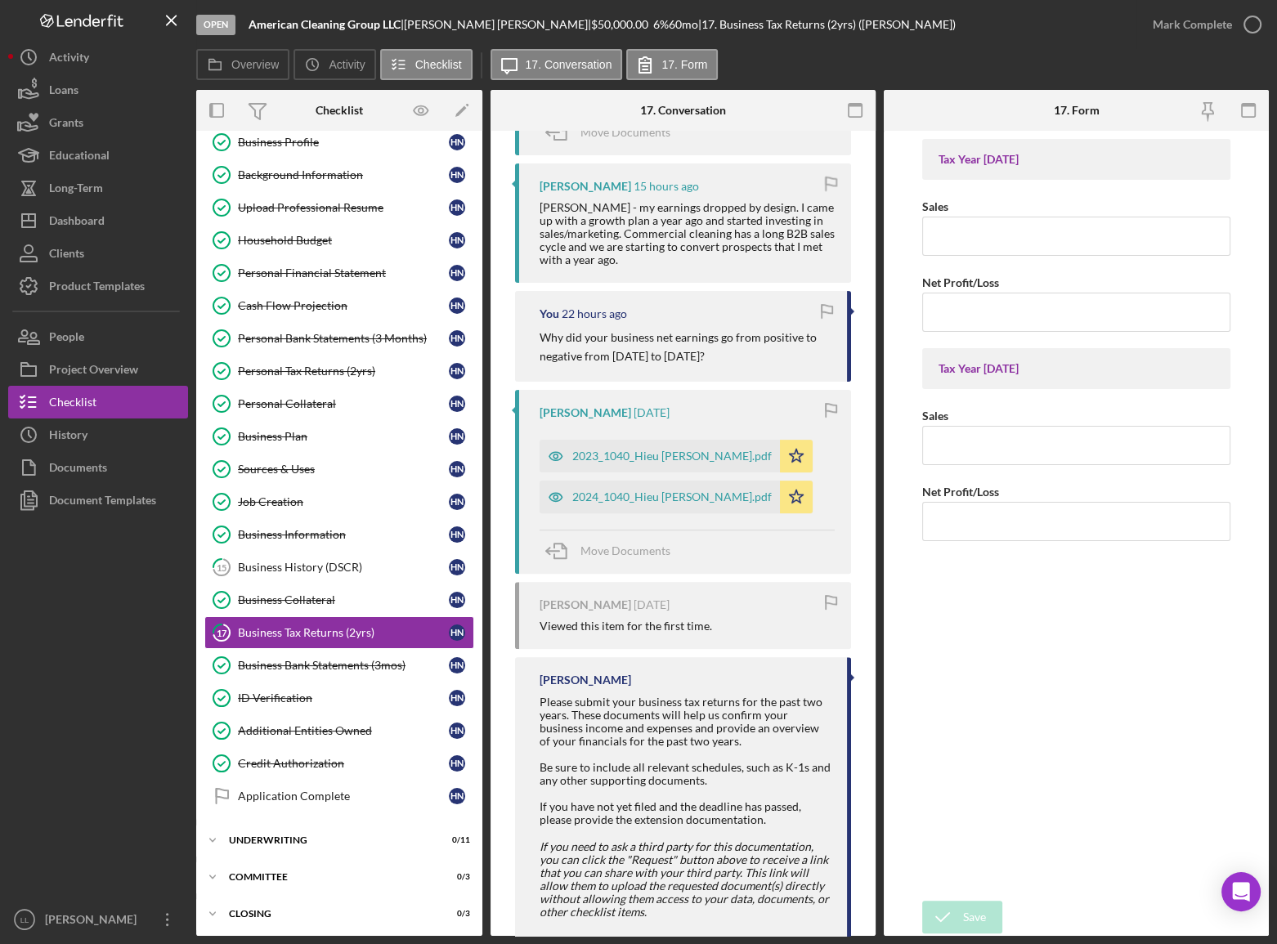
scroll to position [74, 0]
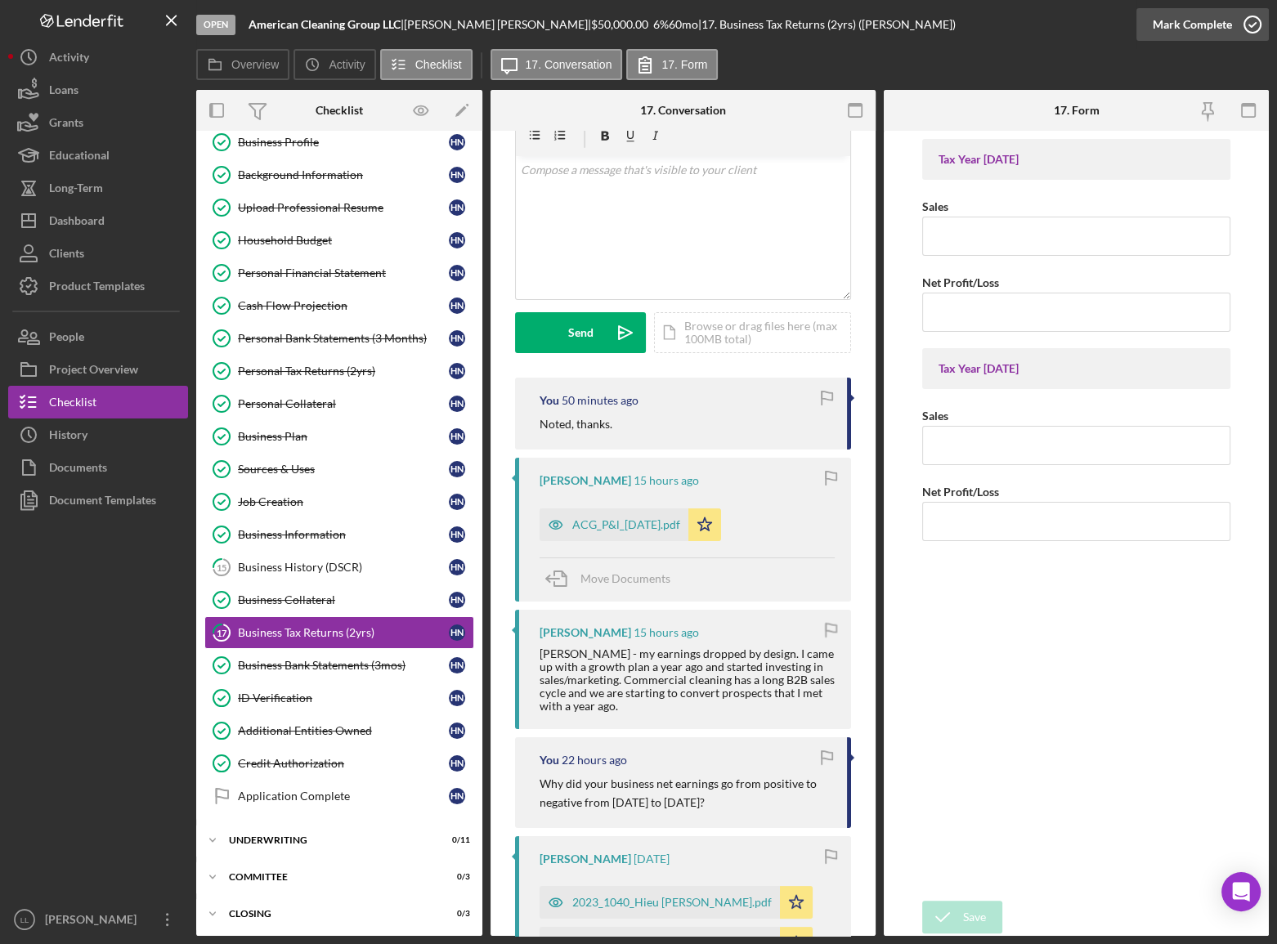
click at [1140, 25] on icon "button" at bounding box center [1252, 24] width 41 height 41
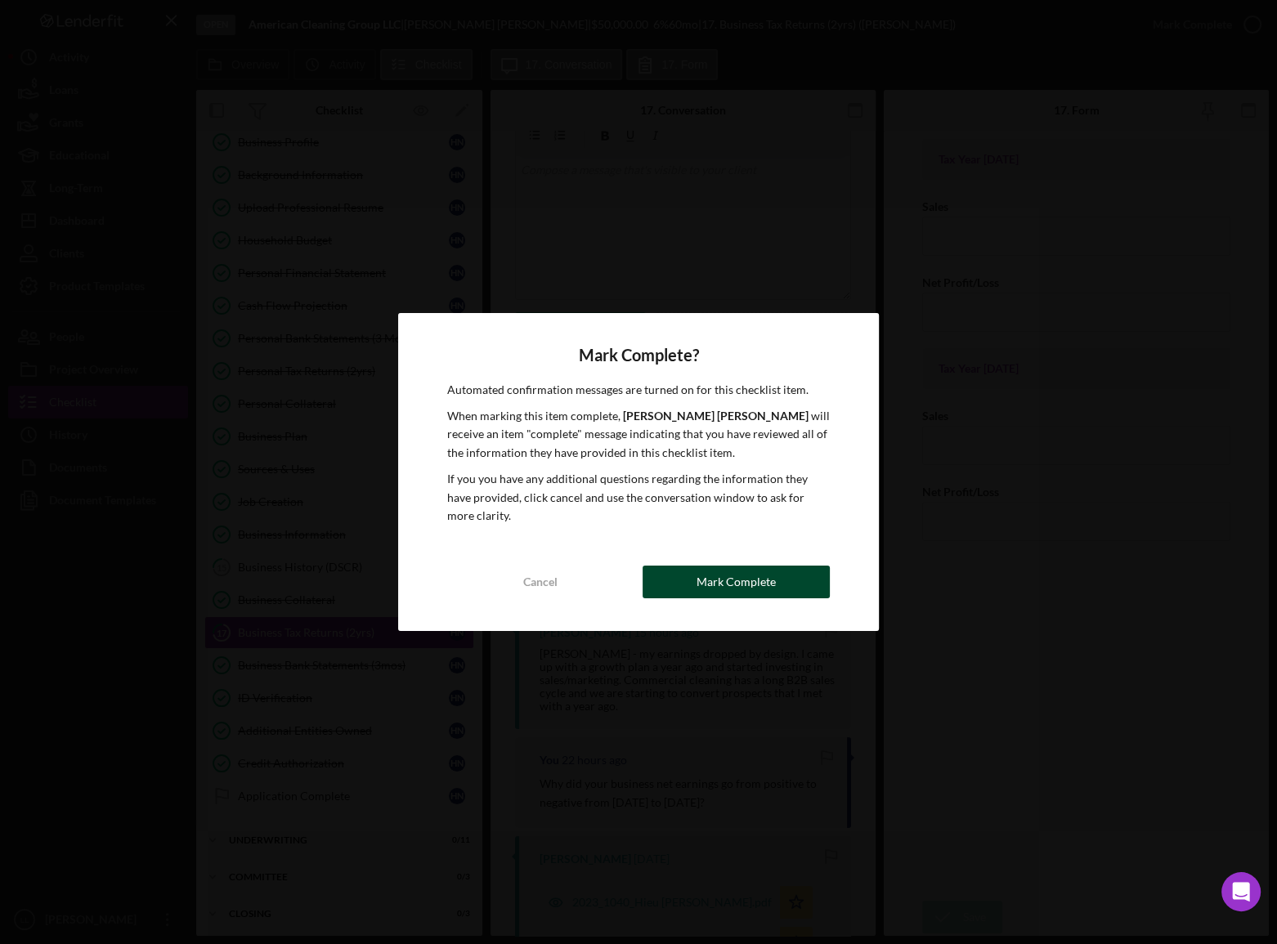
click at [761, 516] on div "Mark Complete" at bounding box center [735, 582] width 79 height 33
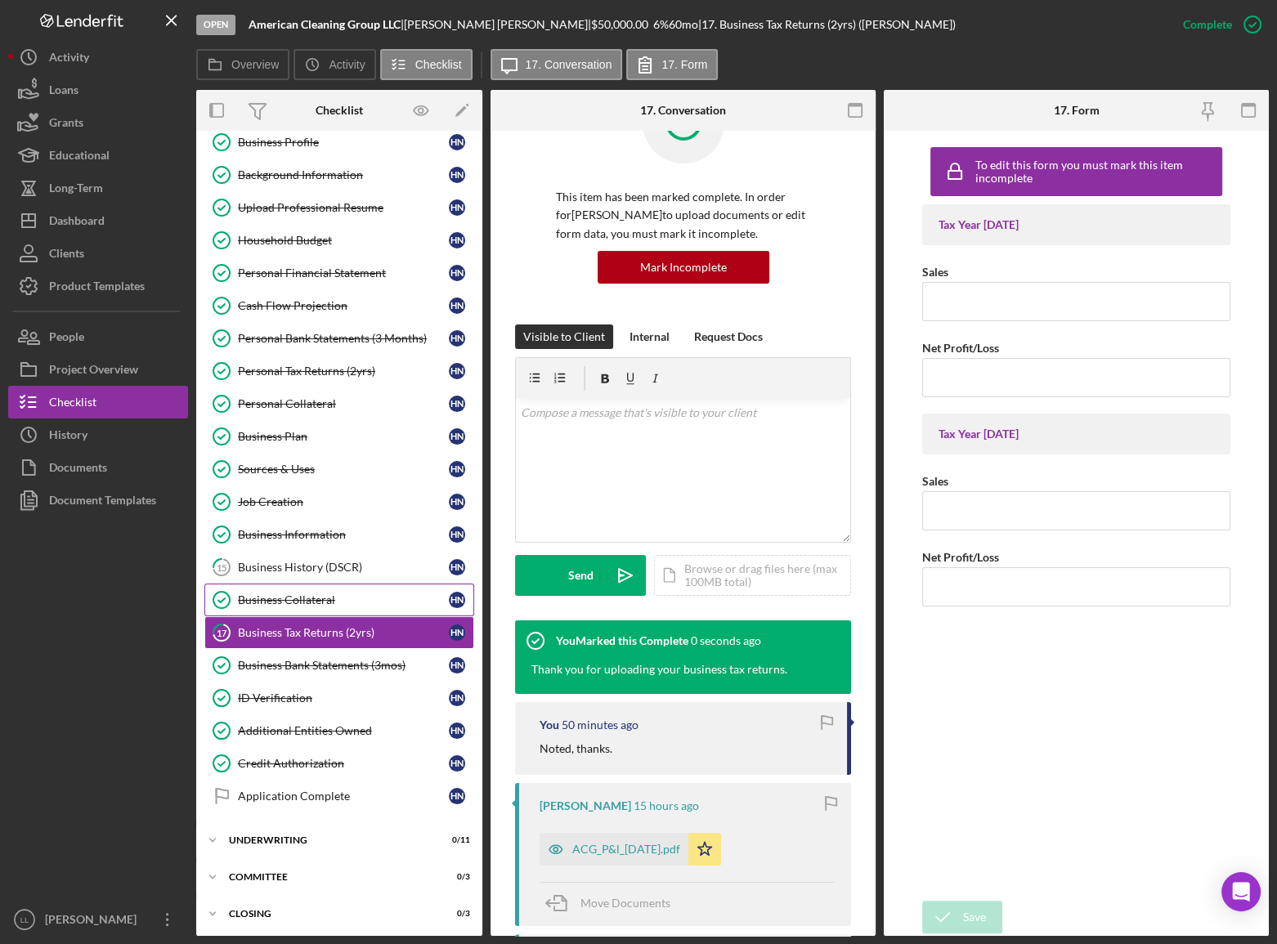
scroll to position [317, 0]
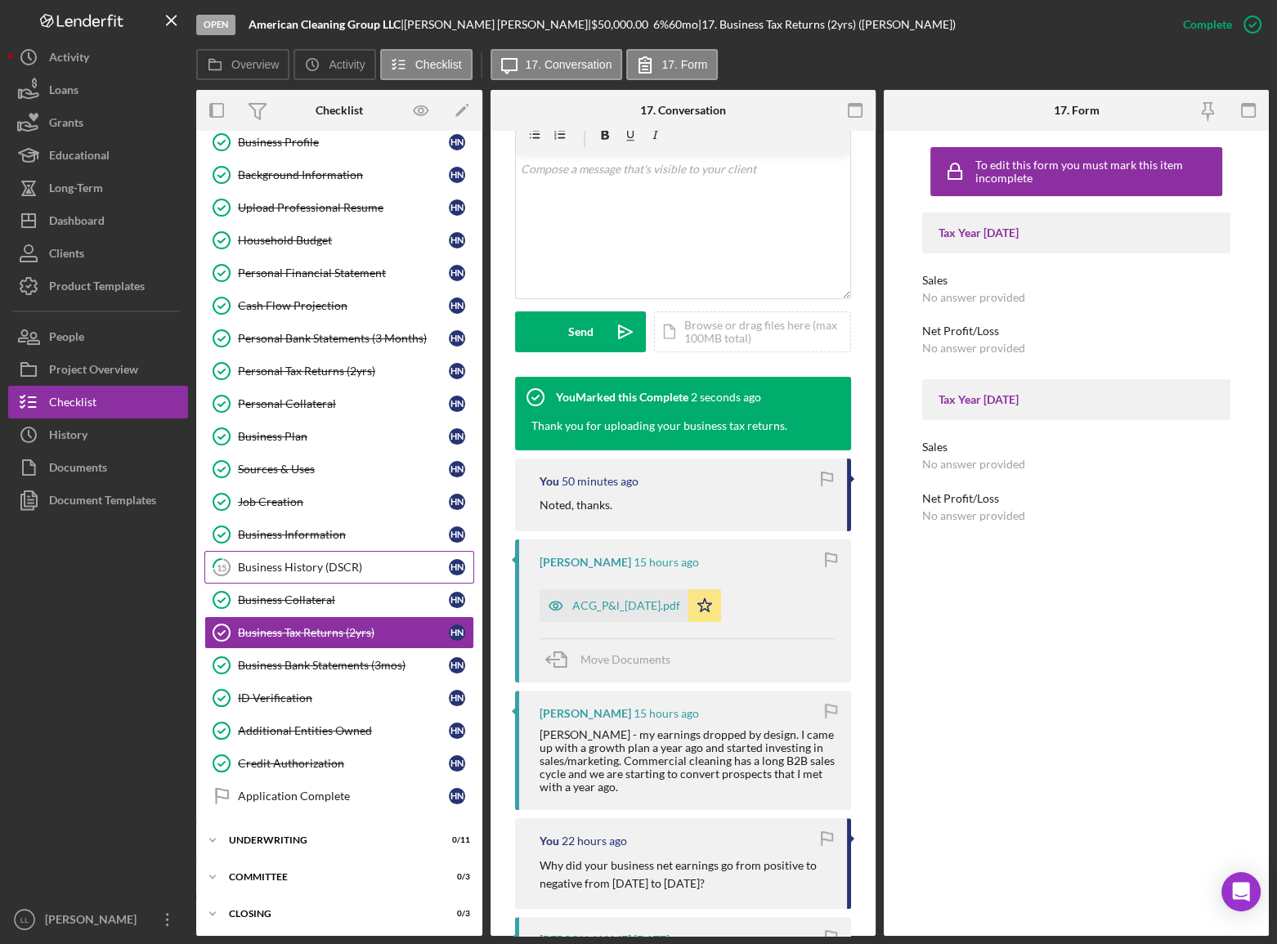
click at [363, 516] on div "Business History (DSCR)" at bounding box center [343, 567] width 211 height 13
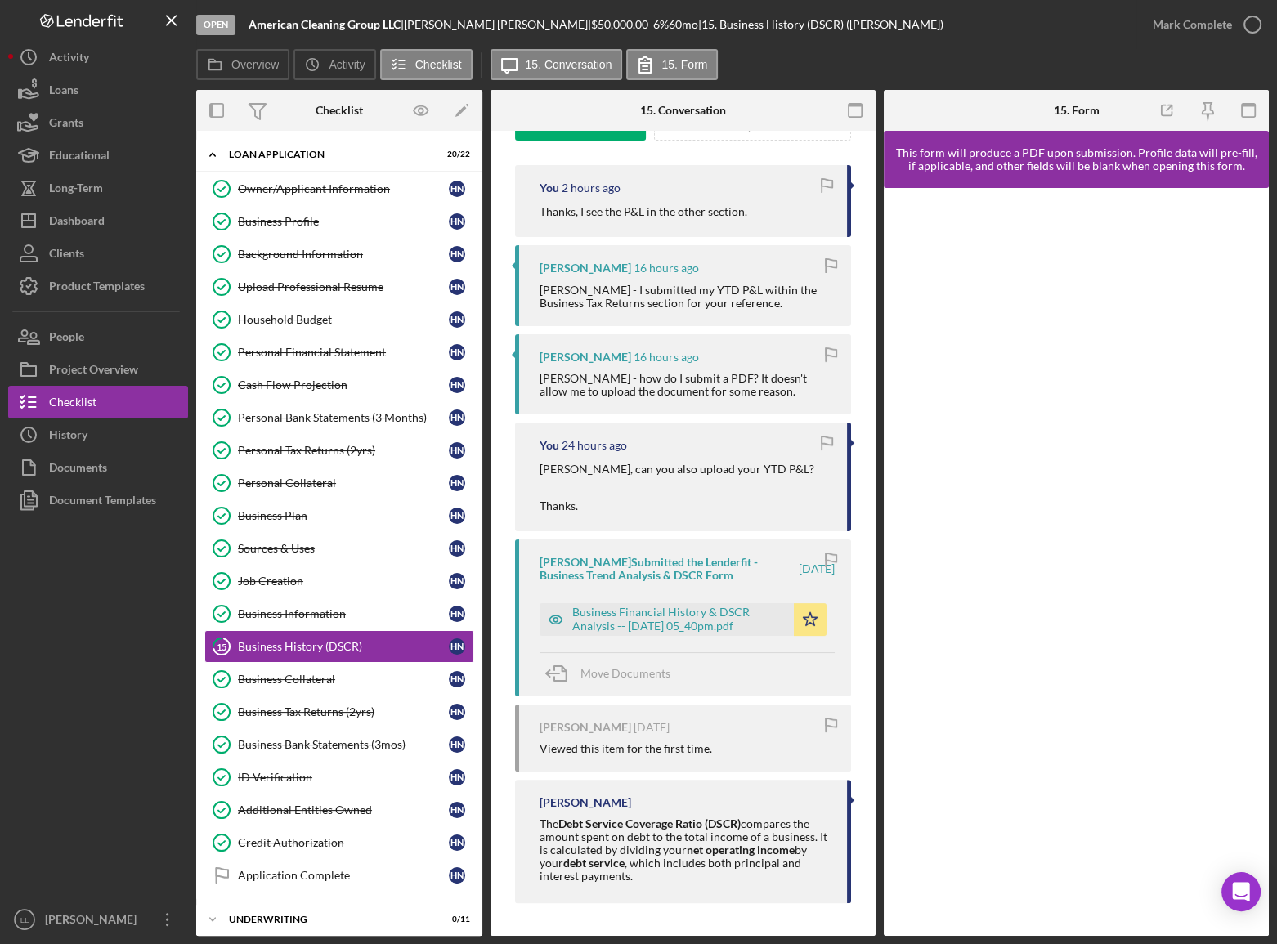
scroll to position [286, 0]
click at [100, 208] on div "Dashboard" at bounding box center [77, 222] width 56 height 37
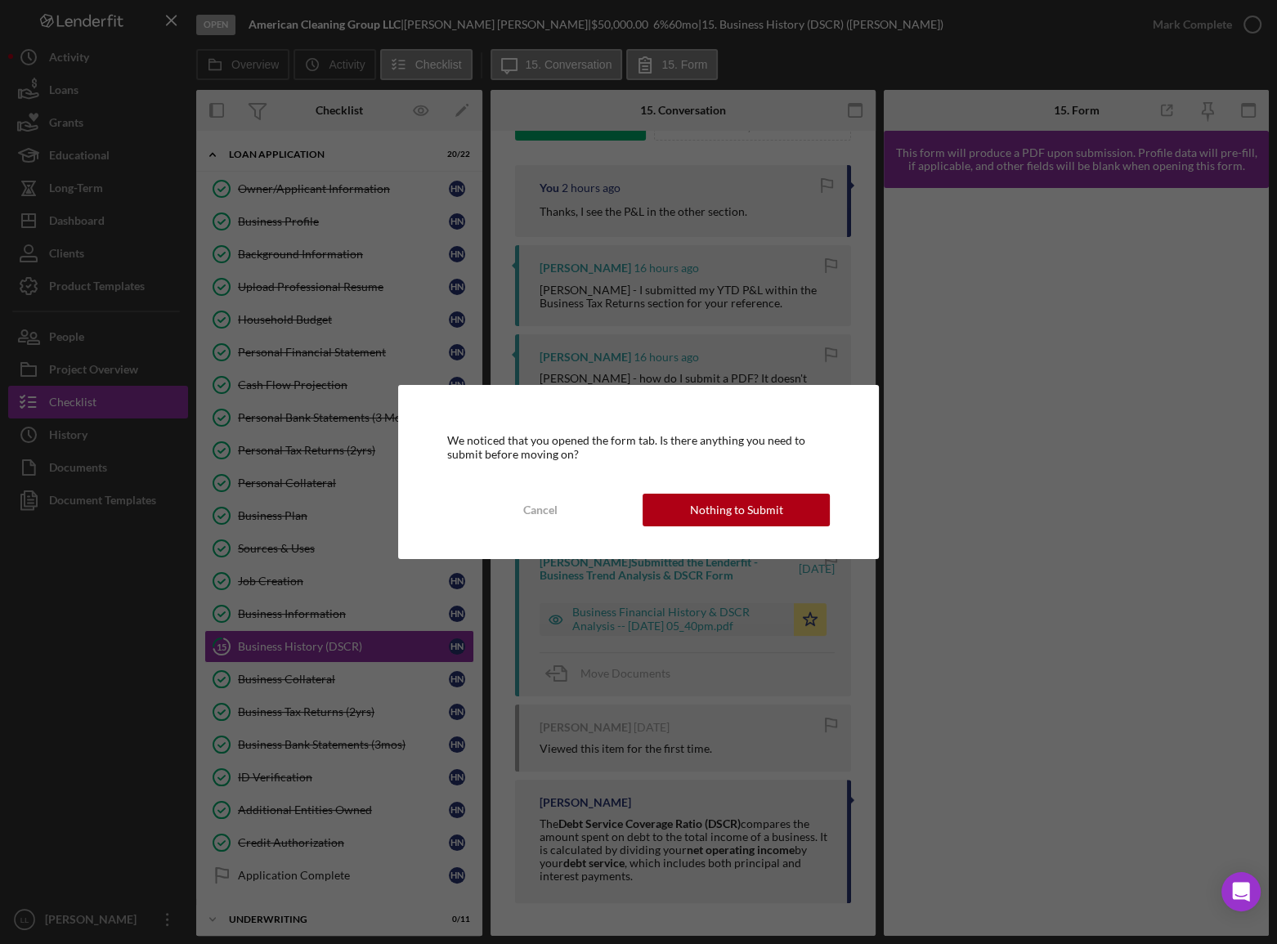
click at [705, 499] on div "Nothing to Submit" at bounding box center [736, 510] width 93 height 33
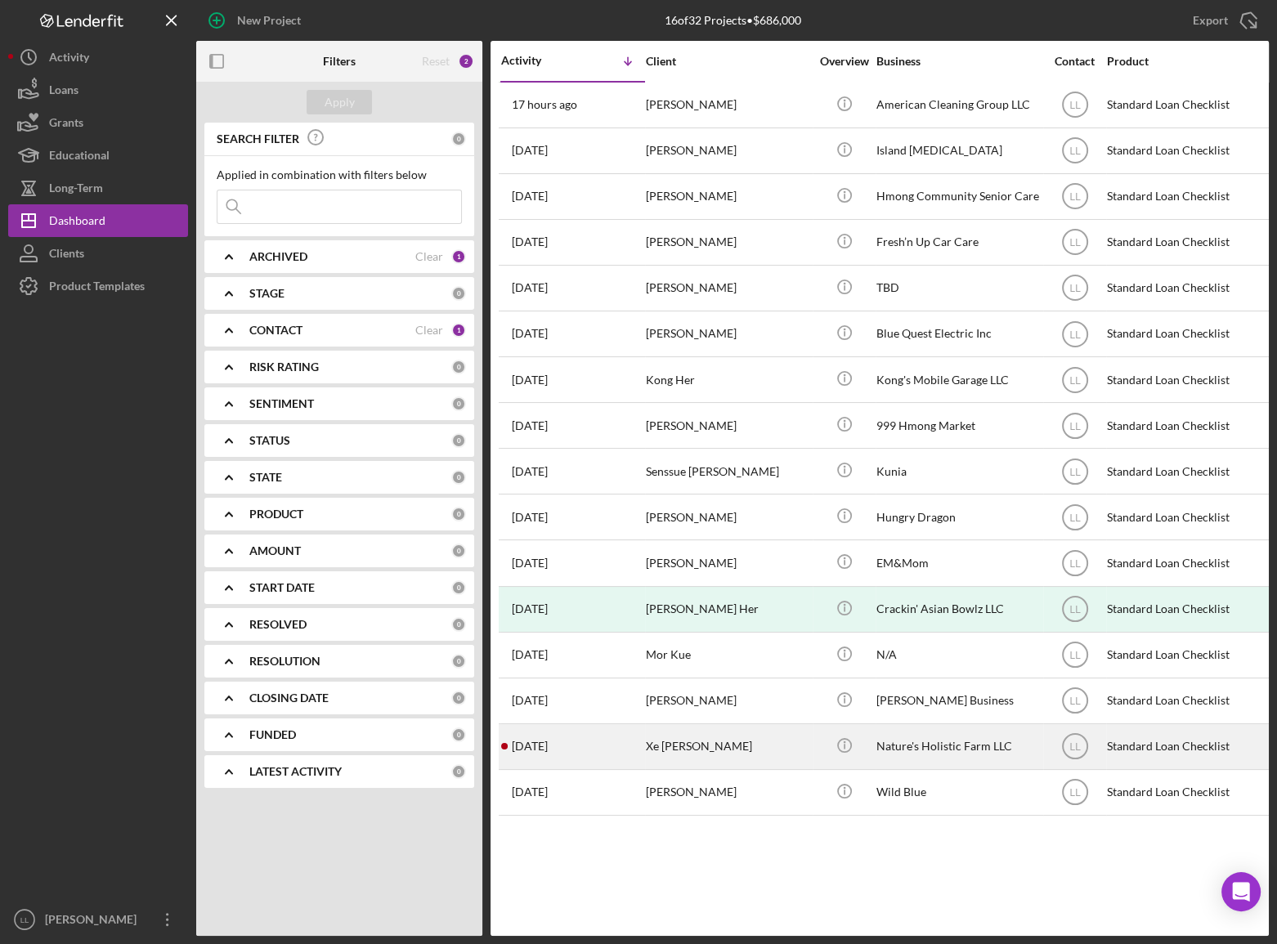
click at [767, 516] on div "Xe [PERSON_NAME]" at bounding box center [727, 746] width 163 height 43
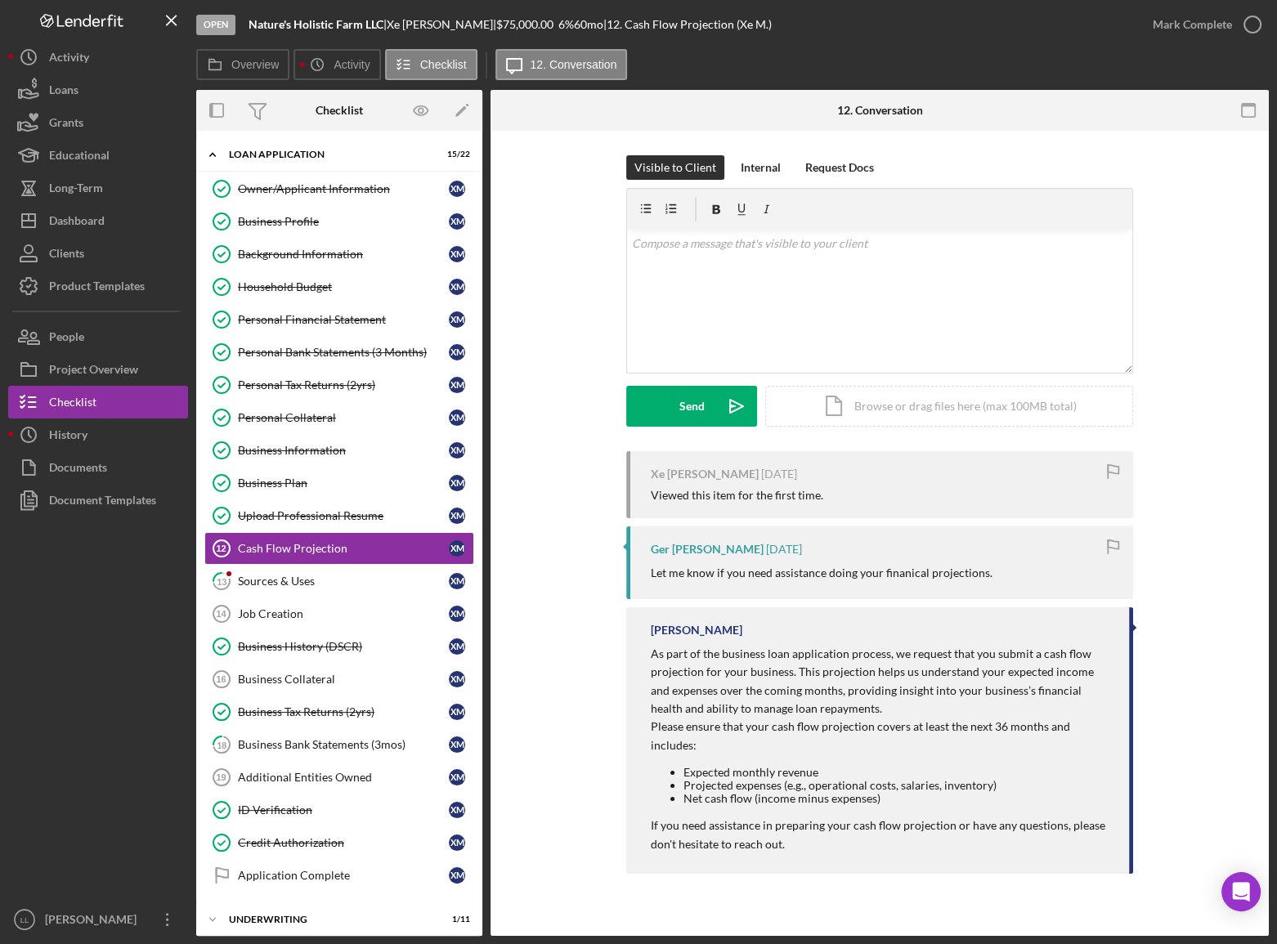
scroll to position [12, 0]
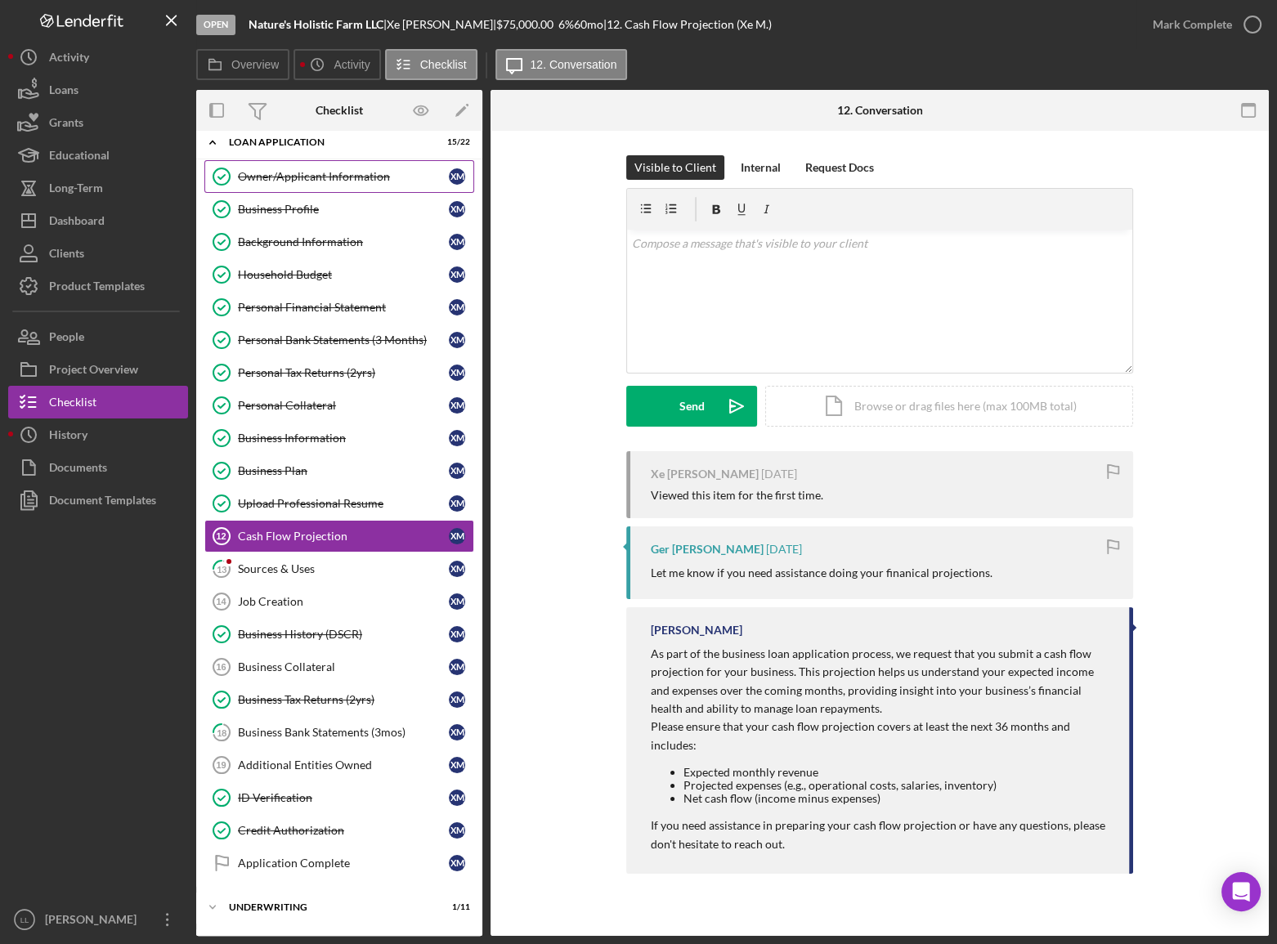
click at [321, 184] on link "Owner/Applicant Information Owner/Applicant Information X M" at bounding box center [339, 176] width 270 height 33
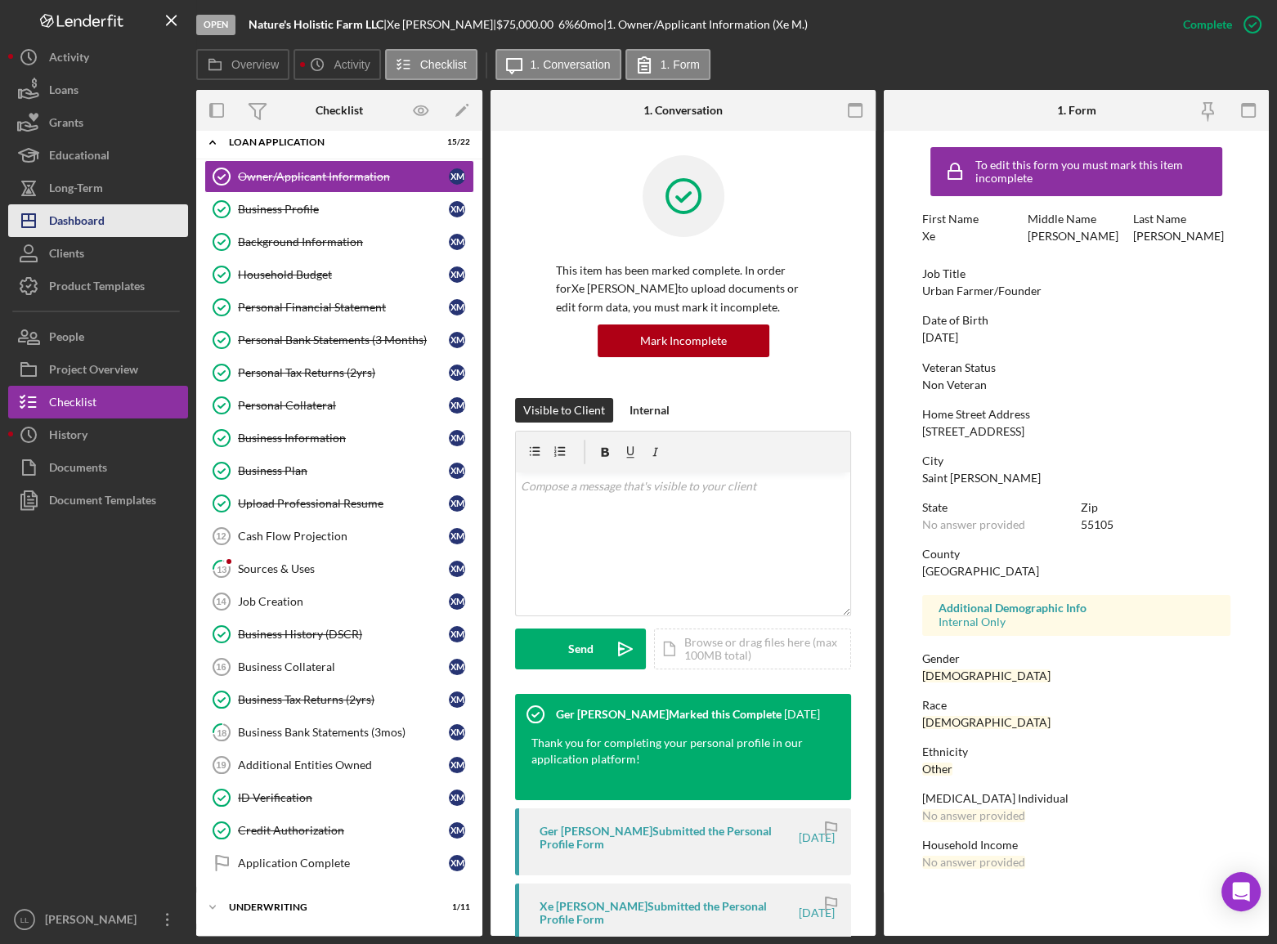
click at [107, 219] on button "Icon/Dashboard Dashboard" at bounding box center [98, 220] width 180 height 33
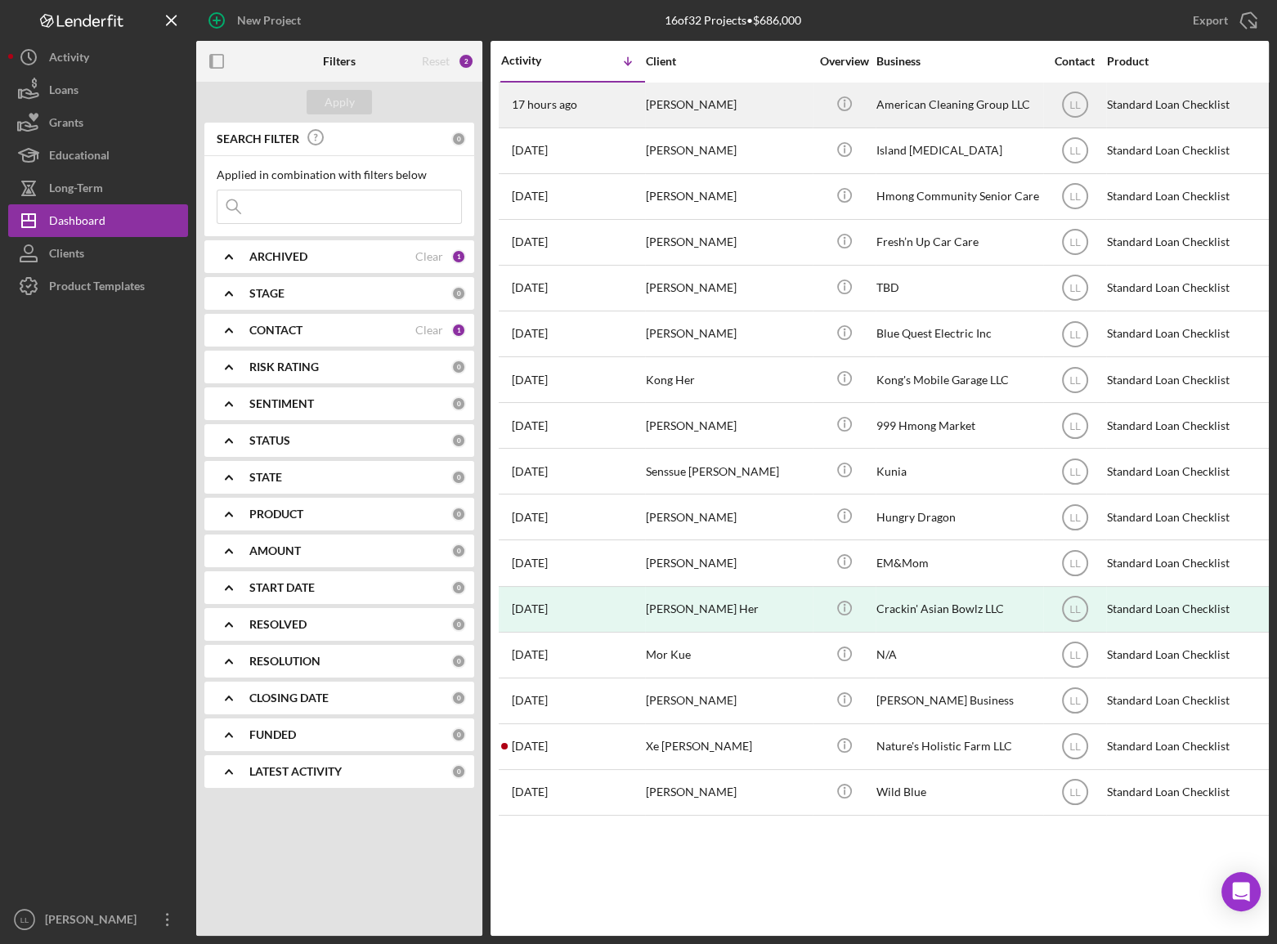
click at [610, 111] on div "17 hours ago [PERSON_NAME]" at bounding box center [572, 104] width 143 height 43
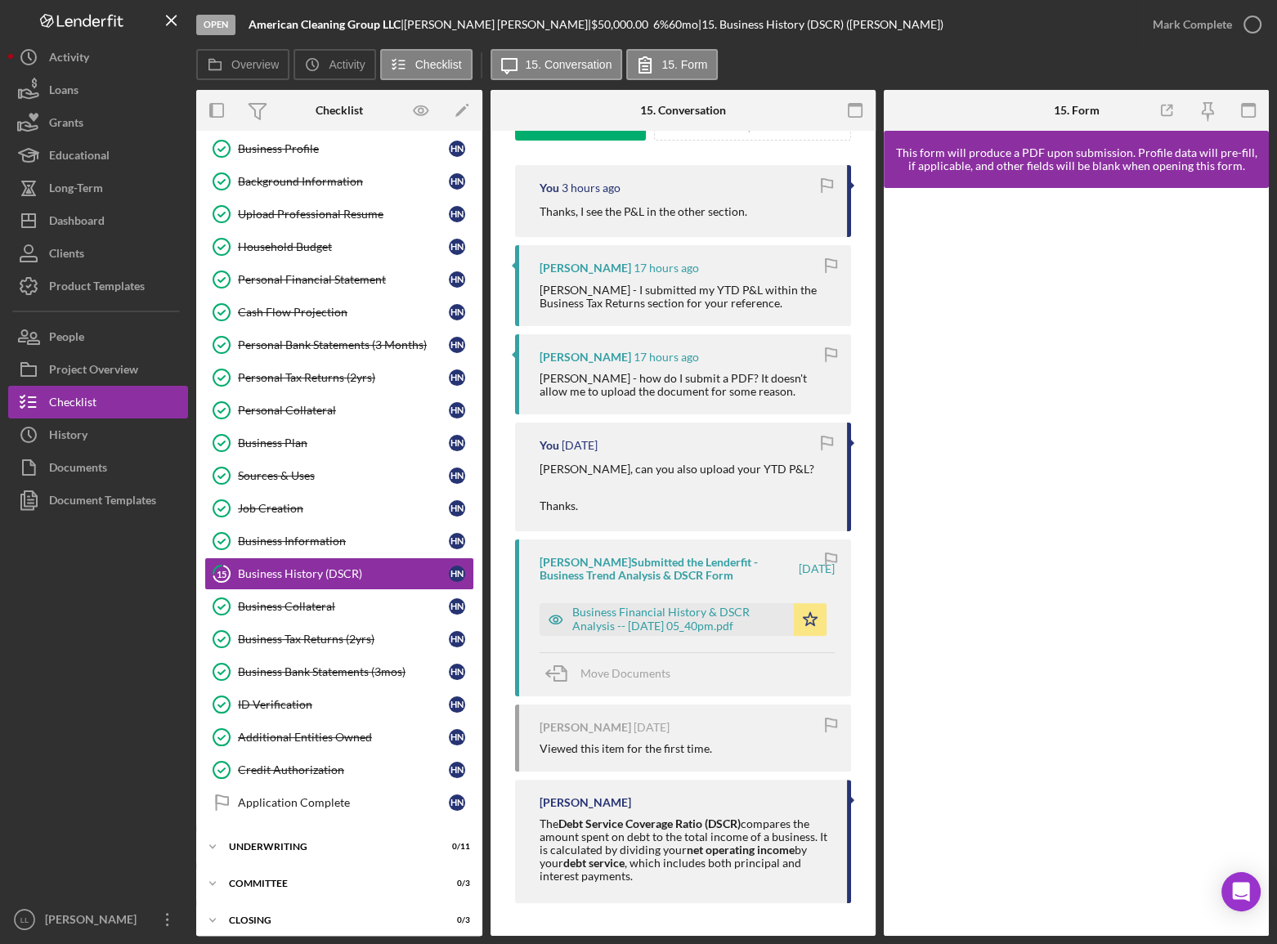
scroll to position [286, 0]
